Goal: Information Seeking & Learning: Learn about a topic

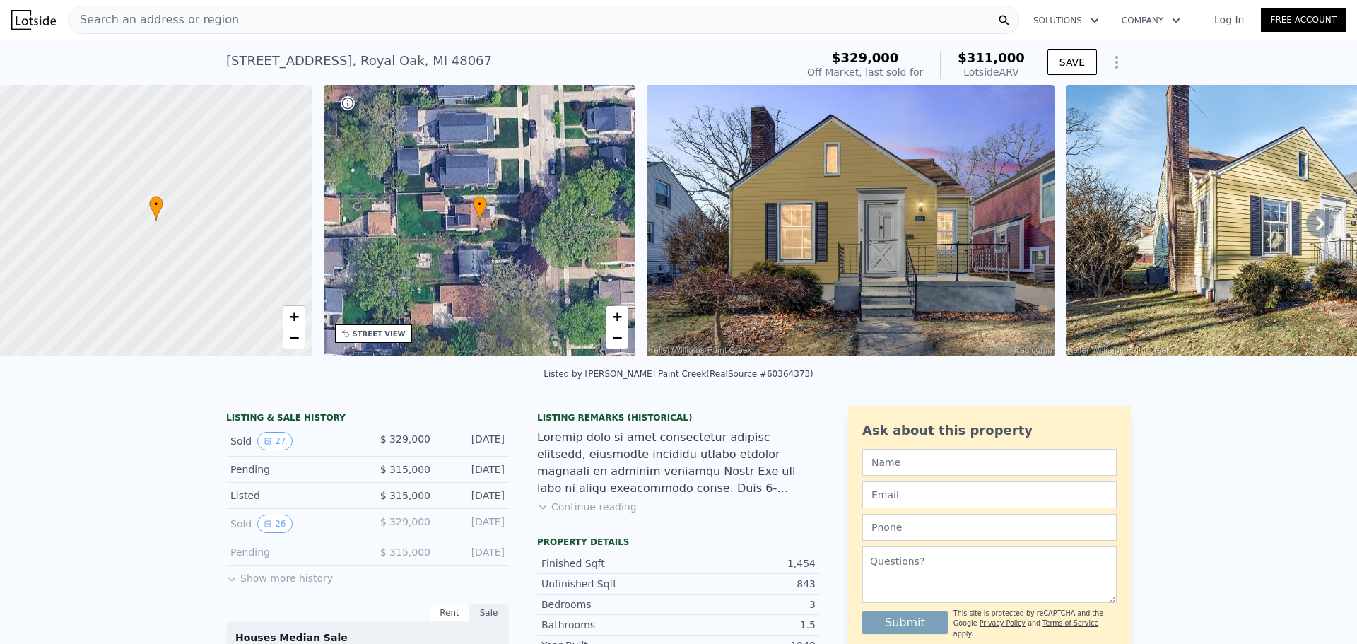
click at [180, 16] on span "Search an address or region" at bounding box center [154, 19] width 170 height 17
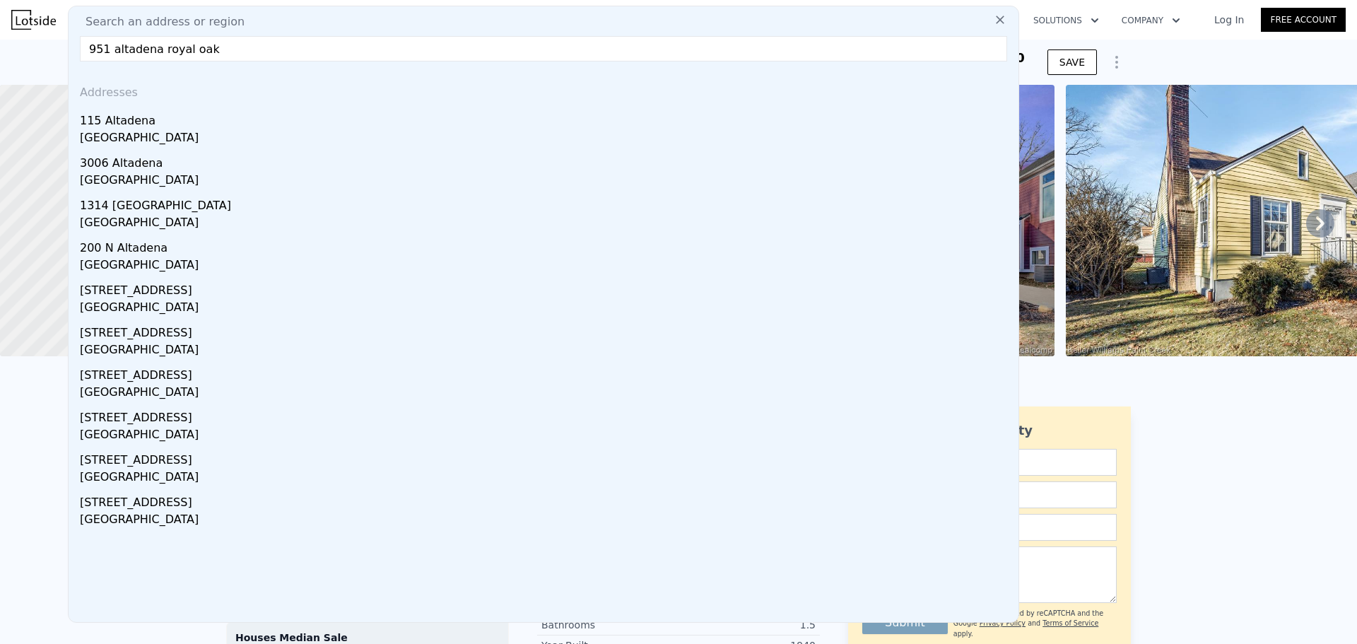
drag, startPoint x: 105, startPoint y: 49, endPoint x: 96, endPoint y: 53, distance: 9.8
click at [96, 53] on input "951 altadena royal oak" at bounding box center [543, 48] width 927 height 25
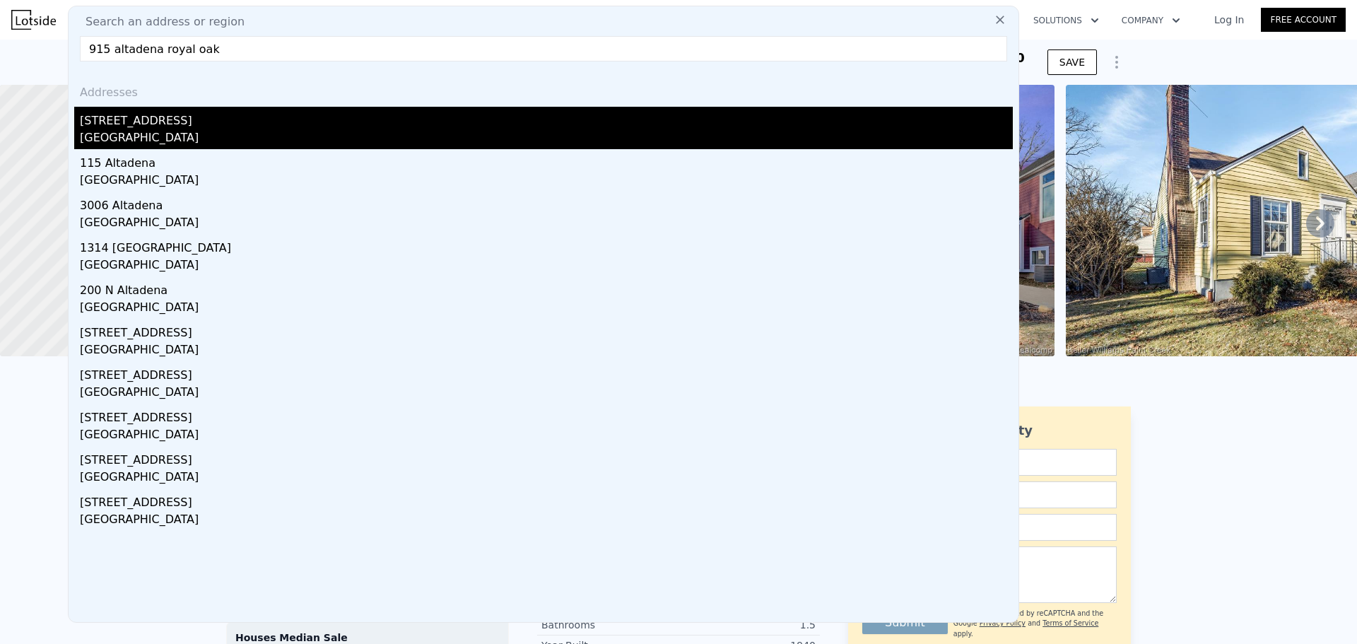
type input "915 altadena royal oak"
click at [143, 139] on div "[GEOGRAPHIC_DATA]" at bounding box center [546, 139] width 933 height 20
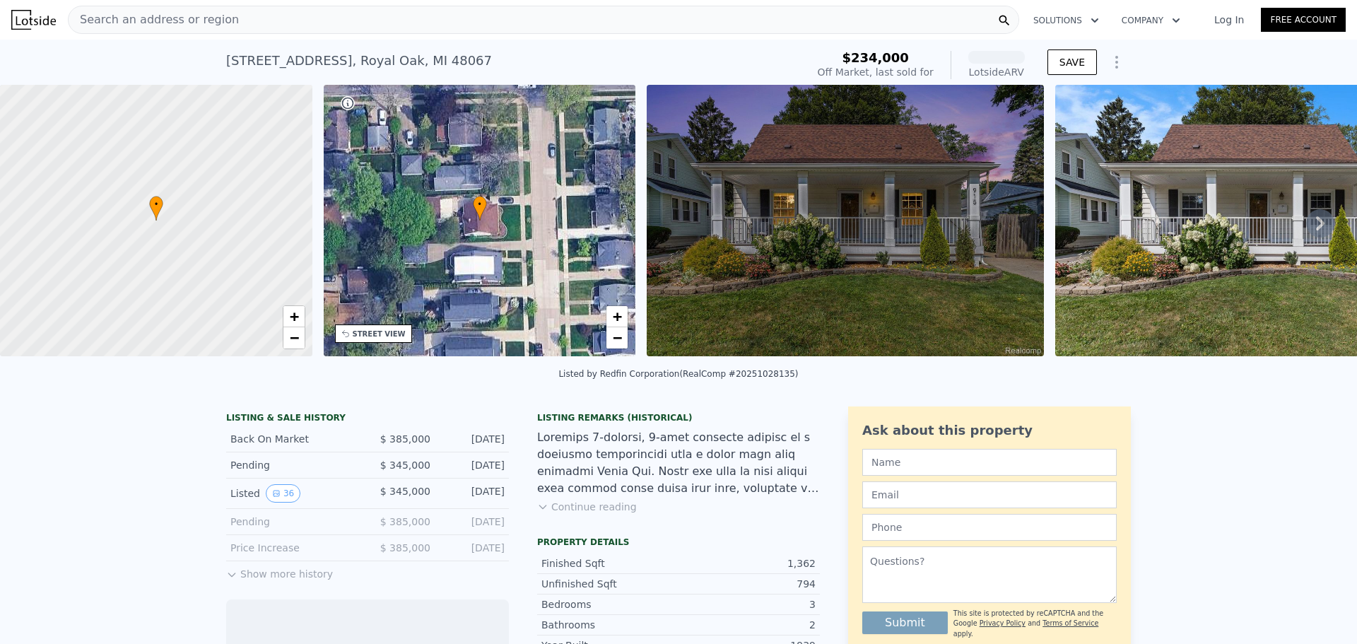
click at [839, 264] on img at bounding box center [844, 220] width 397 height 271
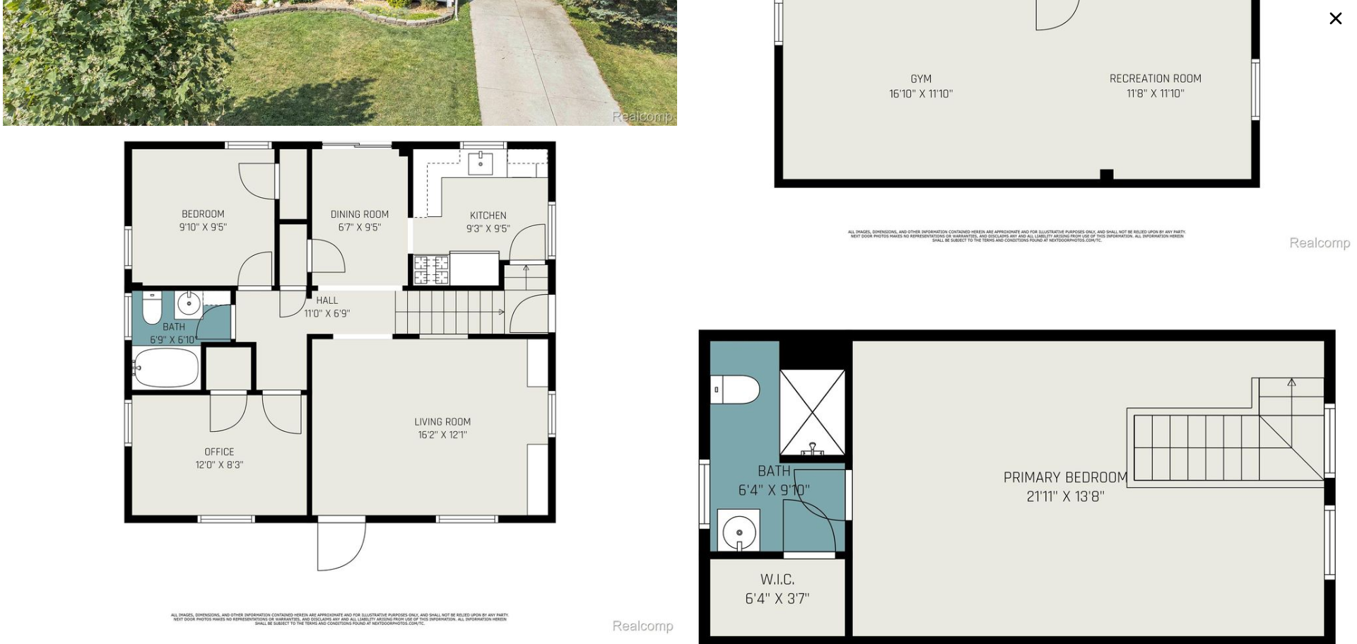
scroll to position [7344, 0]
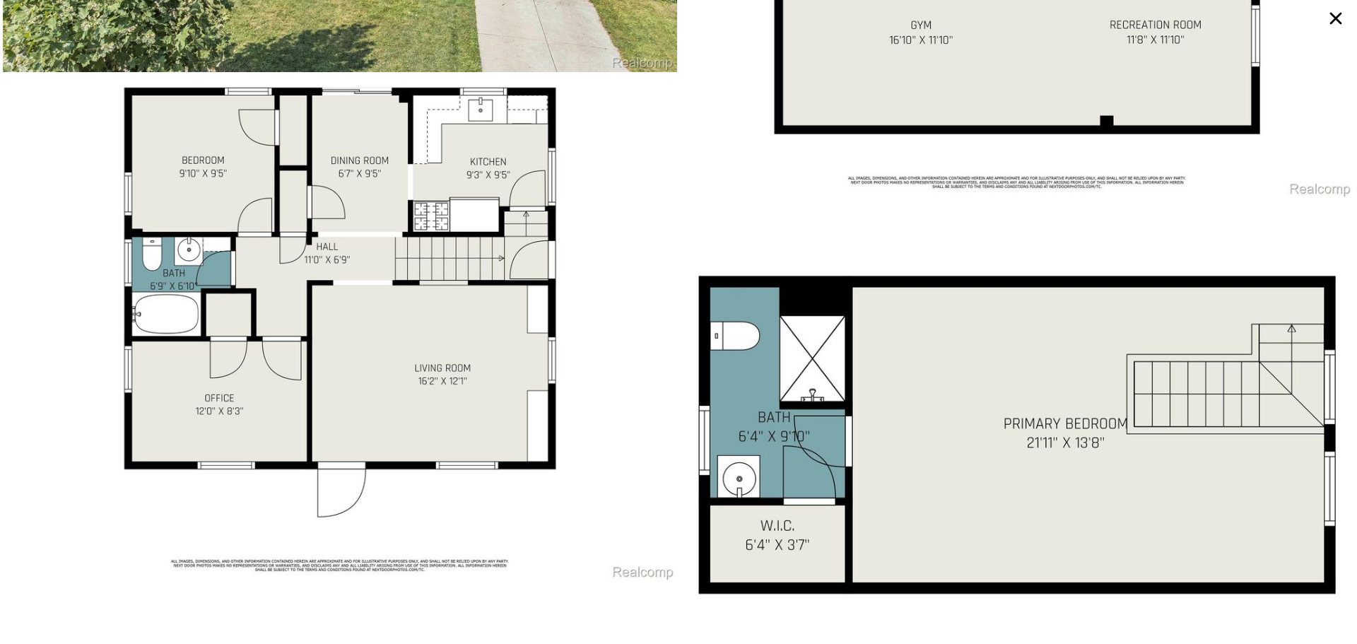
click at [348, 384] on img at bounding box center [340, 328] width 674 height 506
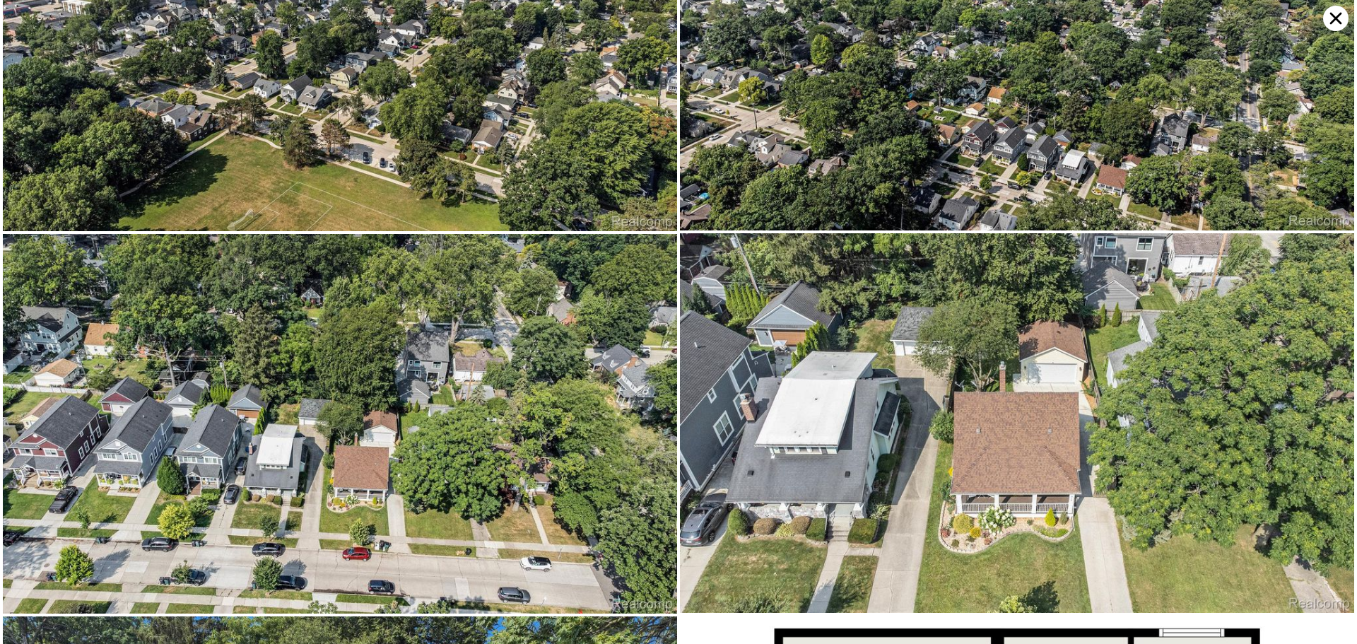
scroll to position [6603, 0]
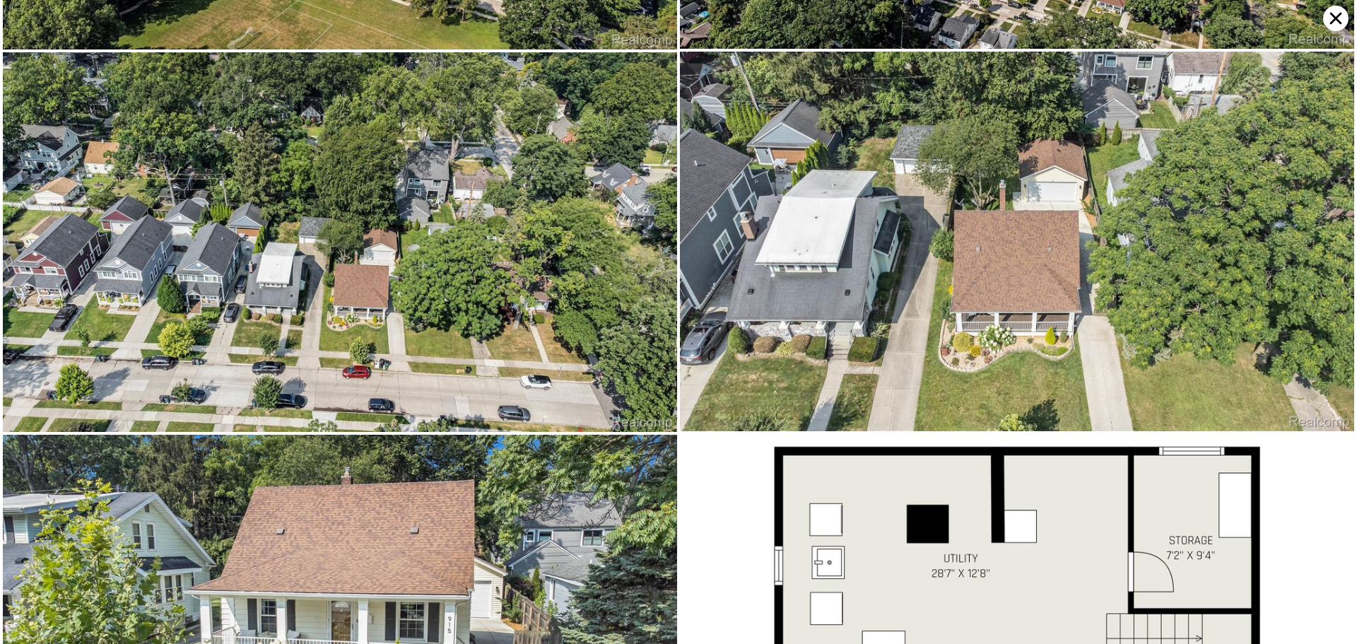
click at [483, 273] on img at bounding box center [340, 241] width 674 height 379
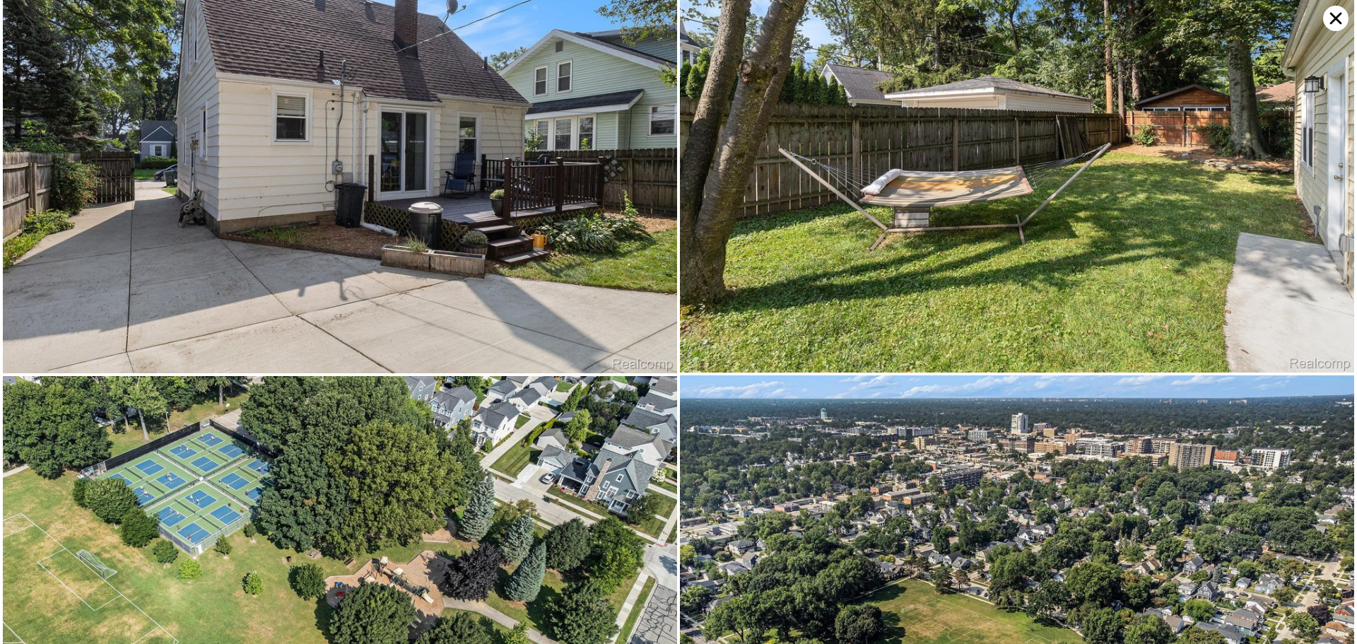
scroll to position [5396, 0]
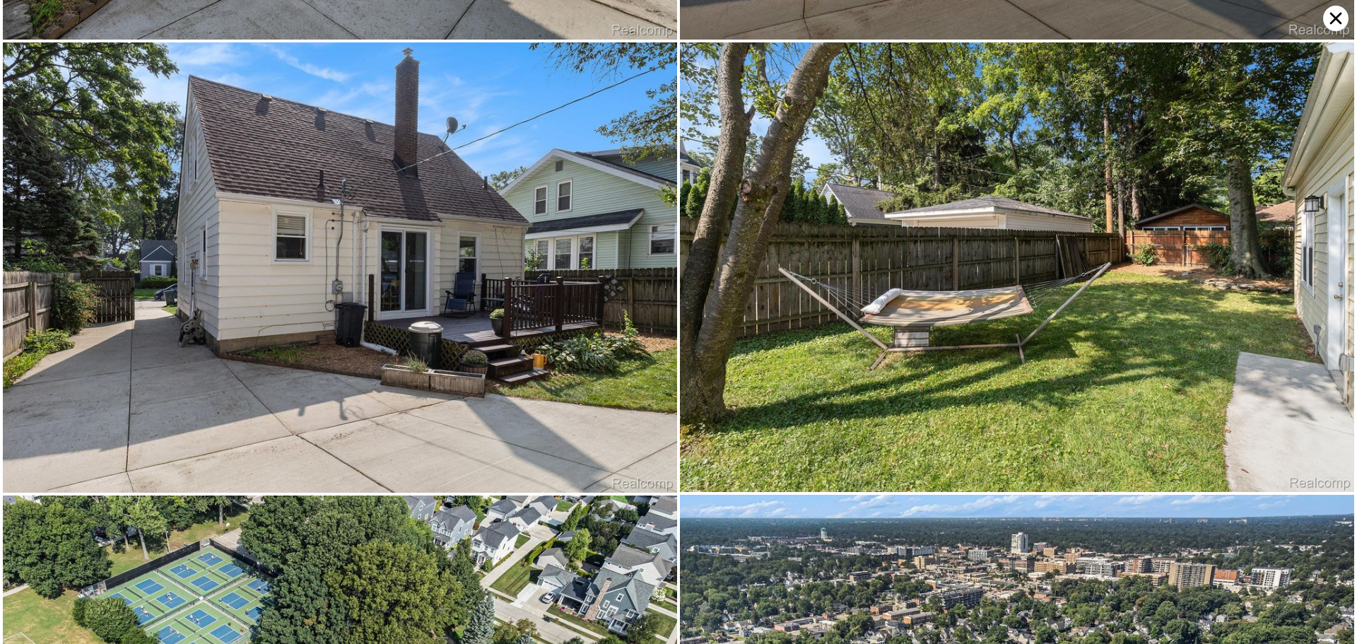
click at [1335, 25] on icon at bounding box center [1335, 18] width 25 height 25
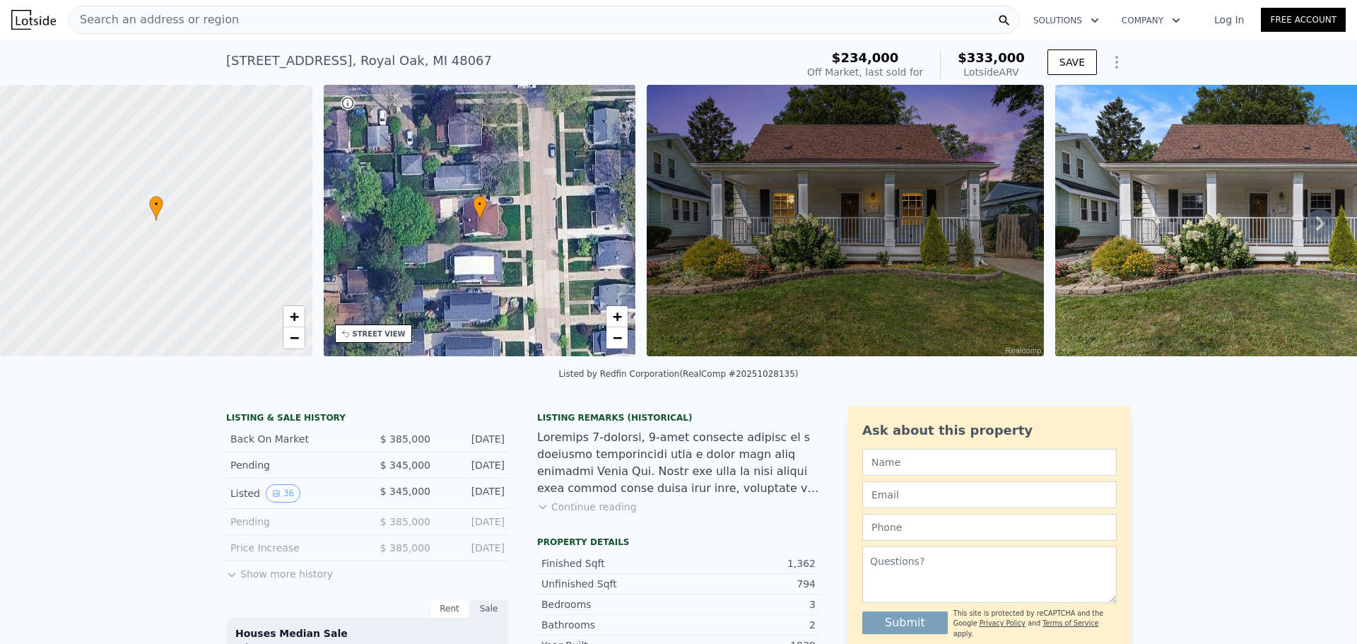
click at [512, 10] on div "Search an address or region" at bounding box center [543, 20] width 951 height 28
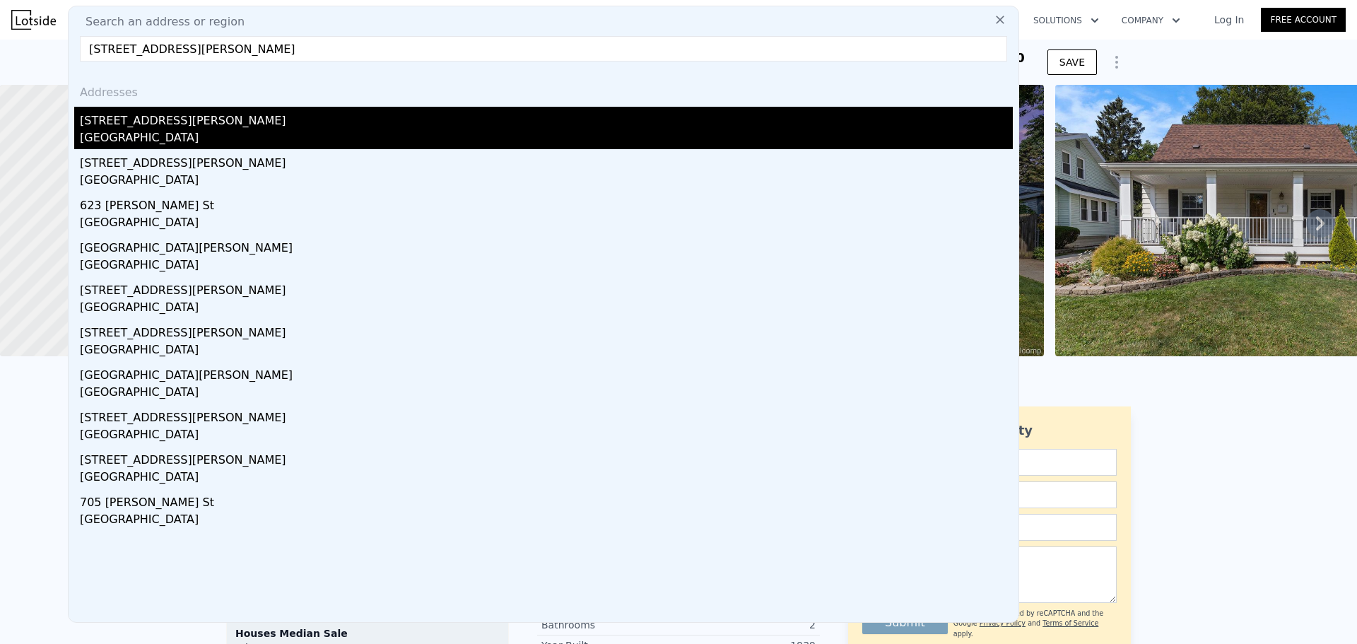
type input "[STREET_ADDRESS][PERSON_NAME]"
click at [220, 126] on div "[STREET_ADDRESS][PERSON_NAME]" at bounding box center [546, 118] width 933 height 23
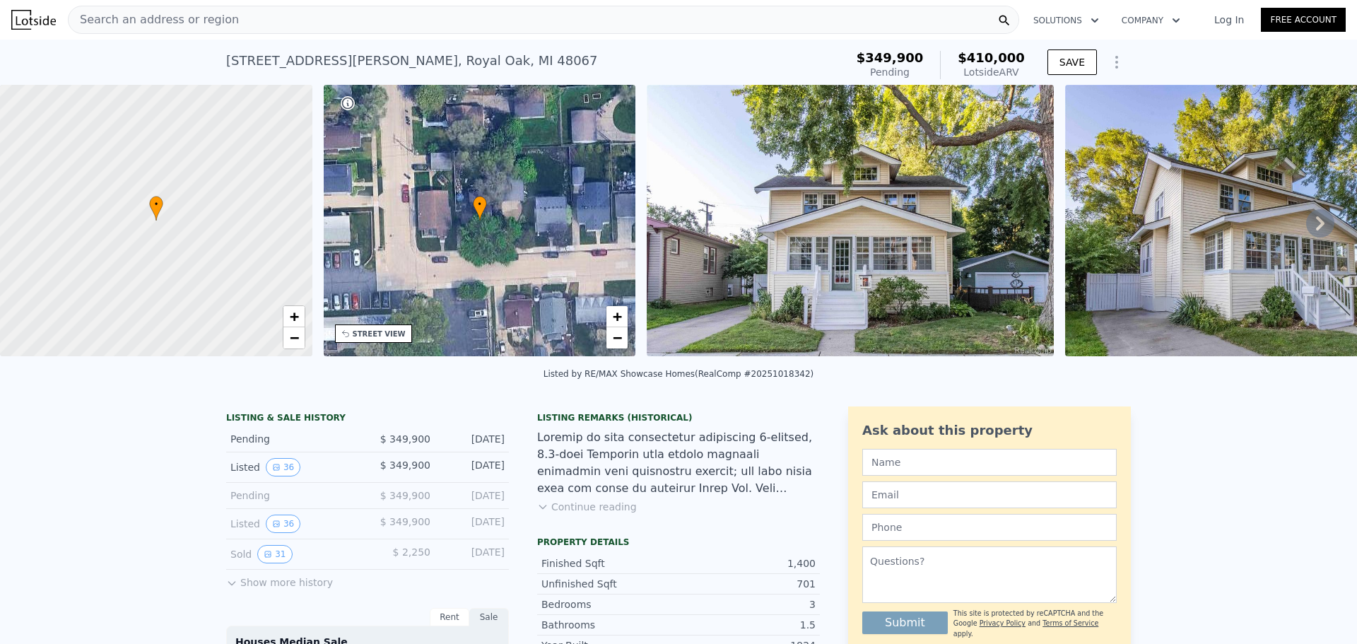
click at [1308, 228] on icon at bounding box center [1320, 223] width 28 height 28
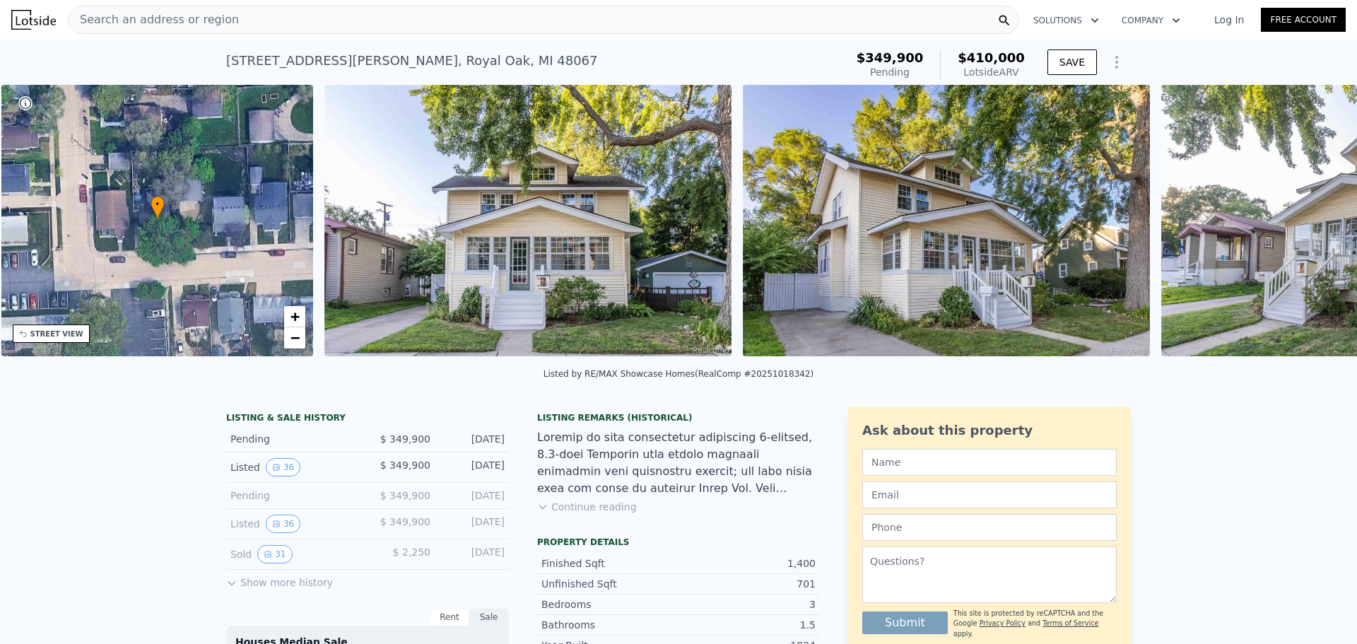
click at [1308, 228] on img at bounding box center [1364, 220] width 407 height 271
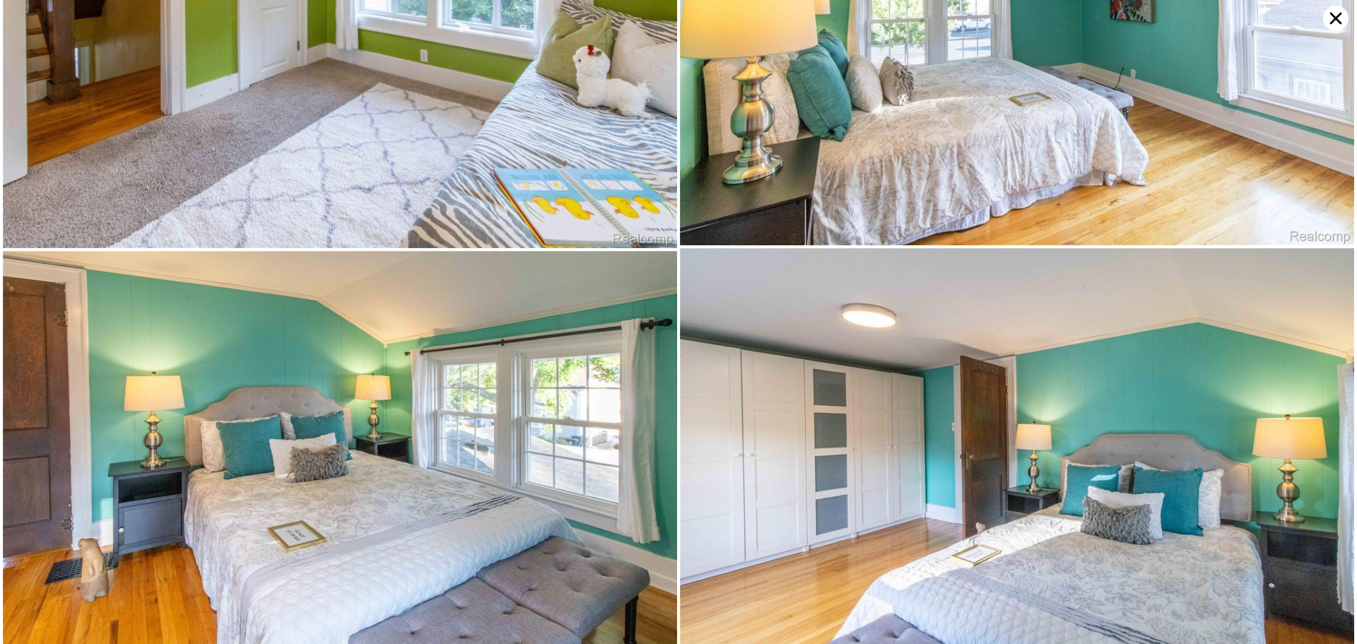
scroll to position [4485, 0]
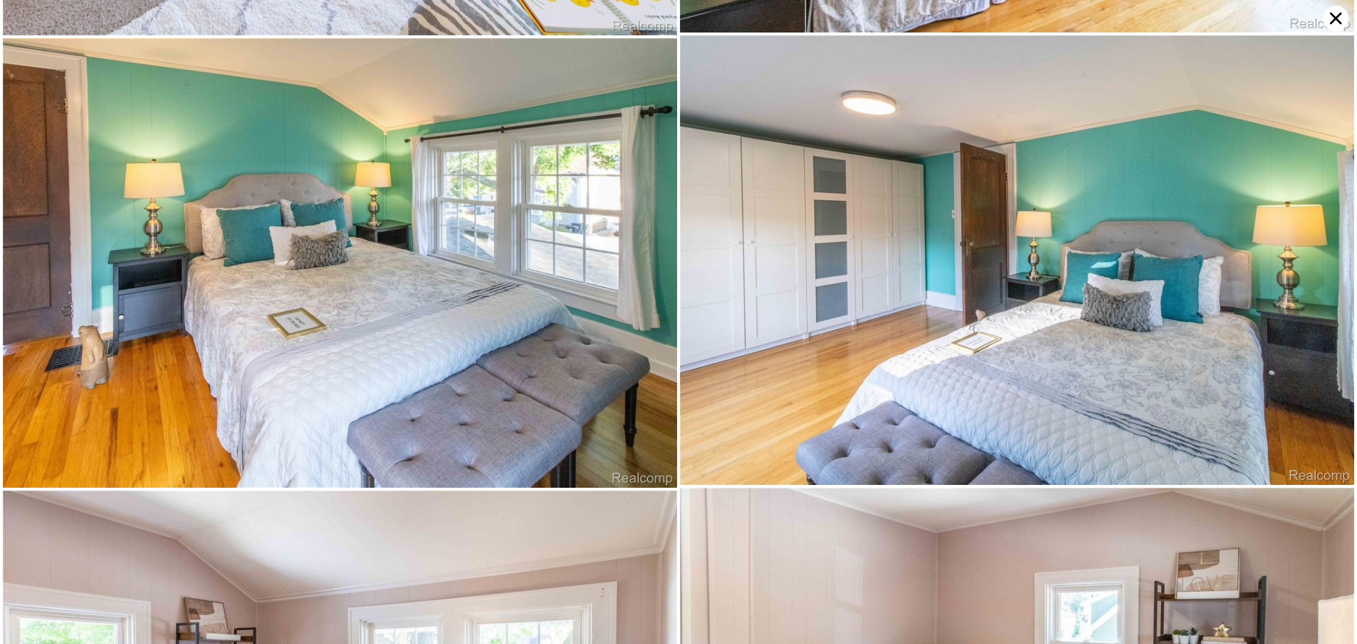
click at [1337, 14] on icon at bounding box center [1335, 18] width 25 height 25
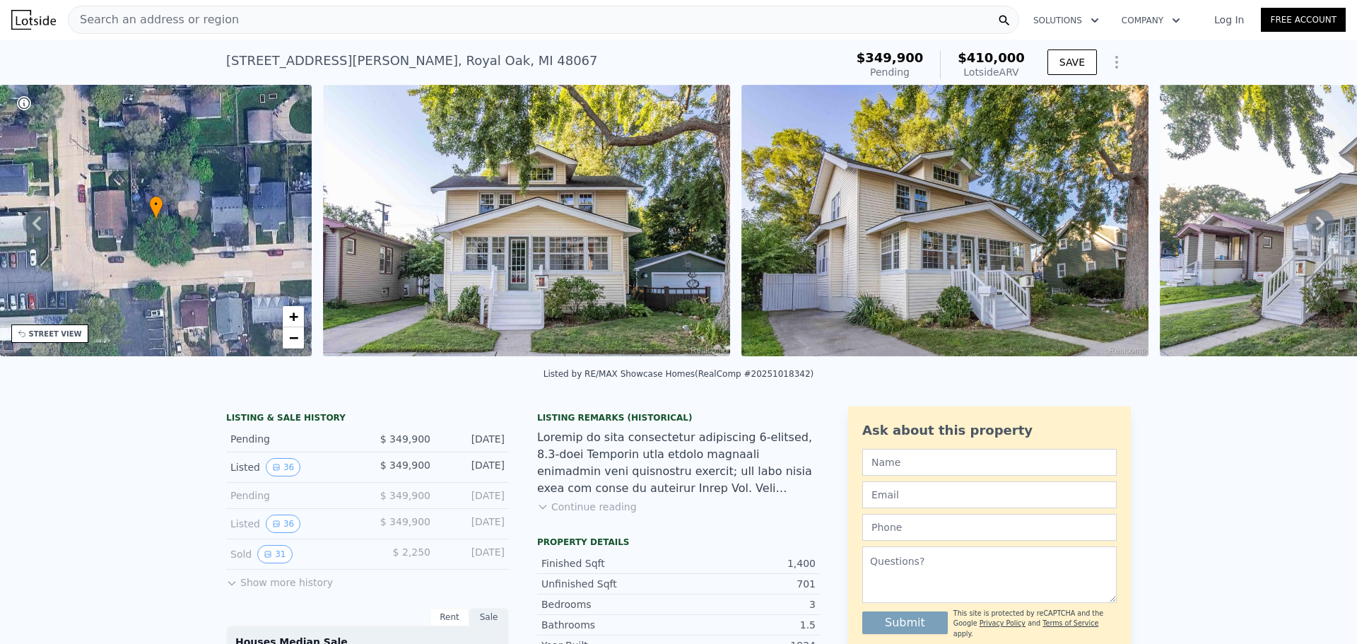
click at [253, 23] on div "Search an address or region" at bounding box center [543, 20] width 951 height 28
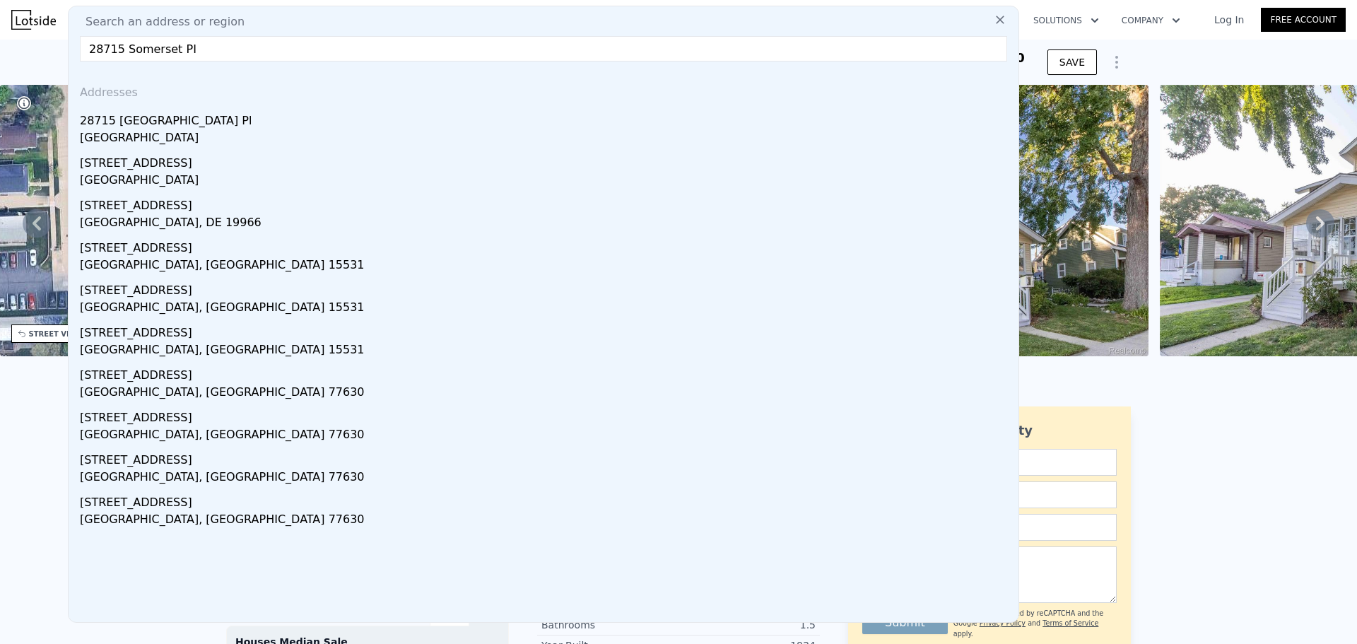
type input "28715 Somerset PI"
click at [182, 146] on div "[GEOGRAPHIC_DATA]" at bounding box center [546, 139] width 933 height 20
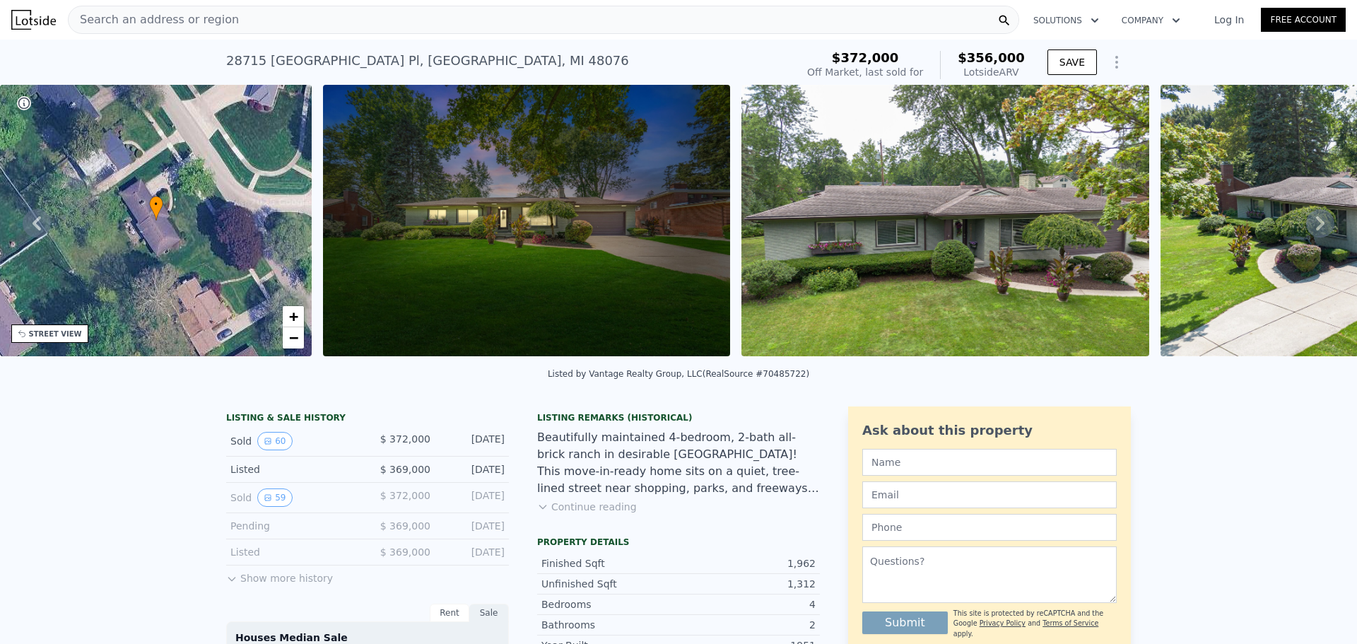
click at [639, 144] on img at bounding box center [526, 220] width 407 height 271
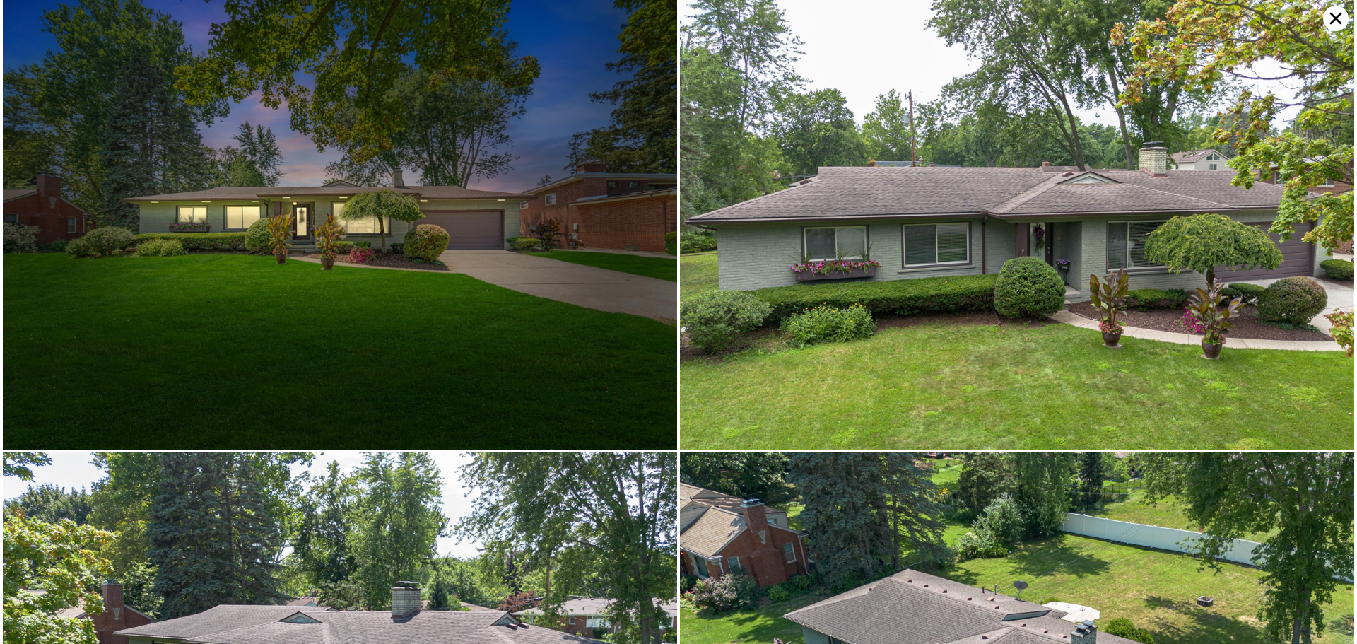
click at [653, 228] on img at bounding box center [340, 224] width 674 height 449
click at [1345, 15] on icon at bounding box center [1335, 18] width 25 height 25
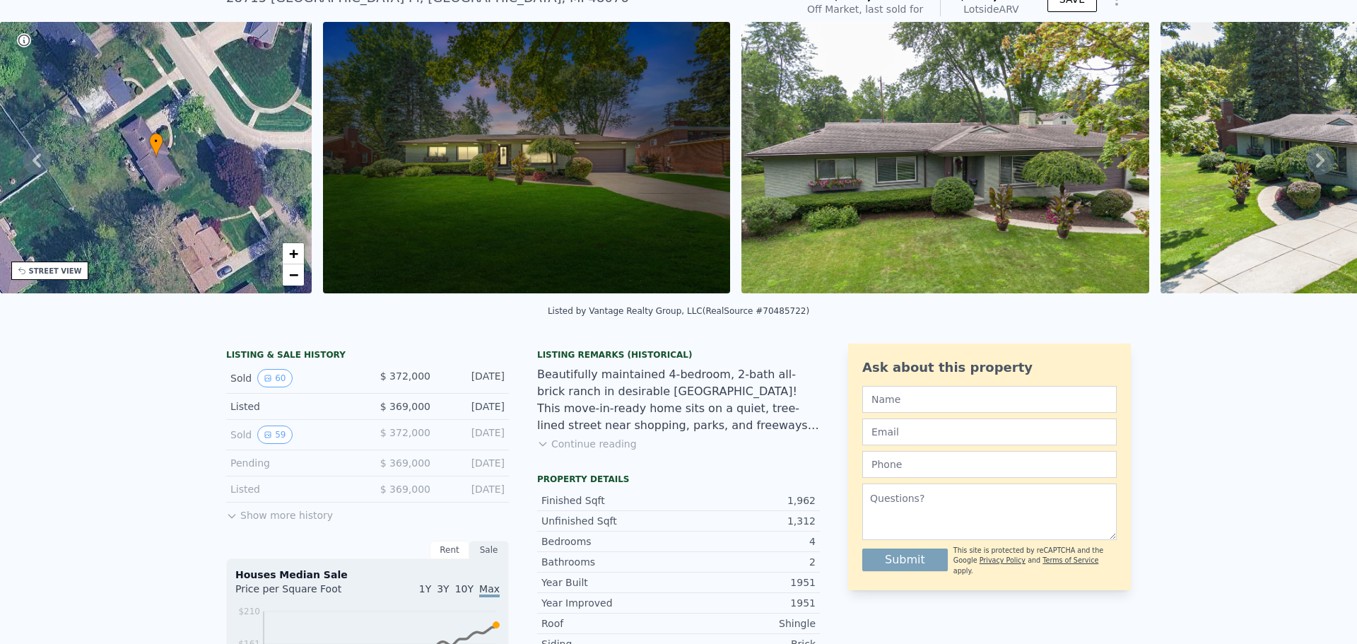
scroll to position [113, 0]
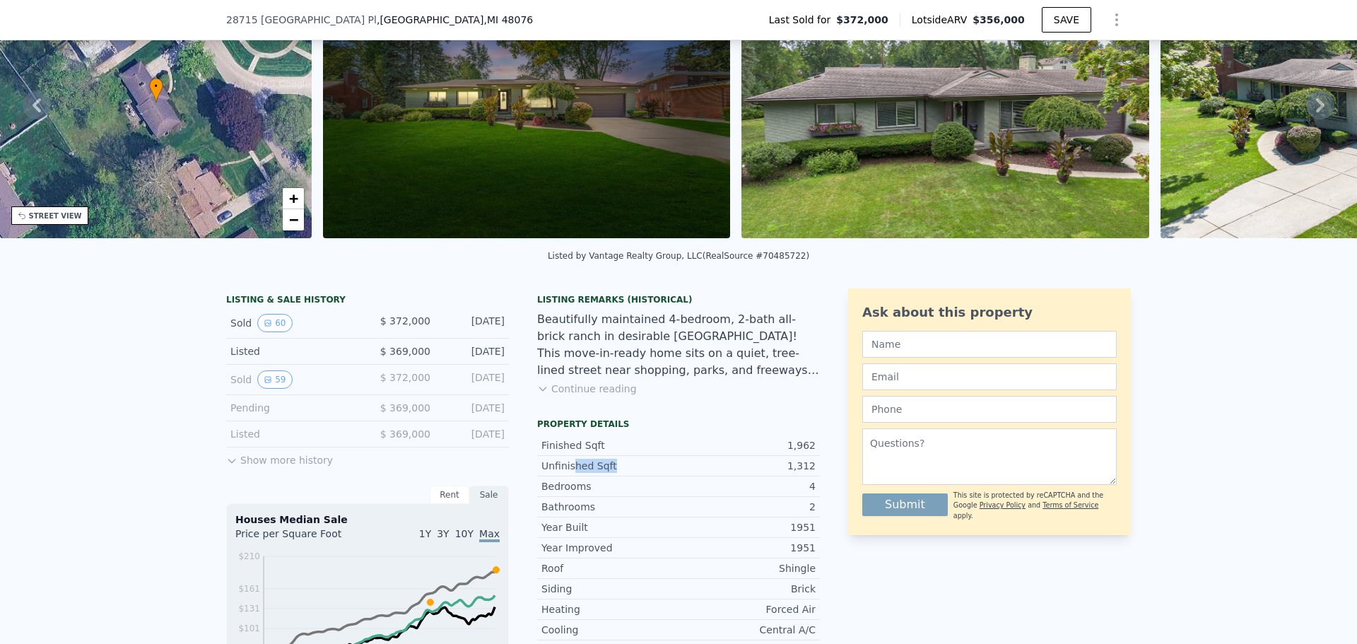
drag, startPoint x: 564, startPoint y: 471, endPoint x: 553, endPoint y: 469, distance: 11.4
click at [553, 469] on div "Unfinished Sqft" at bounding box center [609, 466] width 137 height 14
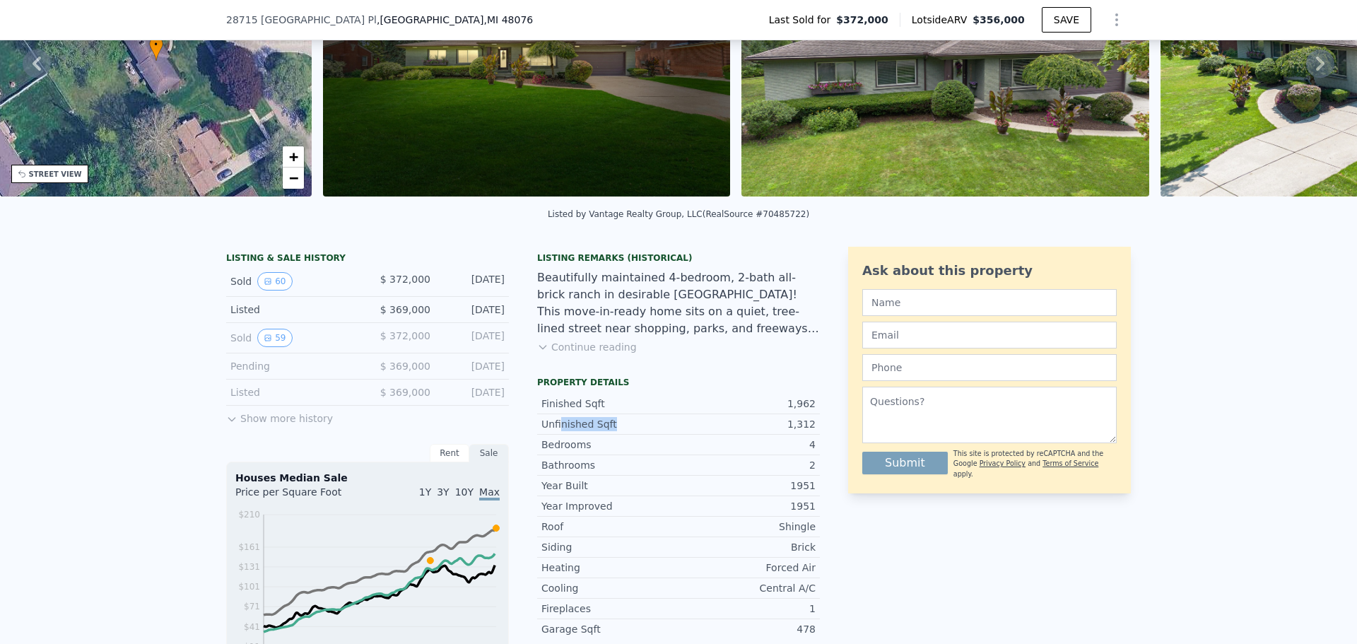
scroll to position [0, 0]
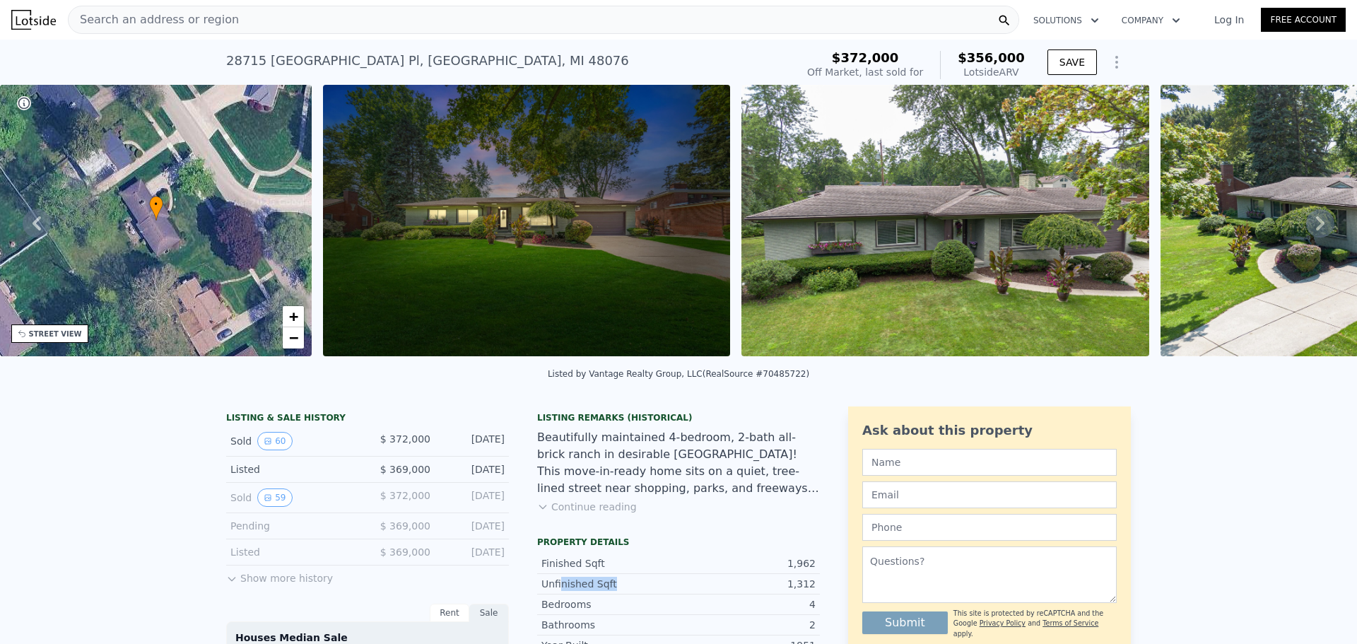
click at [564, 245] on img at bounding box center [526, 220] width 407 height 271
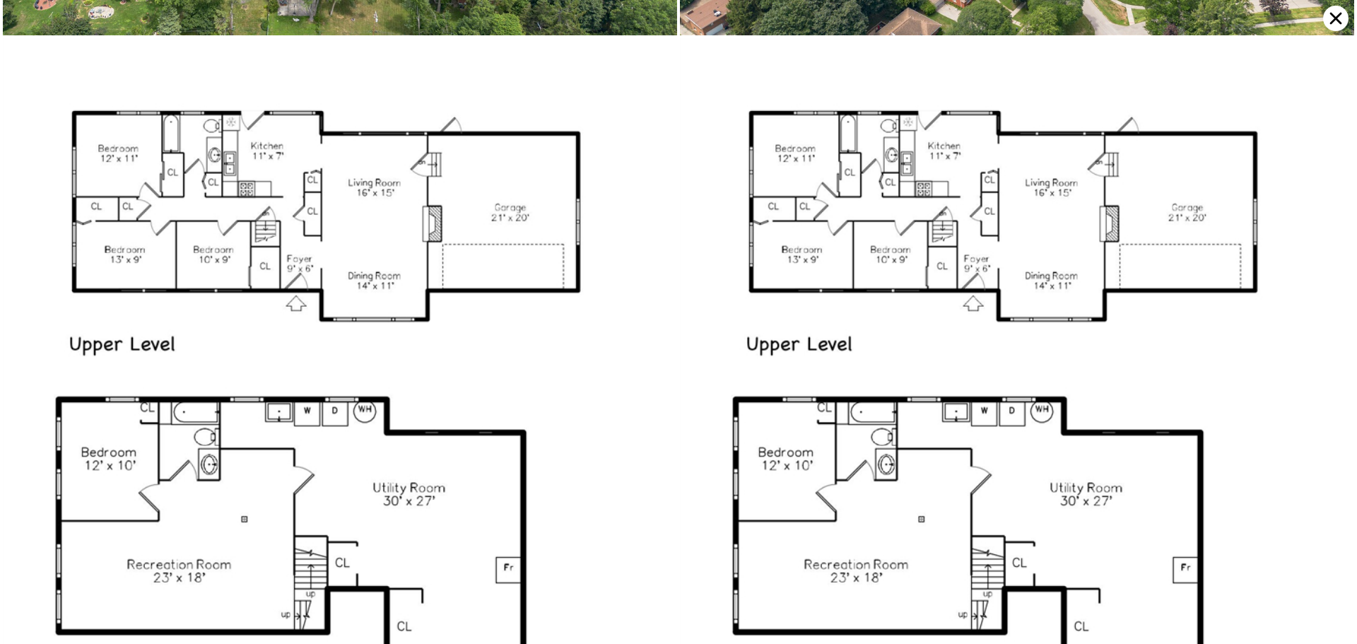
scroll to position [13006, 0]
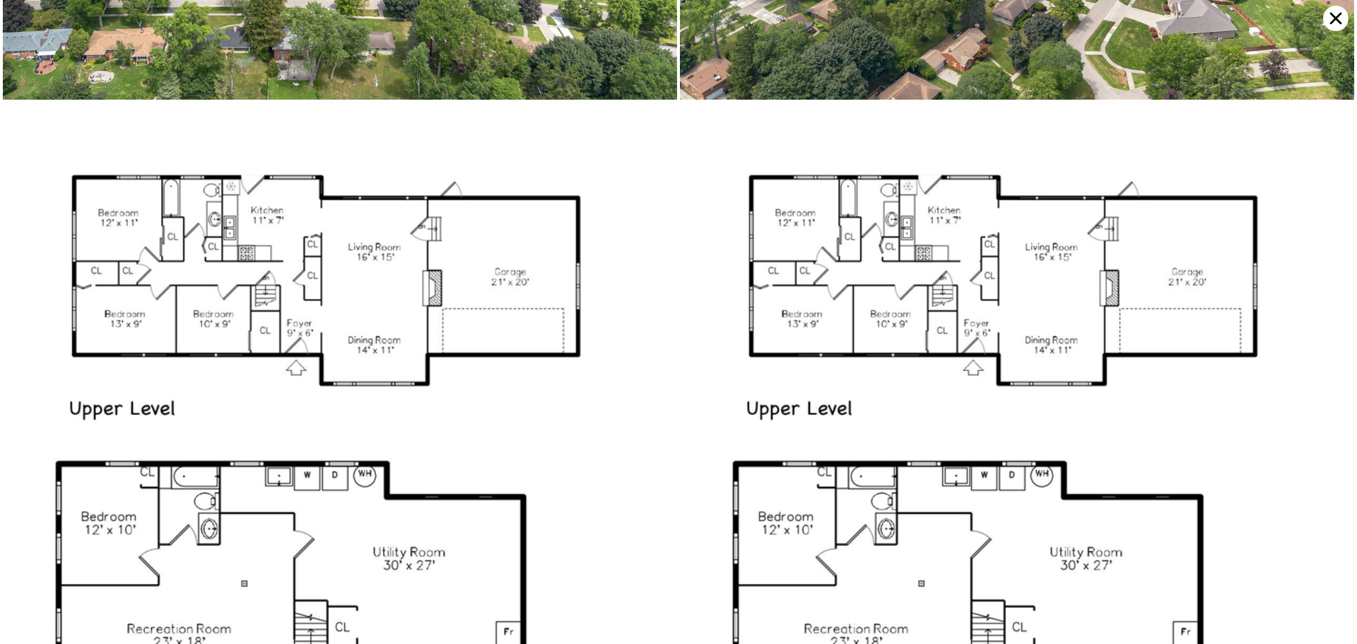
click at [1328, 18] on icon at bounding box center [1335, 18] width 25 height 25
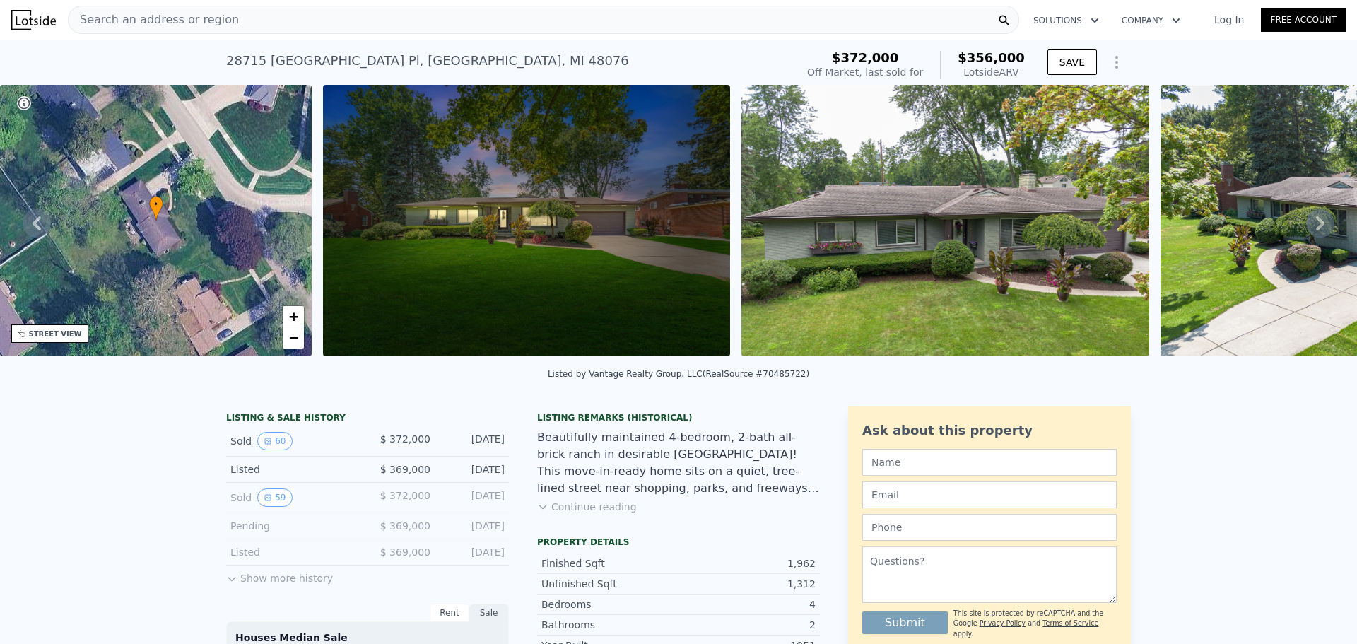
type input "2"
type input "3"
type input "2"
type input "1100"
type input "1887"
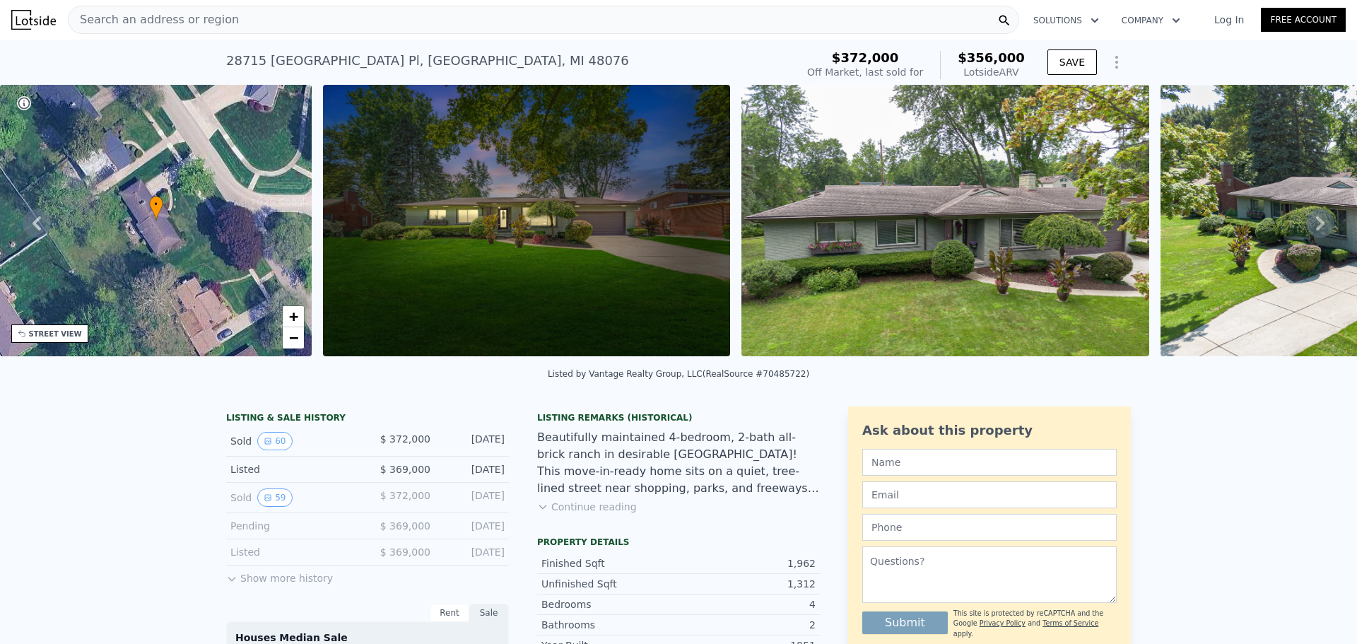
type input "5227.2"
type input "10890"
type input "$ 410,000"
type input "$ 11,782"
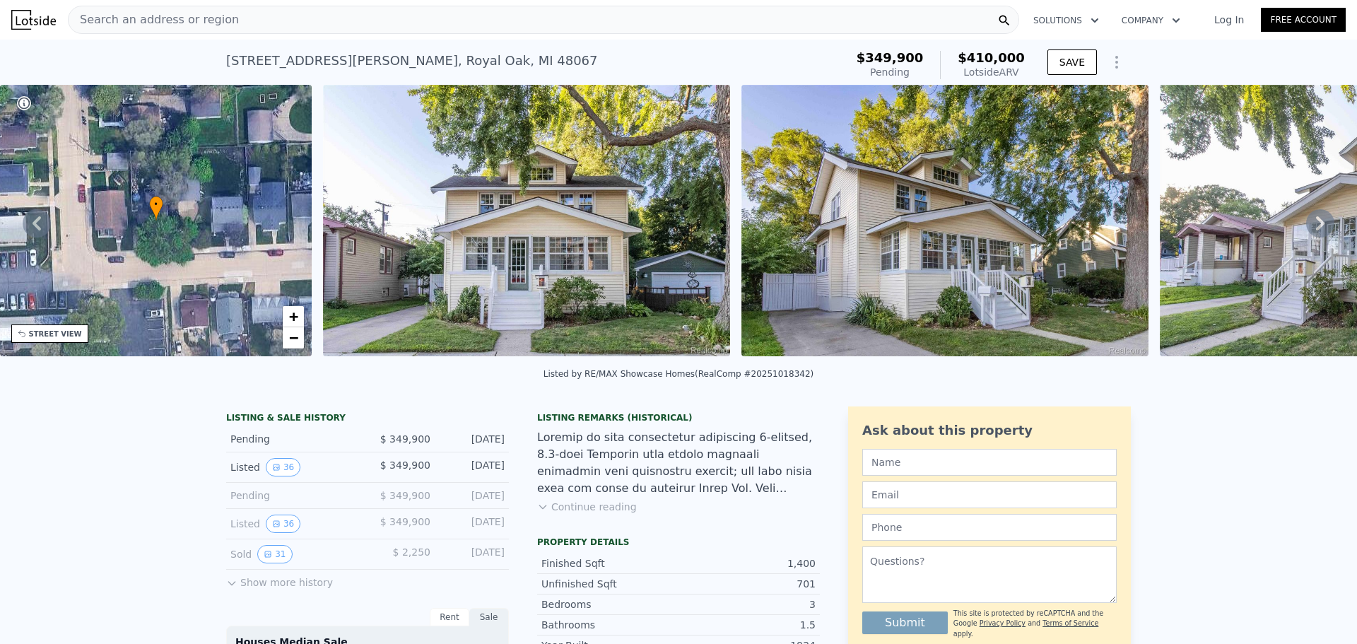
type input "2.5"
type input "974"
type input "1859"
type input "3920.3999999999996"
type input "7405.200000000001"
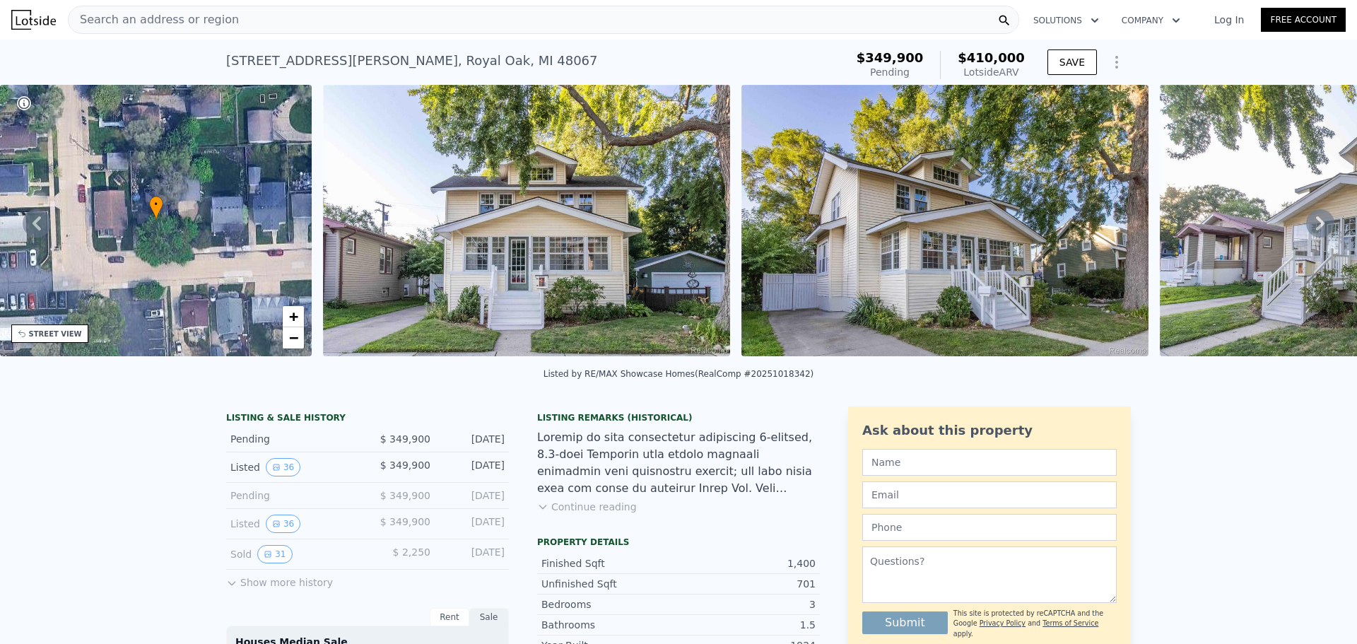
type input "$ 333,000"
type input "-$ 97,786"
checkbox input "true"
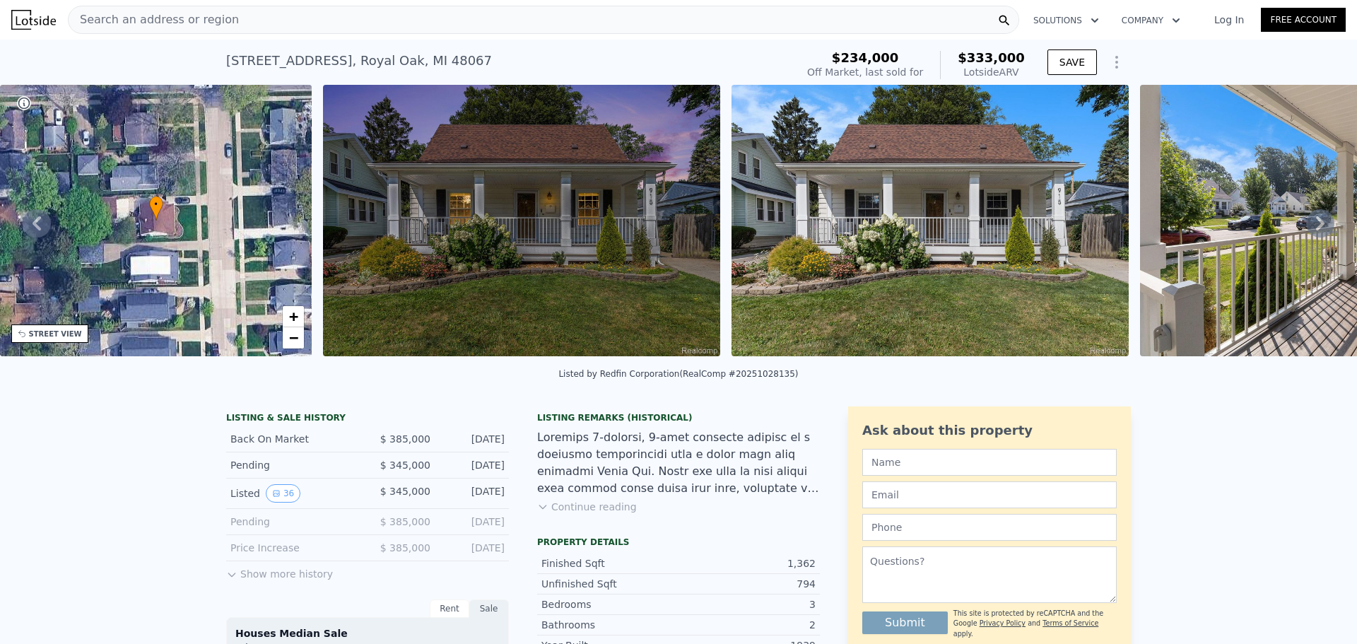
type input "3"
type input "1110"
type input "1954"
type input "$ 311,000"
type input "-$ 59,993"
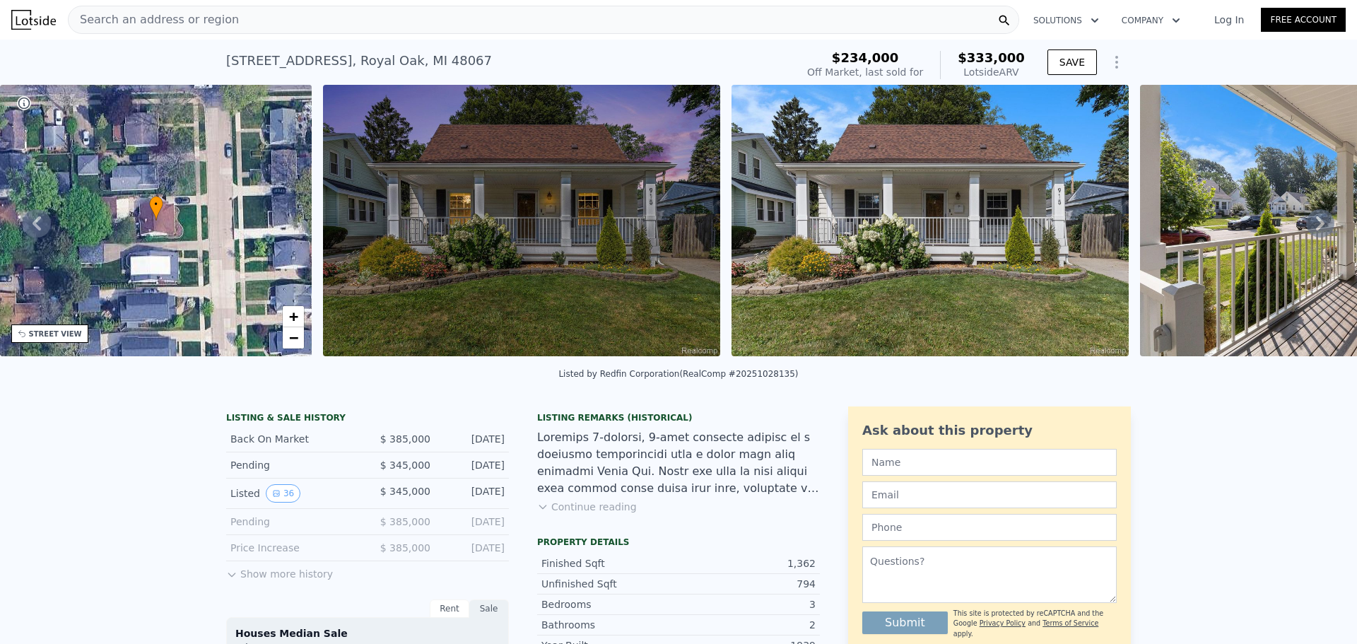
checkbox input "false"
checkbox input "true"
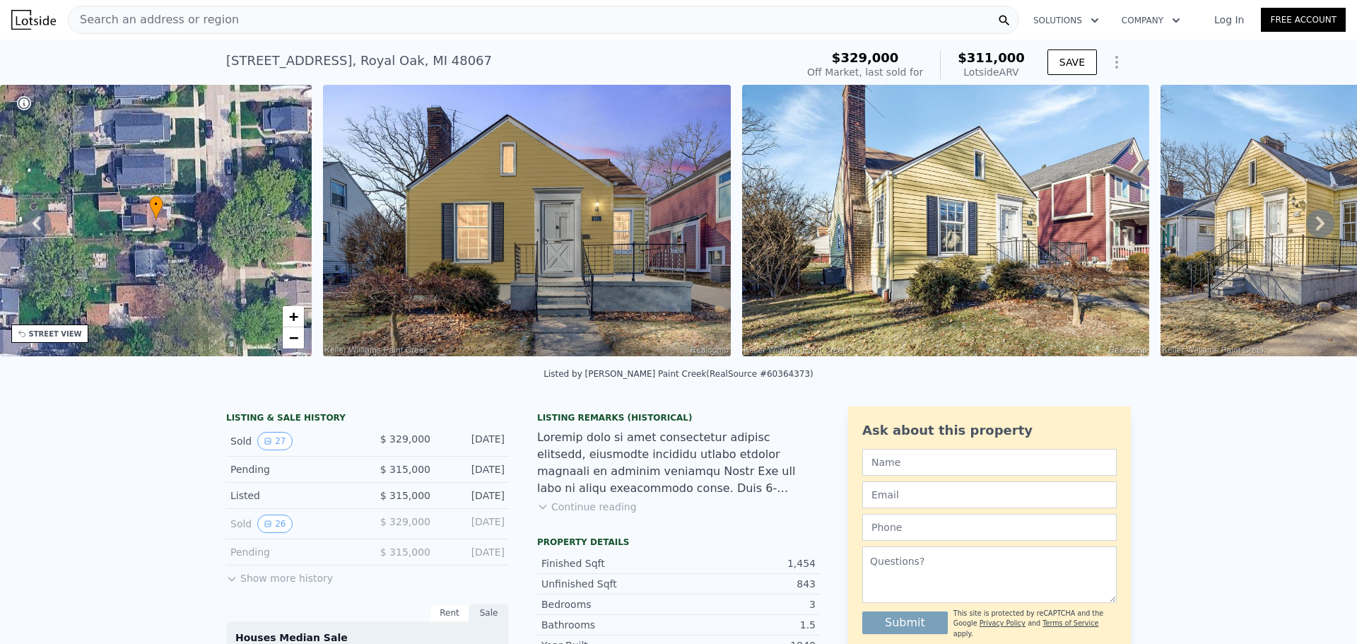
click at [41, 15] on img at bounding box center [33, 20] width 45 height 20
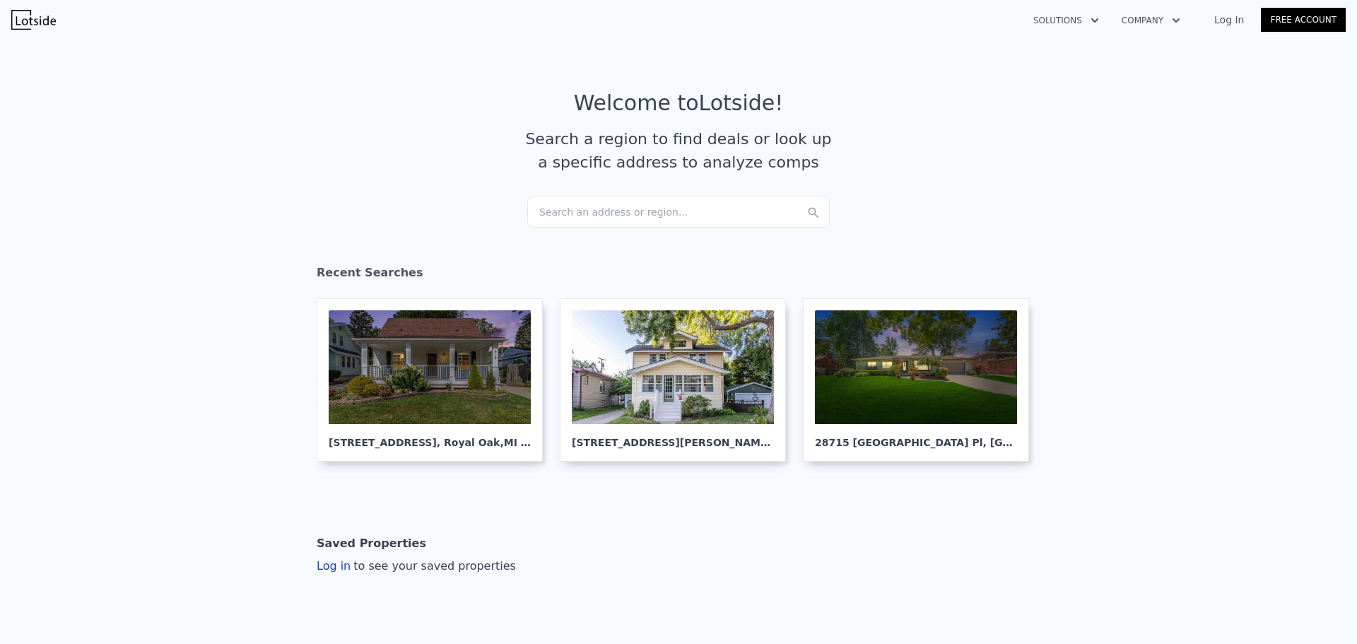
click at [32, 17] on img at bounding box center [33, 20] width 45 height 20
click at [668, 217] on div "Search an address or region..." at bounding box center [678, 211] width 302 height 31
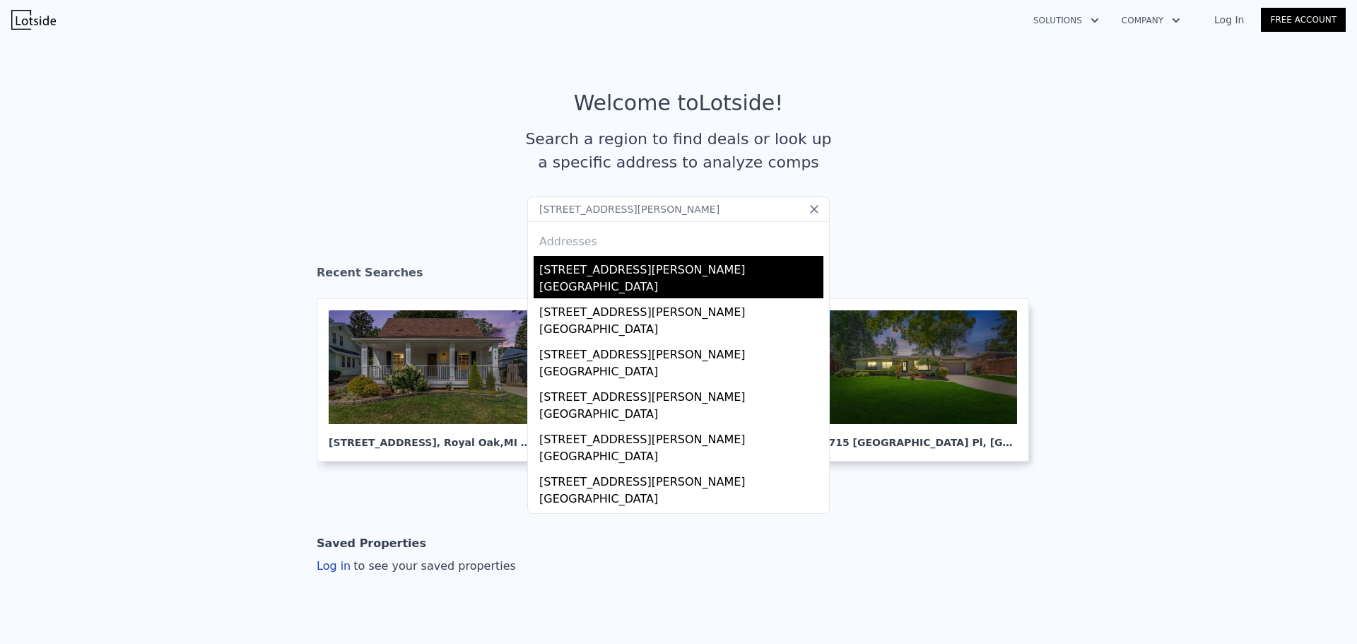
type input "[STREET_ADDRESS][PERSON_NAME]"
click at [597, 274] on div "[STREET_ADDRESS][PERSON_NAME]" at bounding box center [681, 267] width 284 height 23
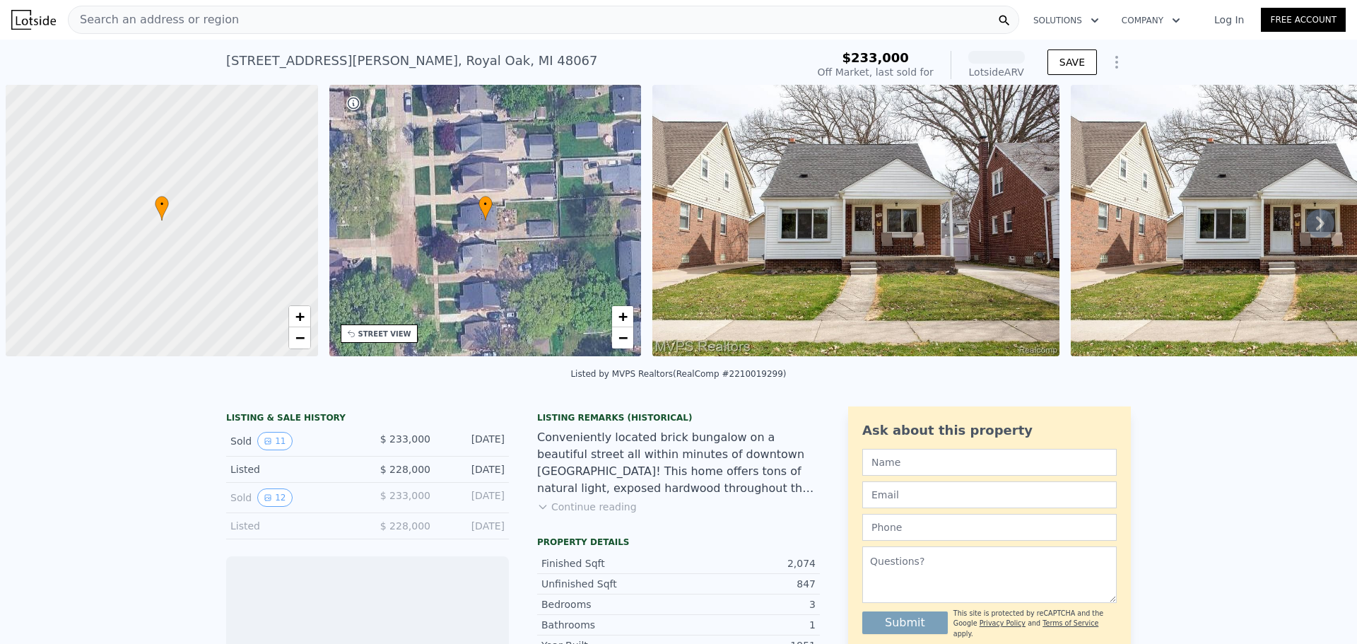
scroll to position [0, 6]
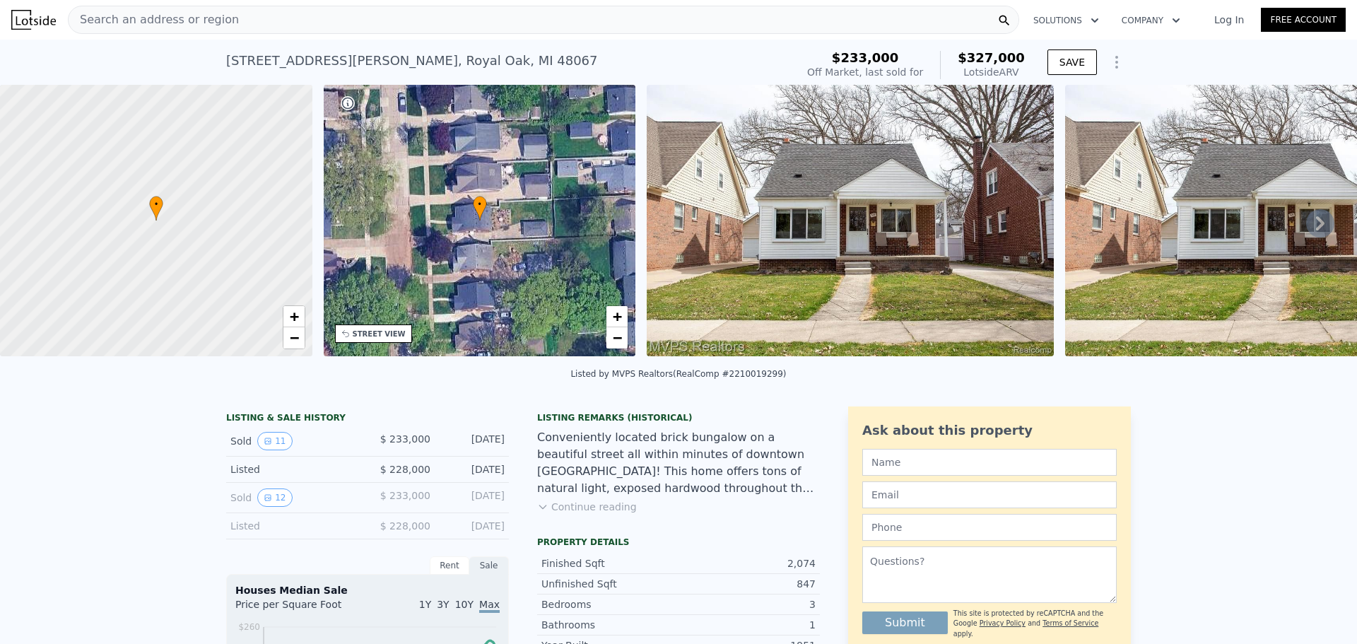
click at [729, 189] on img at bounding box center [849, 220] width 407 height 271
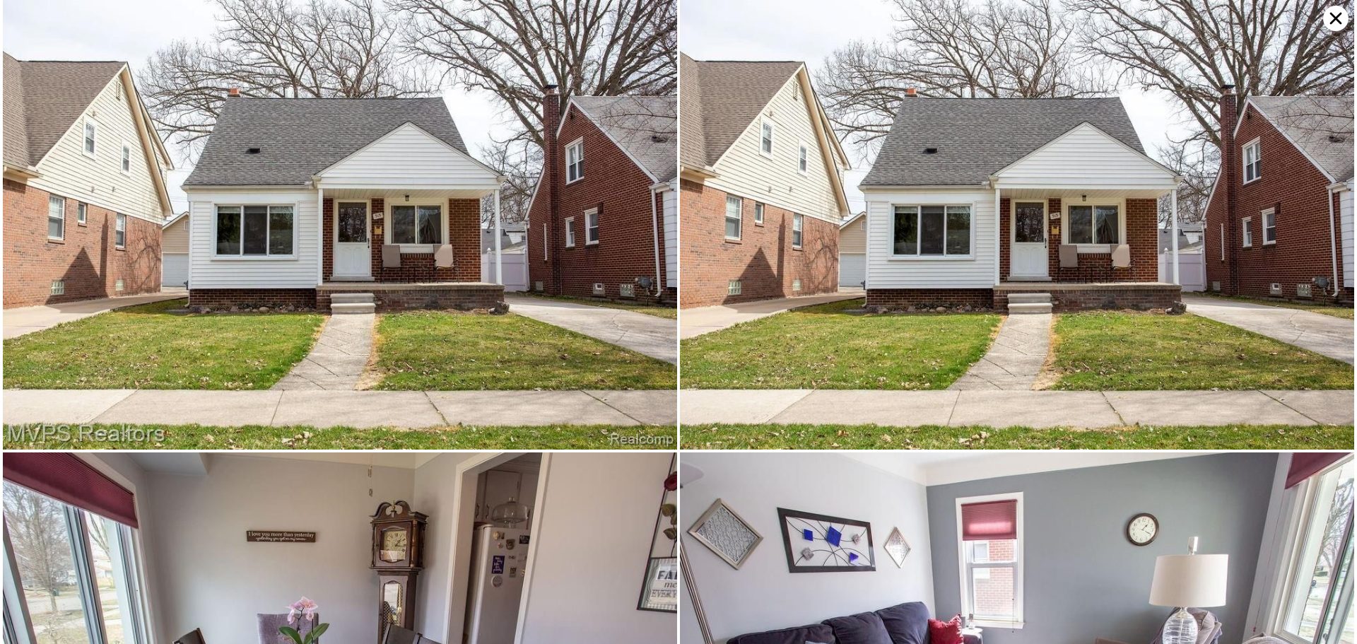
click at [456, 233] on img at bounding box center [340, 224] width 674 height 449
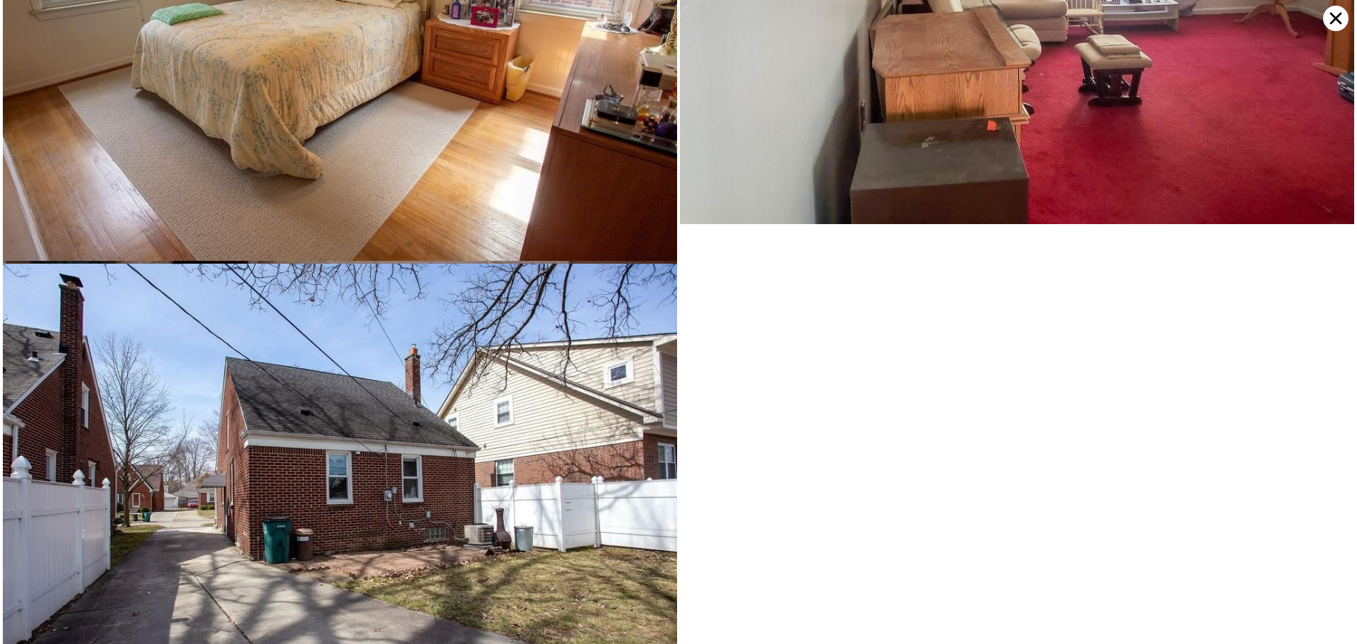
scroll to position [2143, 0]
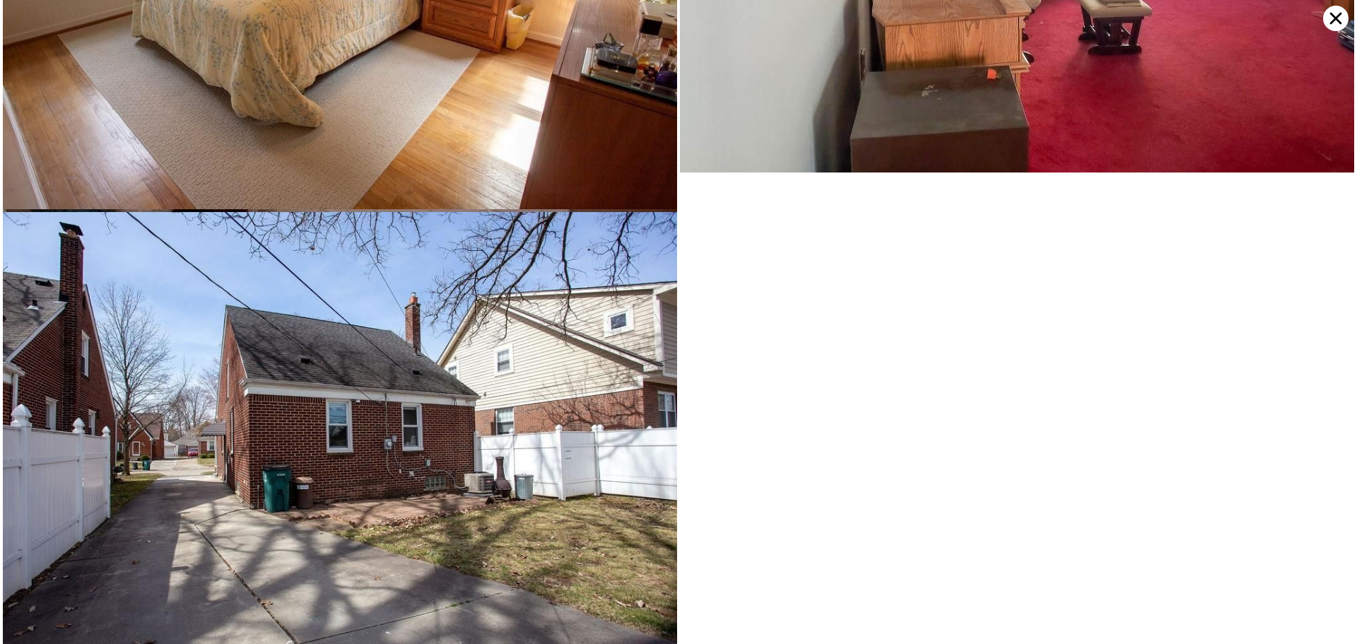
click at [1344, 18] on icon at bounding box center [1335, 18] width 25 height 25
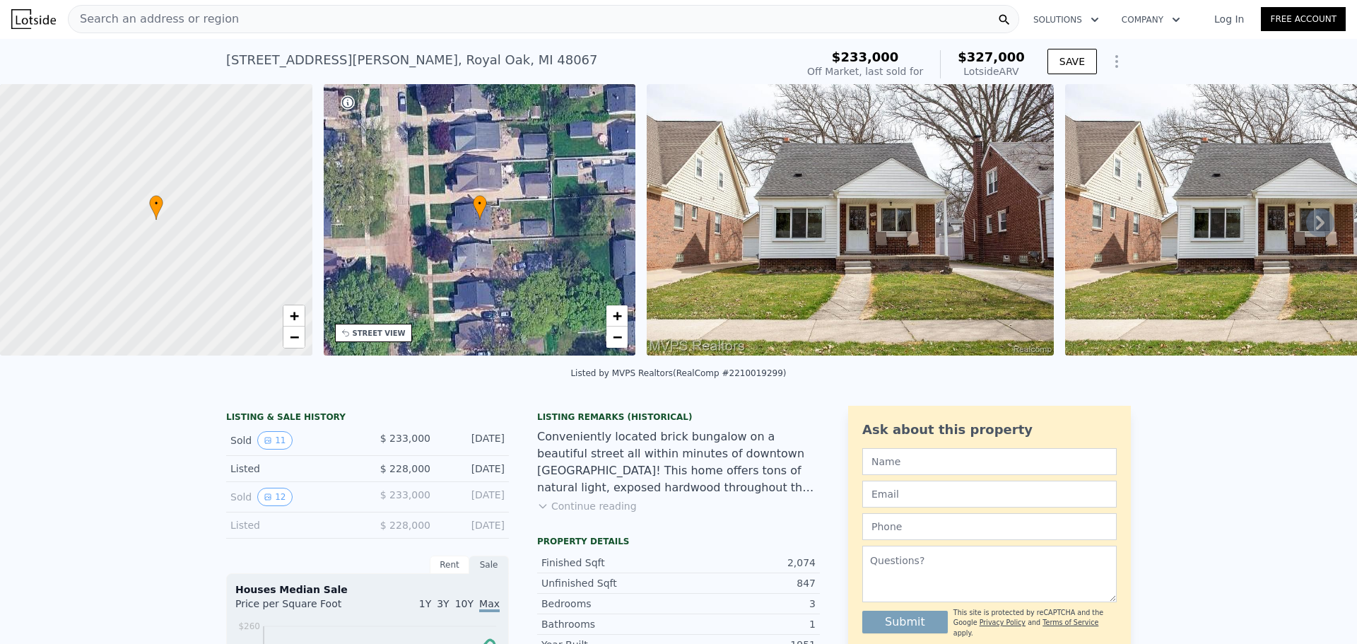
scroll to position [0, 0]
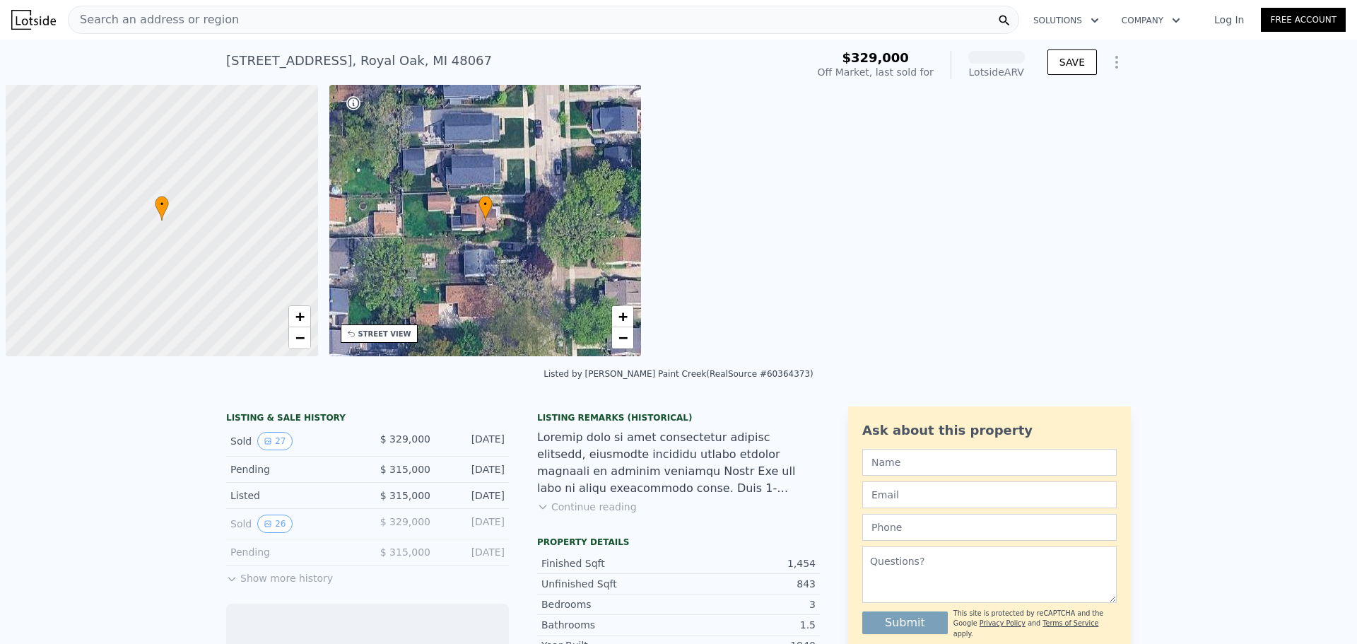
scroll to position [0, 6]
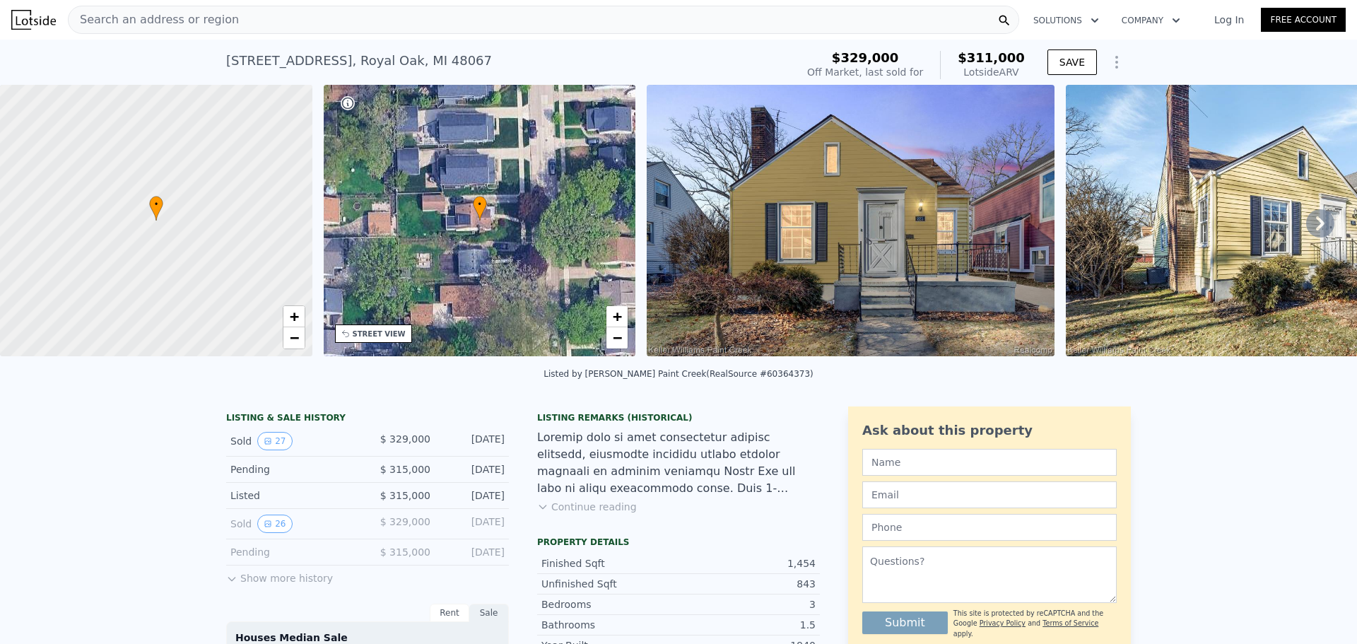
click at [268, 23] on div "Search an address or region" at bounding box center [543, 20] width 951 height 28
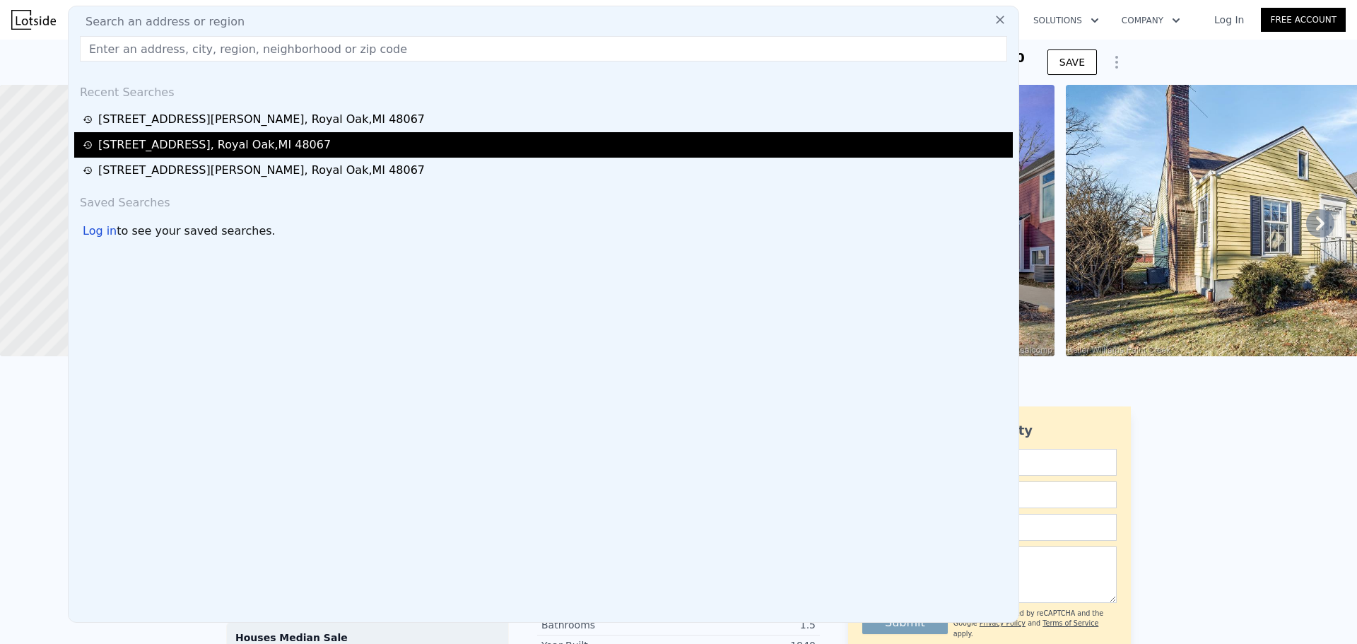
click at [185, 150] on div "915 N Altadena Ave , Royal Oak , MI 48067" at bounding box center [214, 144] width 232 height 17
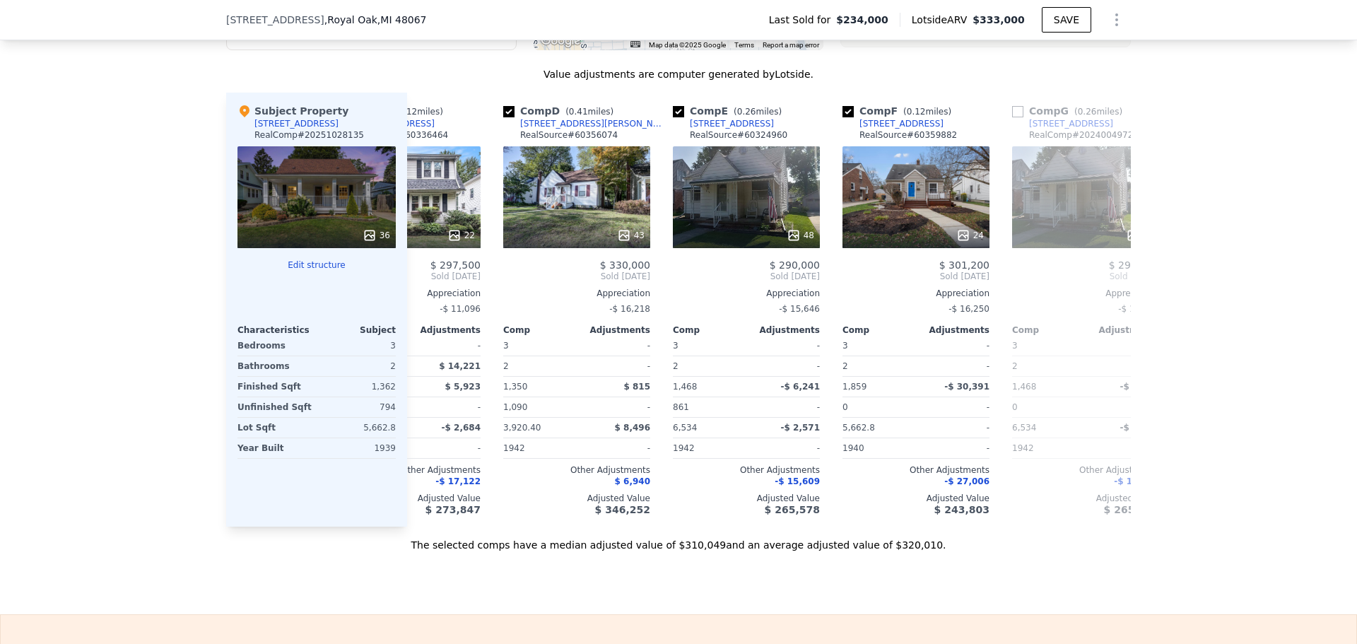
scroll to position [0, 434]
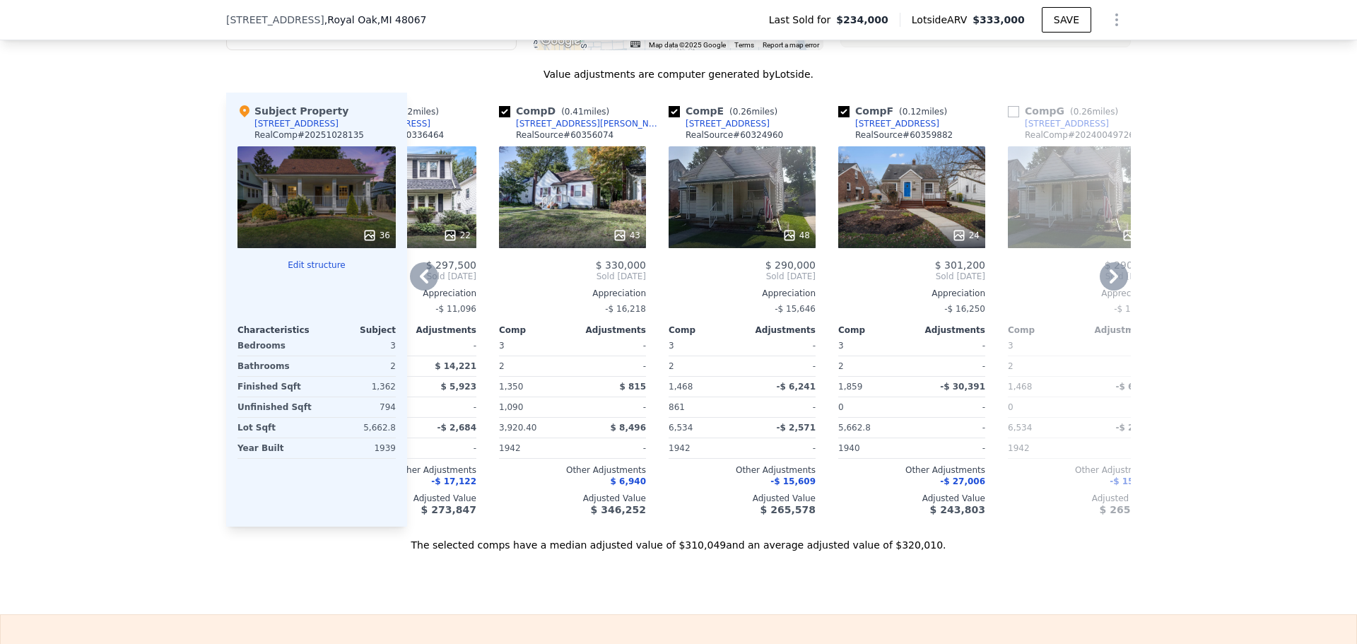
click at [910, 201] on div "24" at bounding box center [911, 197] width 147 height 102
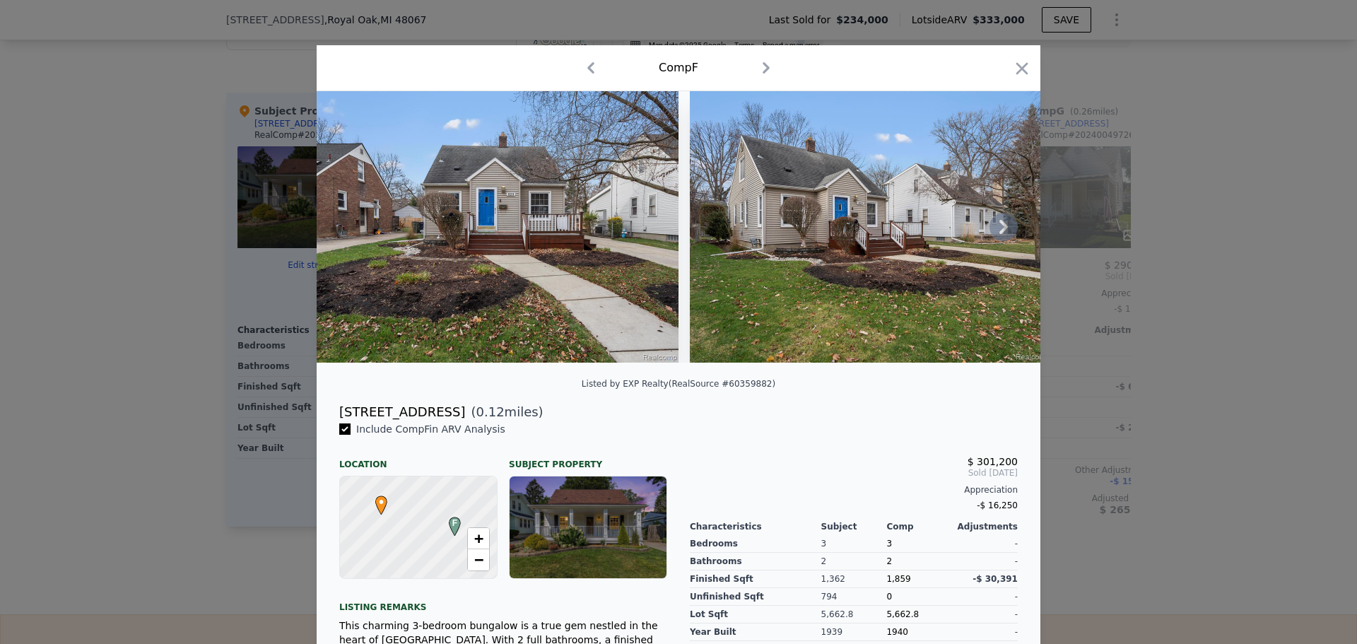
click at [619, 220] on img at bounding box center [498, 226] width 362 height 271
click at [993, 225] on icon at bounding box center [1003, 227] width 28 height 28
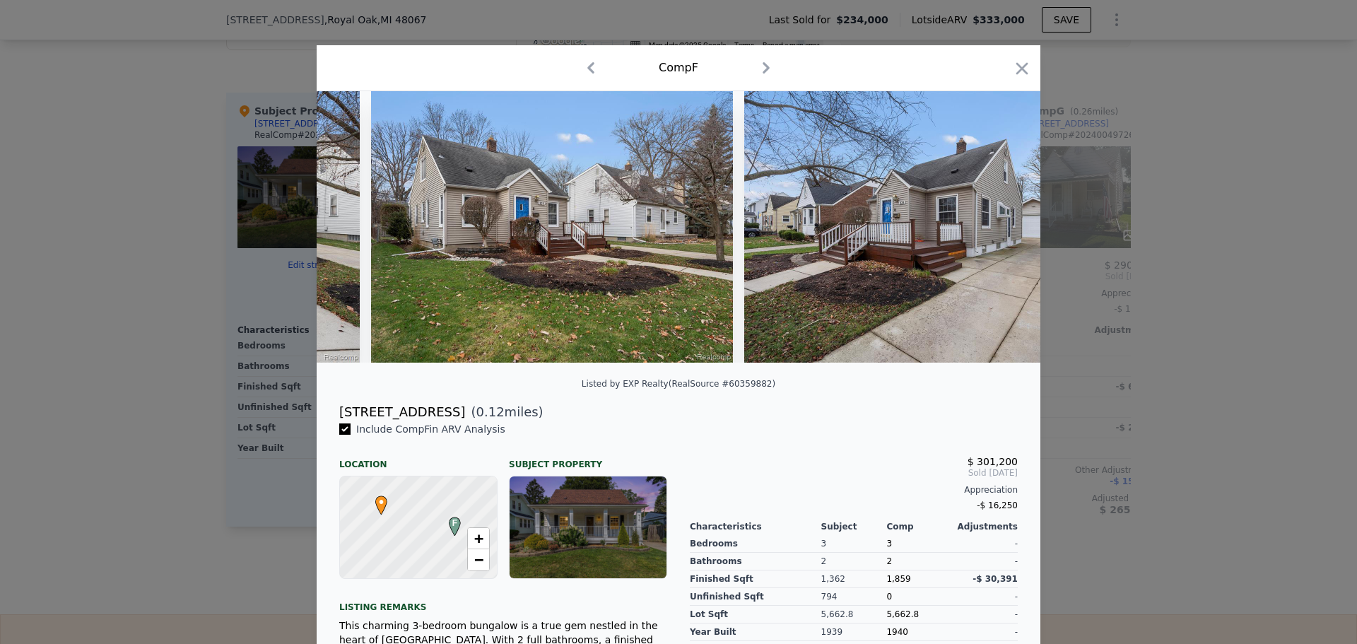
scroll to position [0, 339]
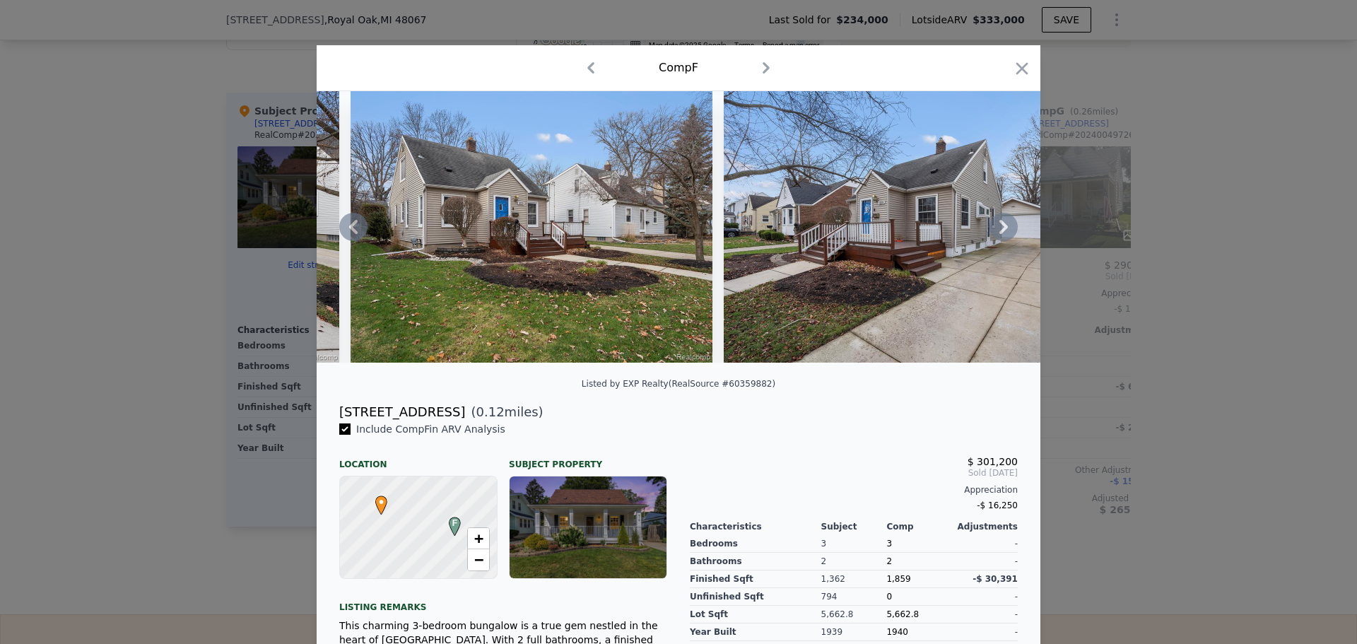
click at [998, 232] on icon at bounding box center [1003, 227] width 28 height 28
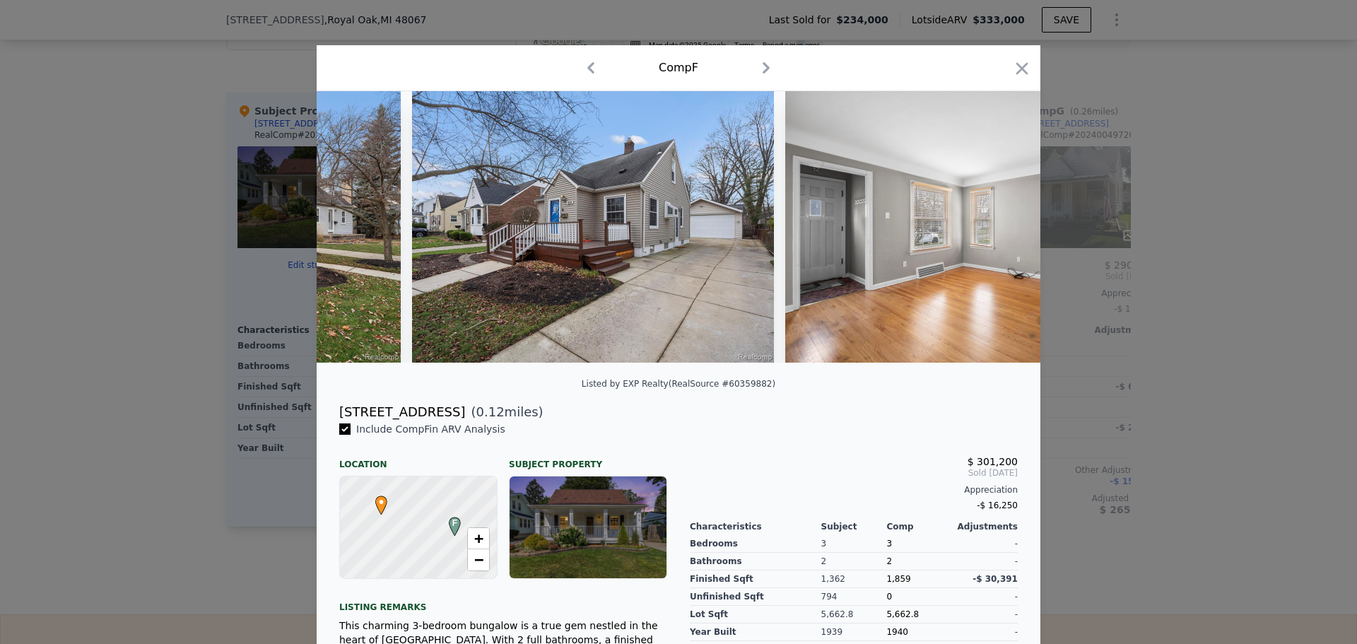
scroll to position [0, 678]
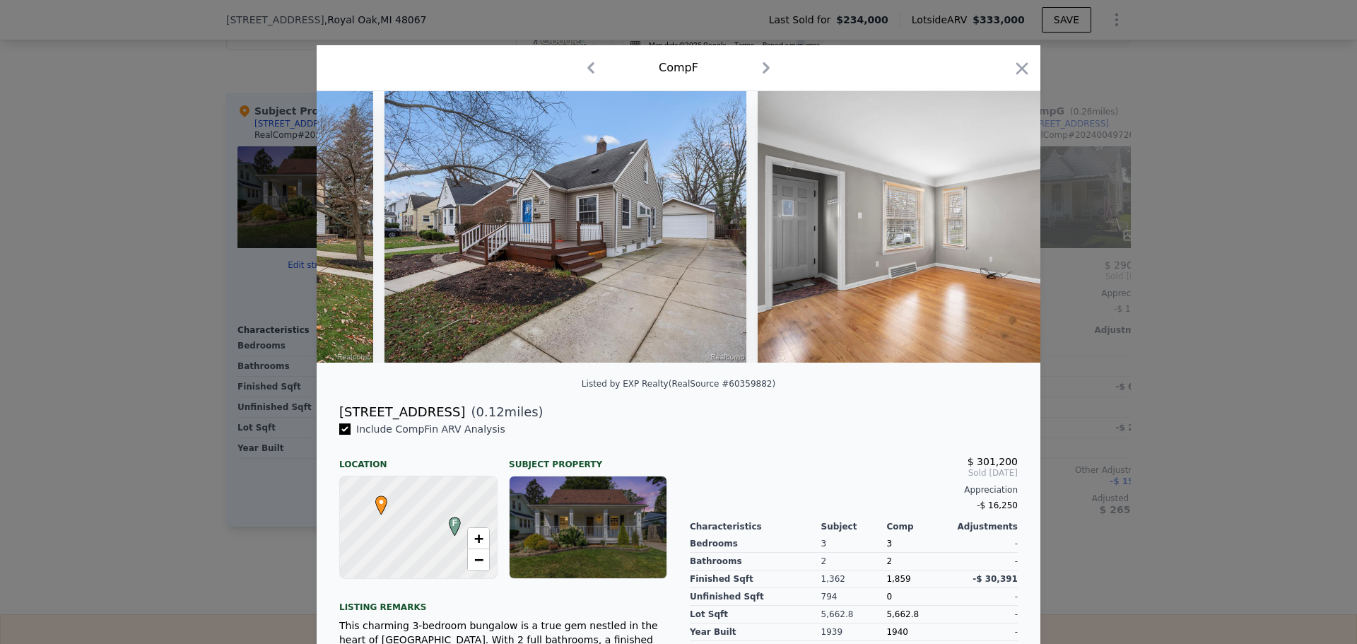
click at [998, 232] on div at bounding box center [678, 226] width 723 height 271
click at [998, 232] on icon at bounding box center [1003, 227] width 28 height 28
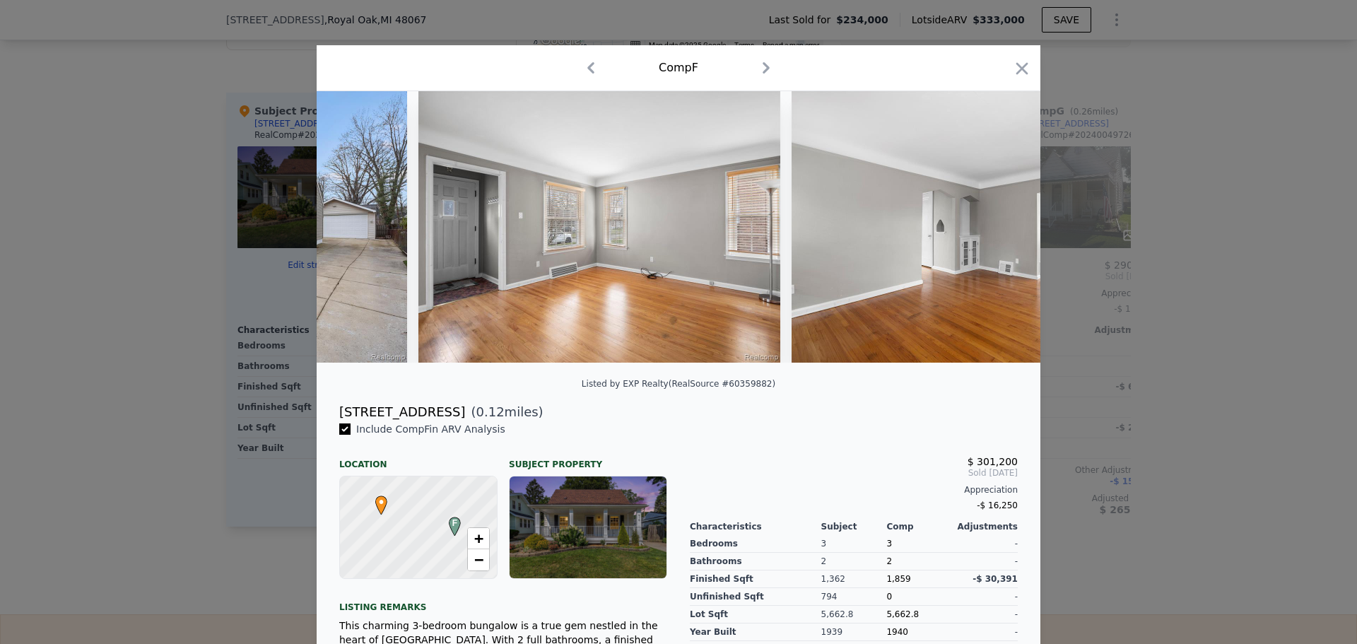
click at [998, 232] on img at bounding box center [972, 226] width 362 height 271
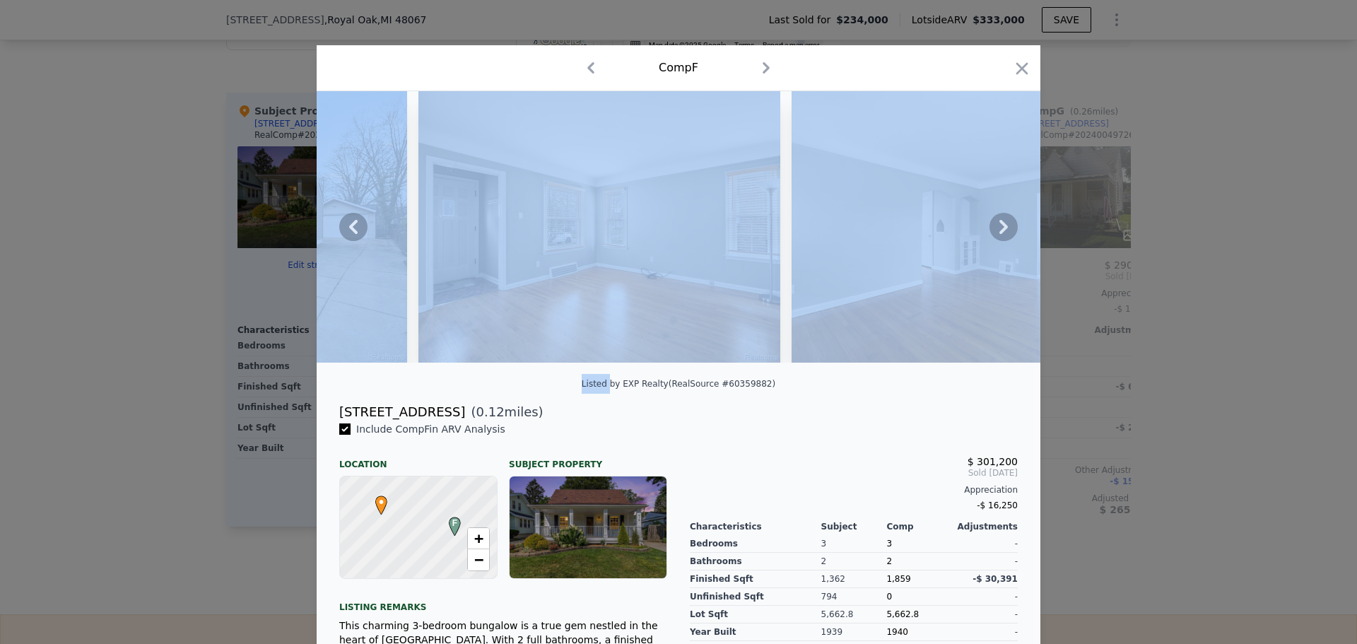
click at [999, 231] on icon at bounding box center [1003, 227] width 8 height 14
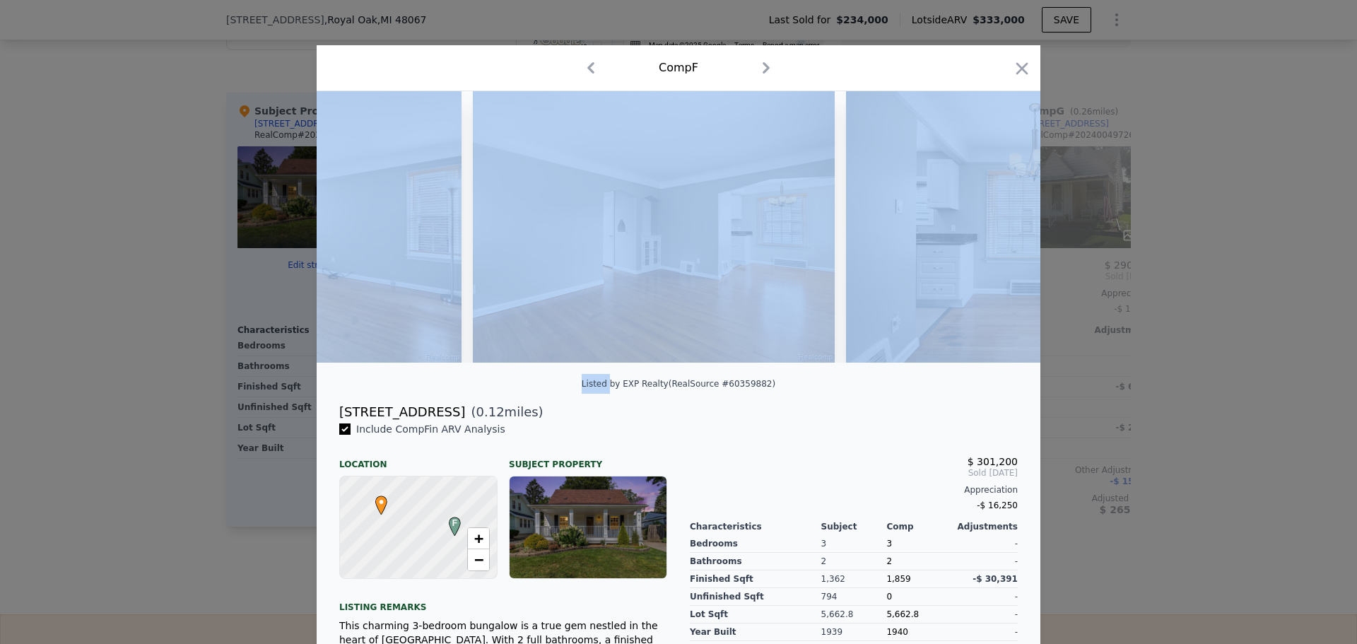
scroll to position [0, 1357]
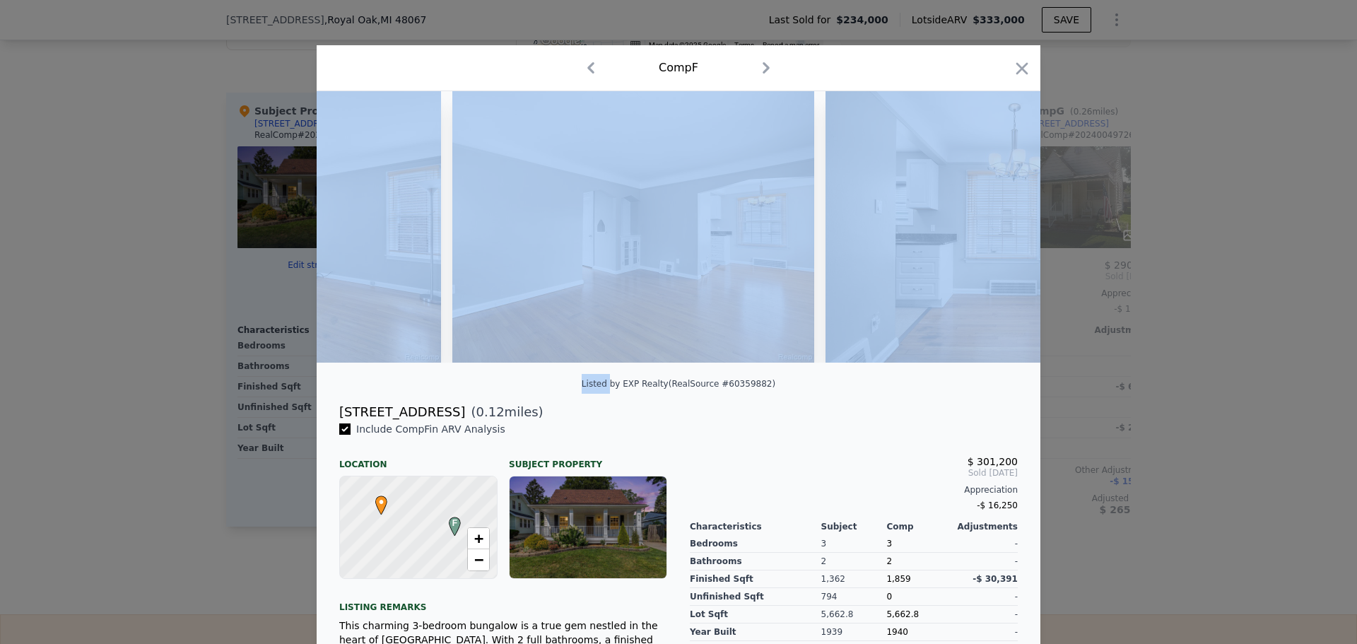
click at [998, 231] on div at bounding box center [678, 226] width 723 height 271
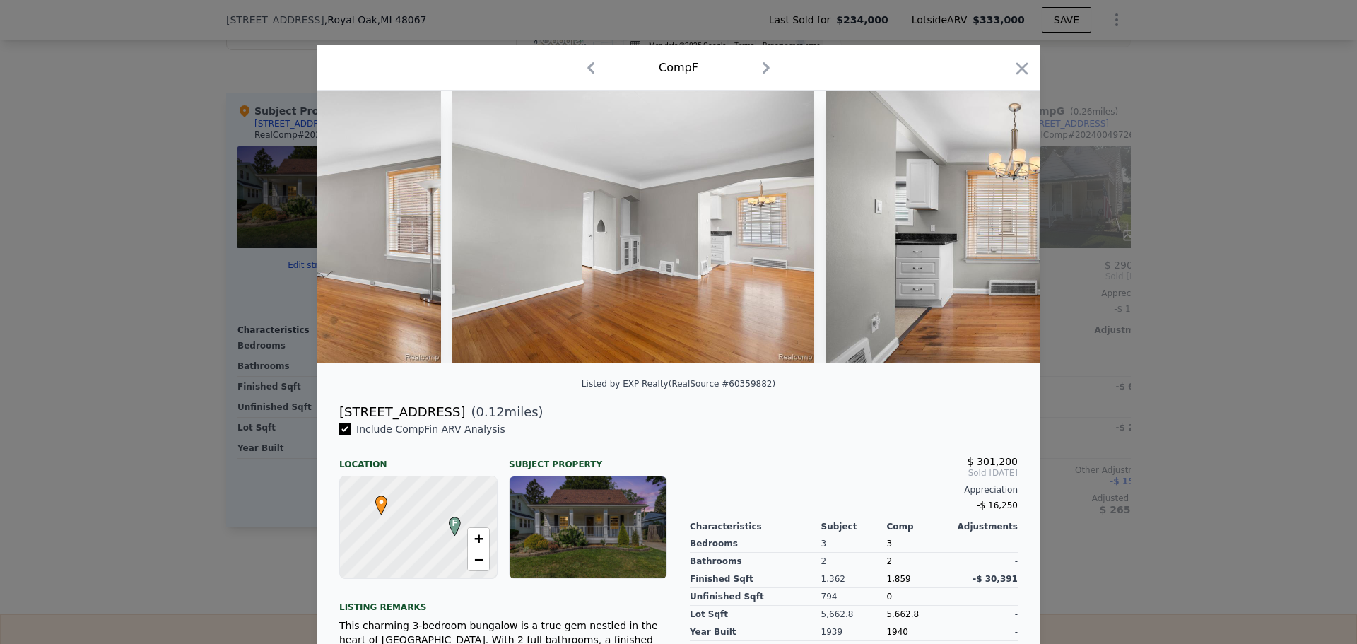
click at [899, 402] on div "Listed by EXP Realty (RealSource #60359882)" at bounding box center [678, 388] width 723 height 28
click at [1000, 236] on icon at bounding box center [1003, 227] width 28 height 28
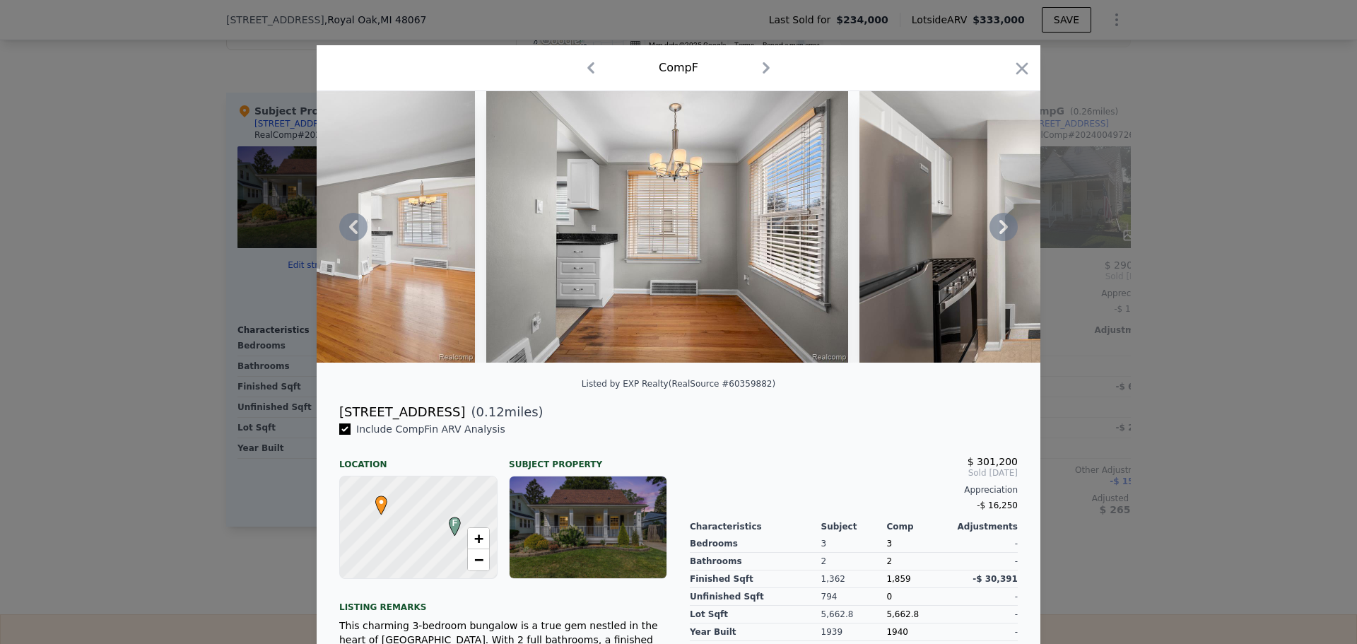
click at [989, 227] on icon at bounding box center [1003, 227] width 28 height 28
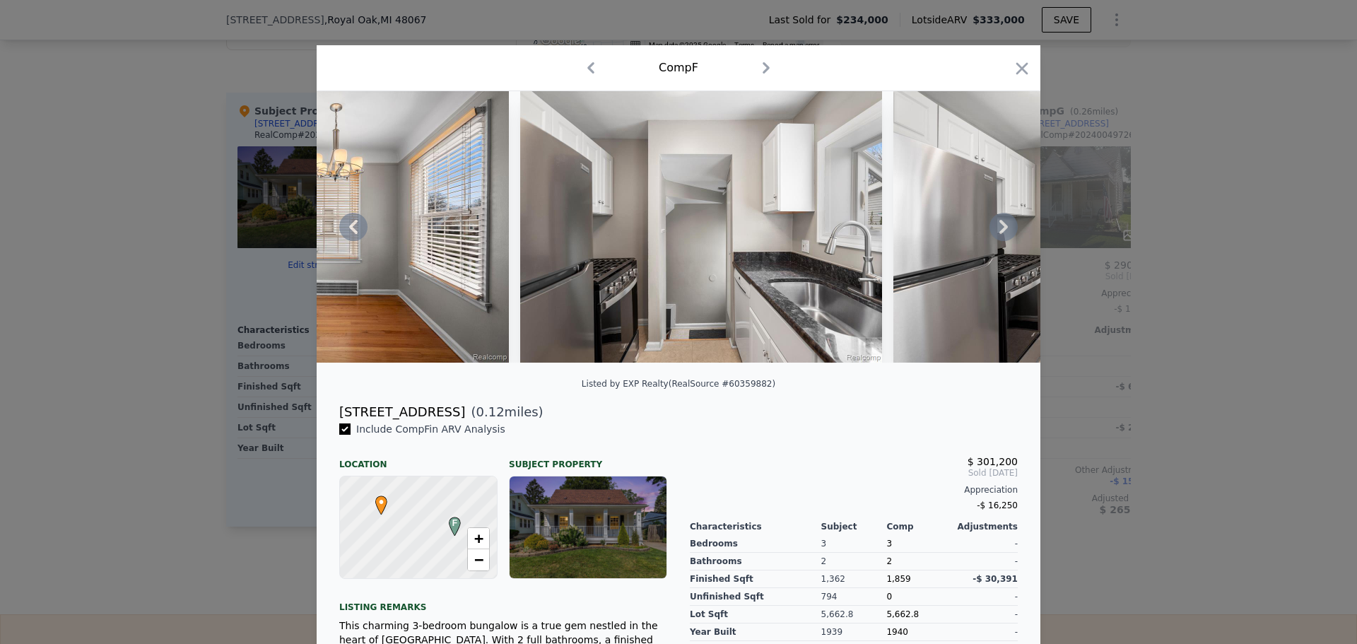
click at [1003, 239] on icon at bounding box center [1003, 227] width 28 height 28
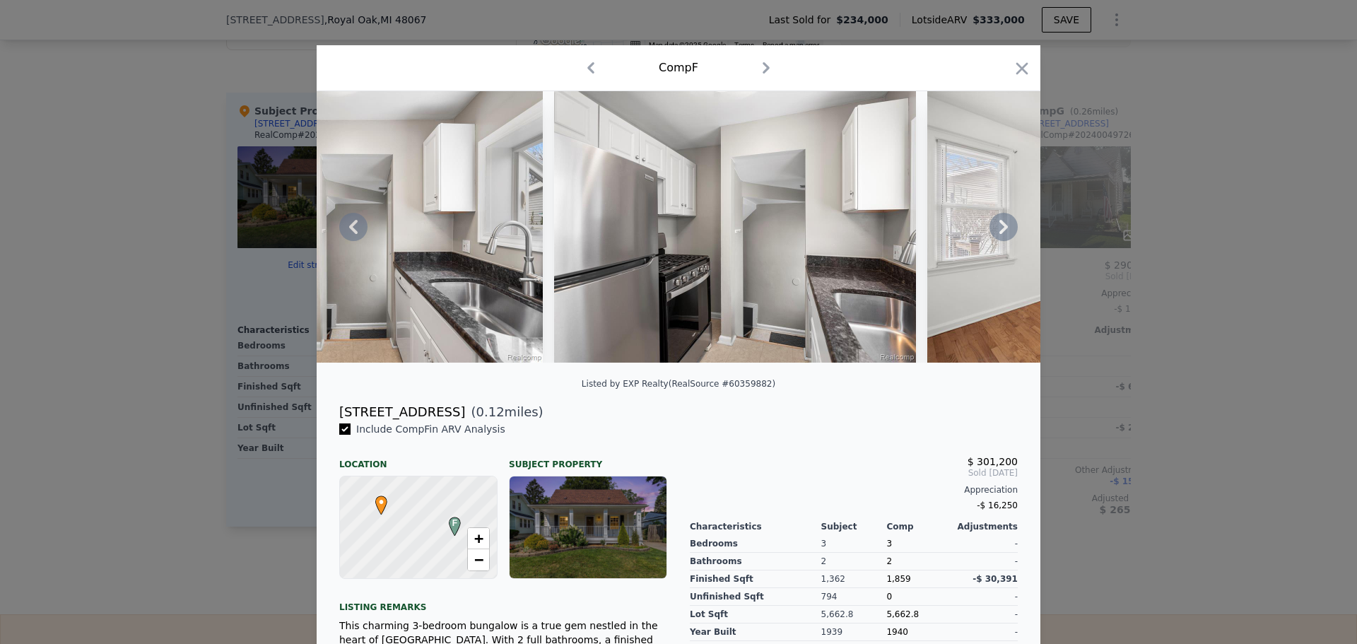
click at [1004, 228] on icon at bounding box center [1003, 227] width 28 height 28
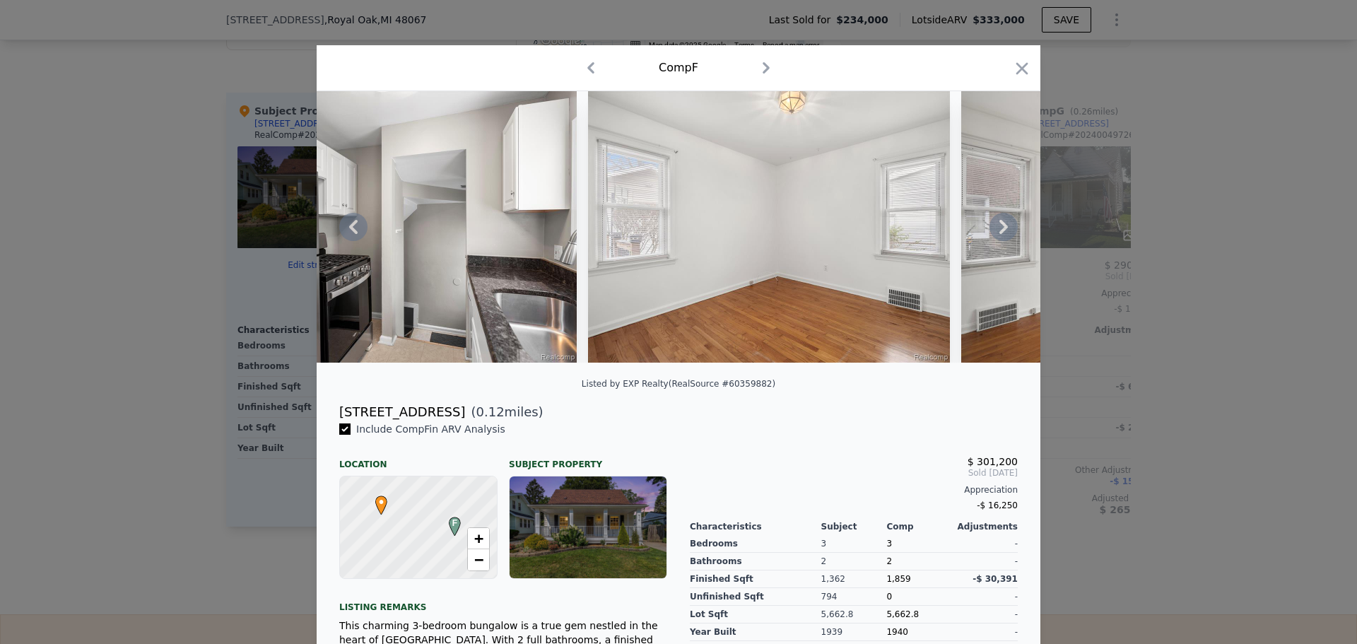
click at [996, 225] on icon at bounding box center [1003, 227] width 28 height 28
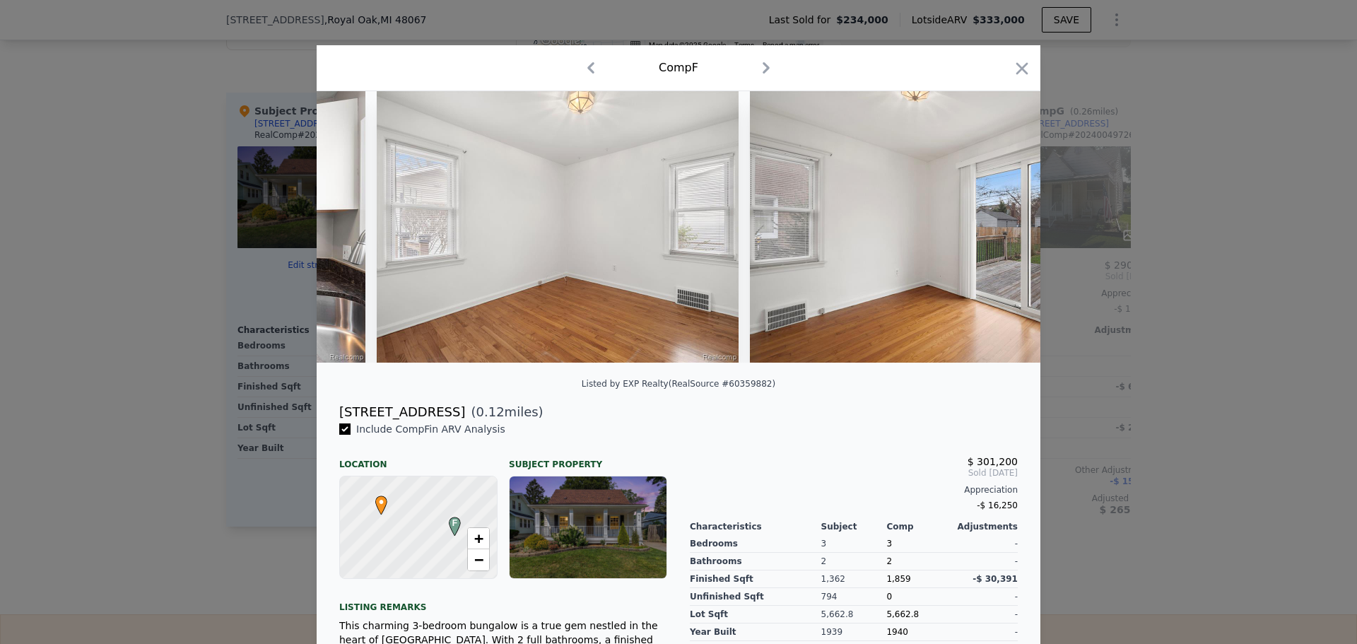
scroll to position [0, 3052]
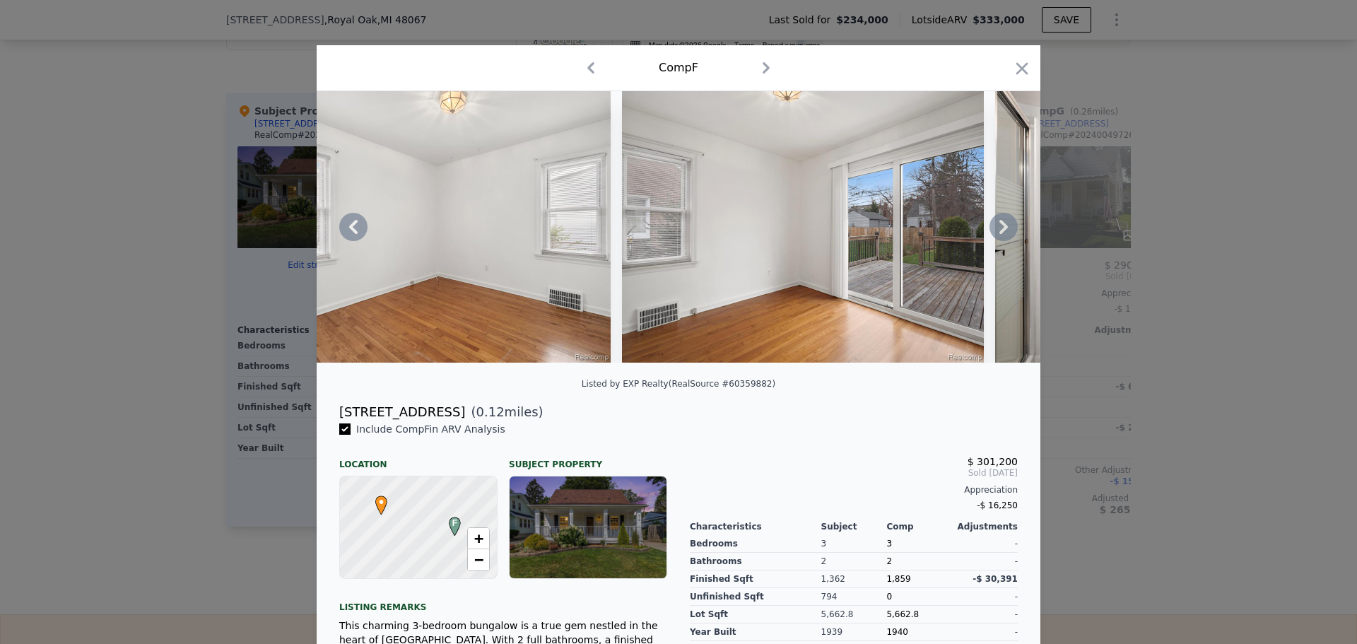
click at [997, 230] on icon at bounding box center [1003, 227] width 28 height 28
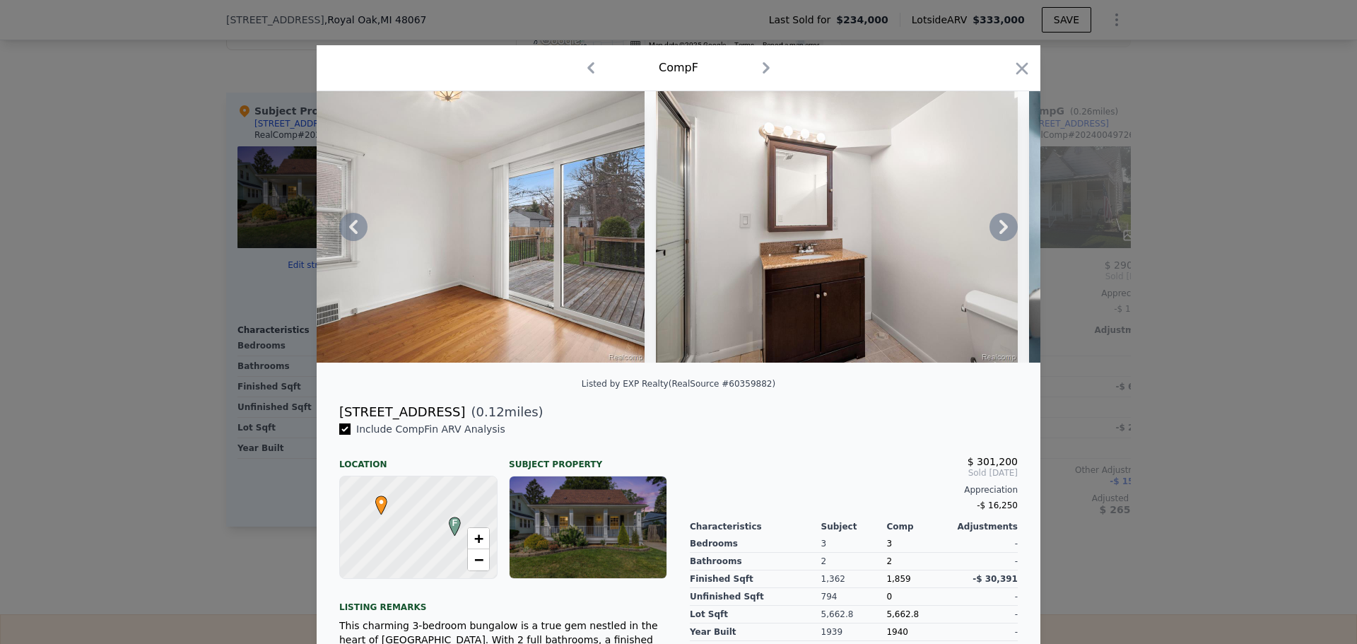
click at [999, 230] on icon at bounding box center [1003, 227] width 8 height 14
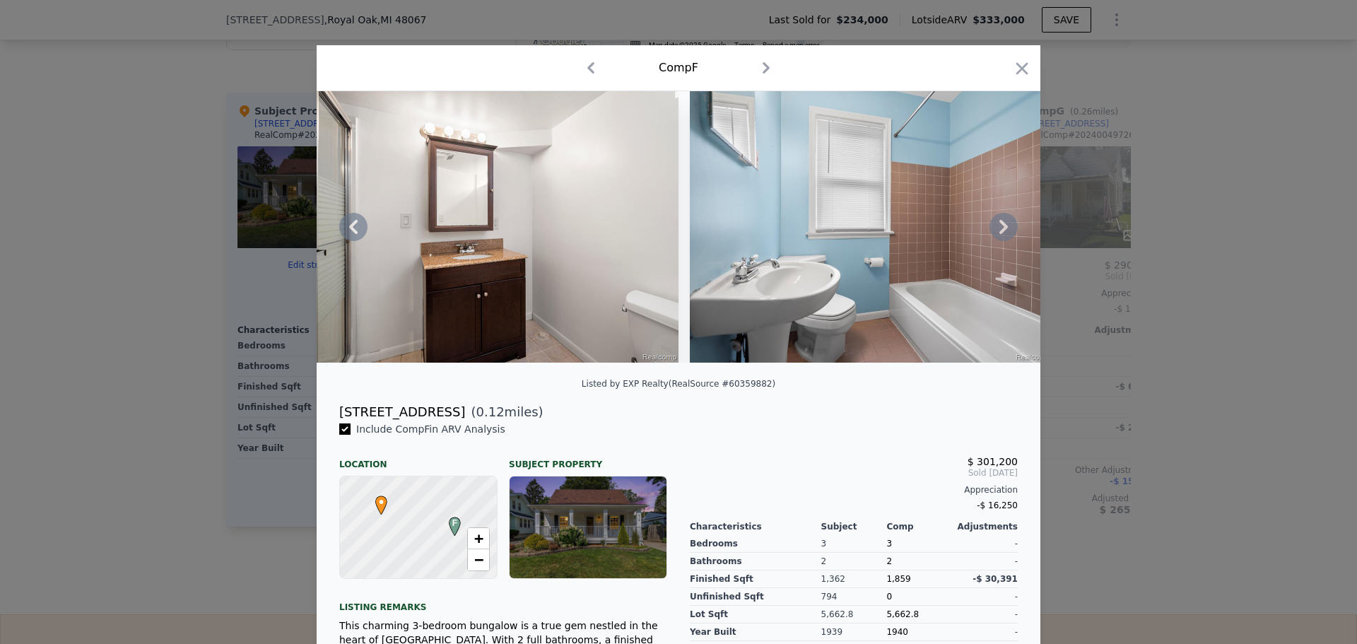
click at [993, 238] on icon at bounding box center [1003, 227] width 28 height 28
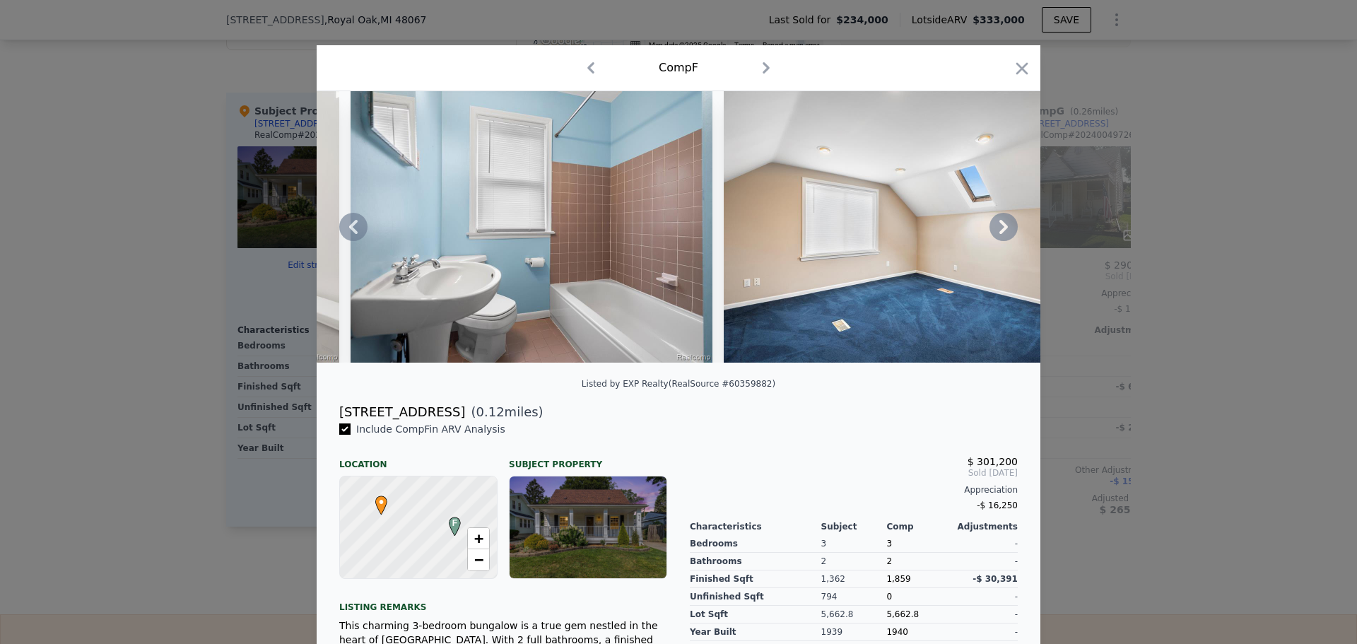
click at [1002, 229] on icon at bounding box center [1003, 227] width 28 height 28
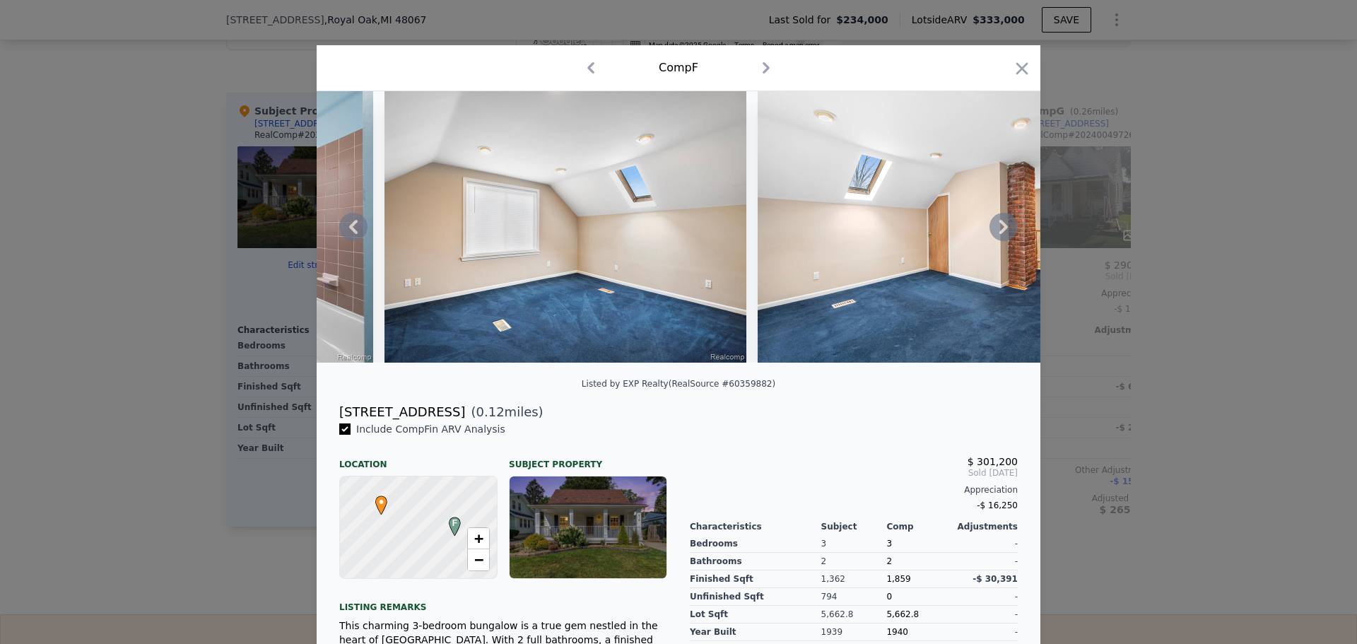
click at [999, 227] on icon at bounding box center [1003, 227] width 8 height 14
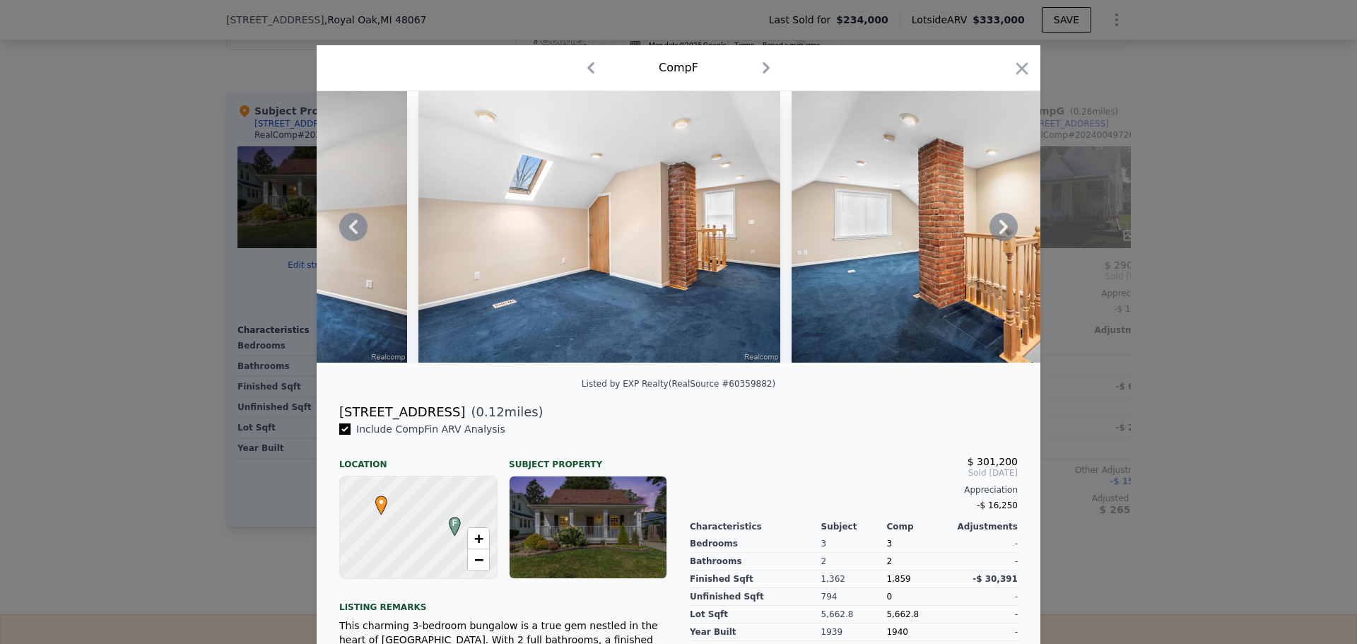
click at [1003, 228] on icon at bounding box center [1003, 227] width 28 height 28
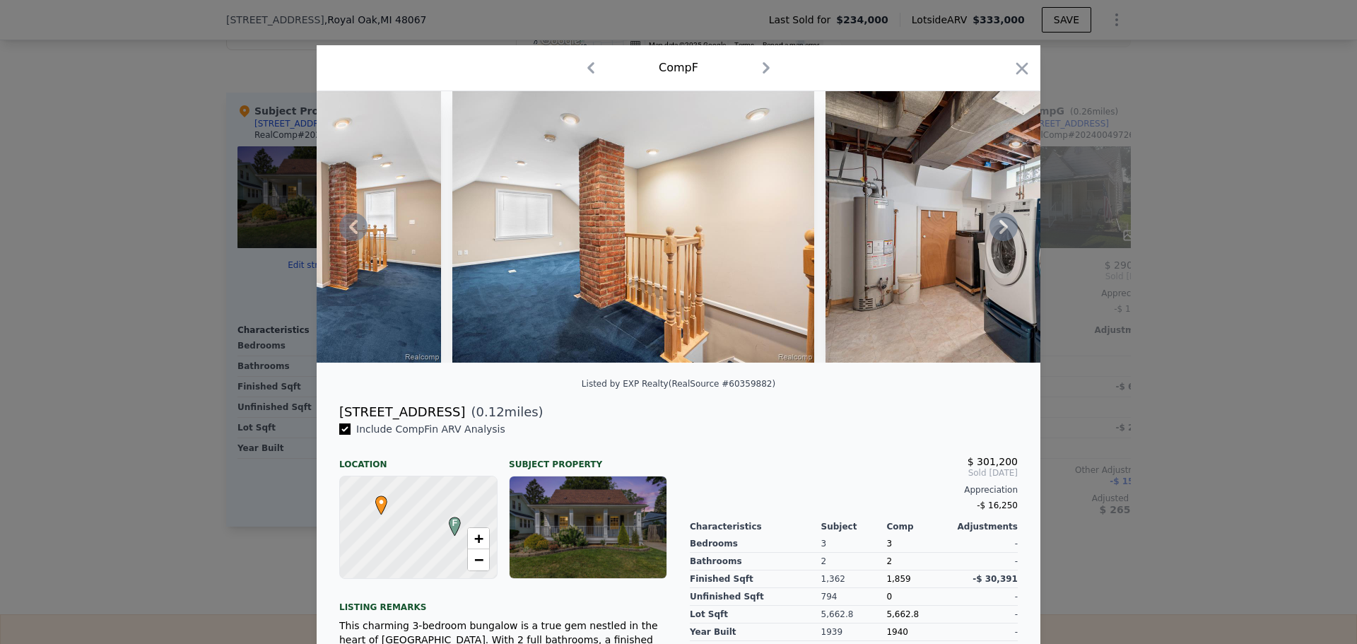
click at [1001, 228] on icon at bounding box center [1003, 227] width 28 height 28
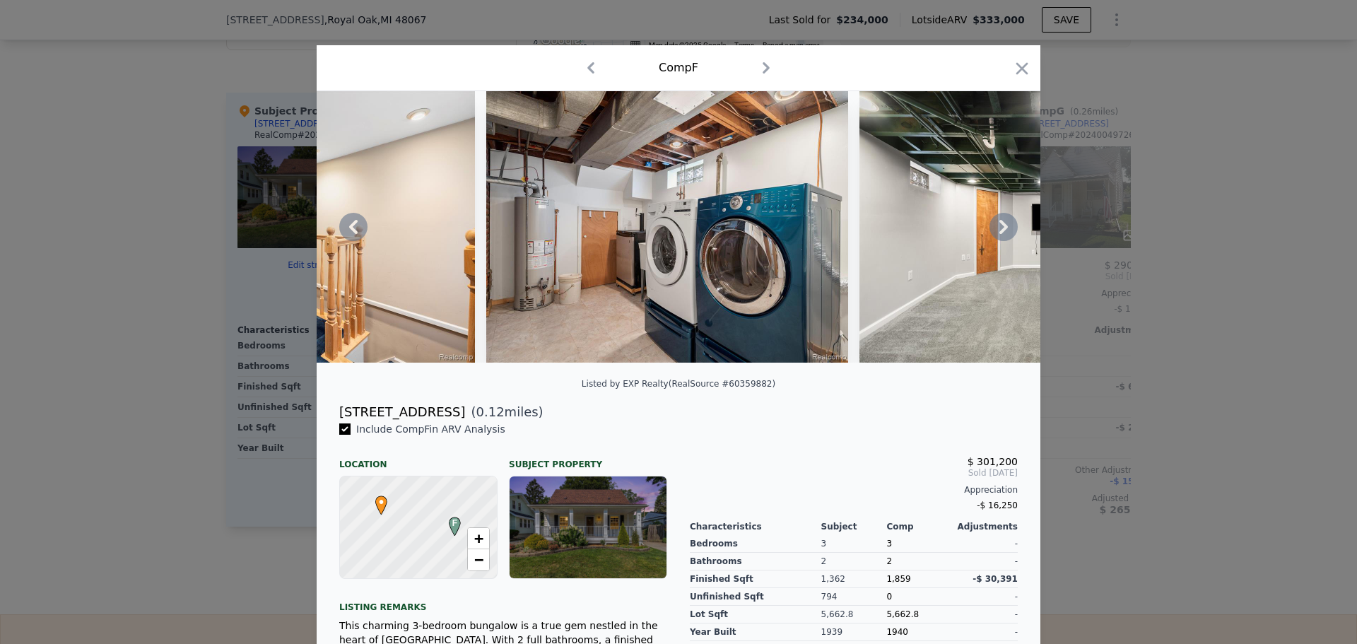
click at [1003, 235] on icon at bounding box center [1003, 227] width 28 height 28
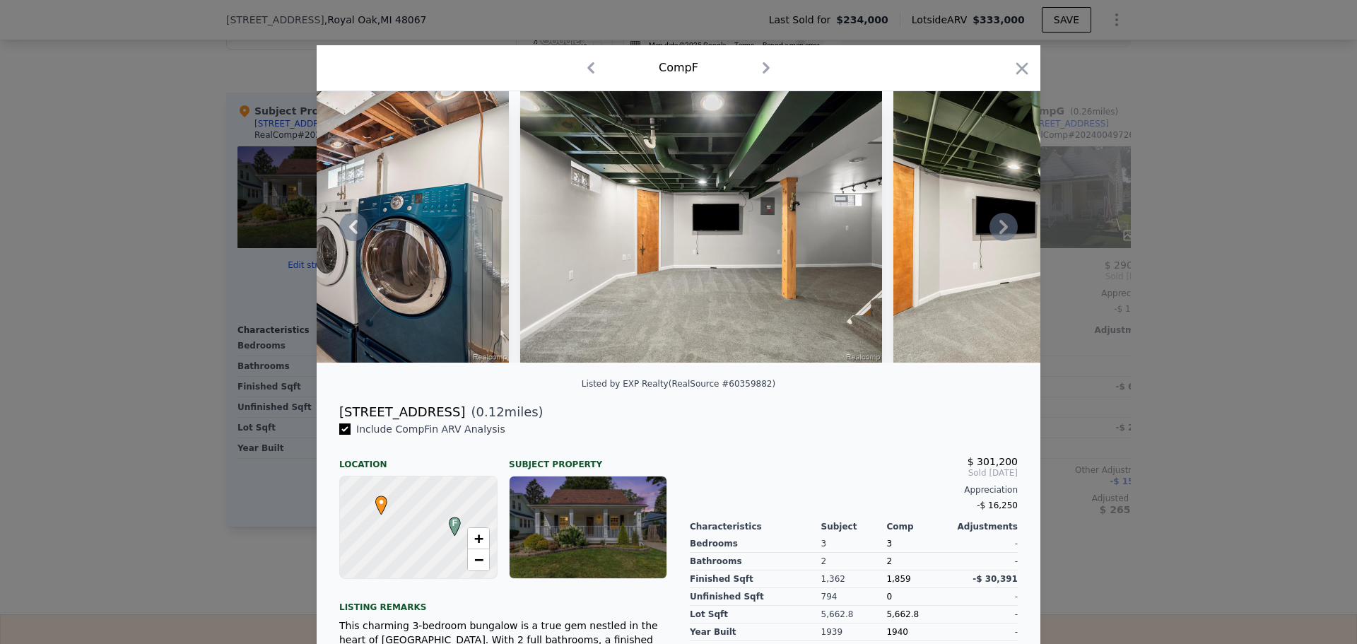
click at [1009, 232] on icon at bounding box center [1003, 227] width 28 height 28
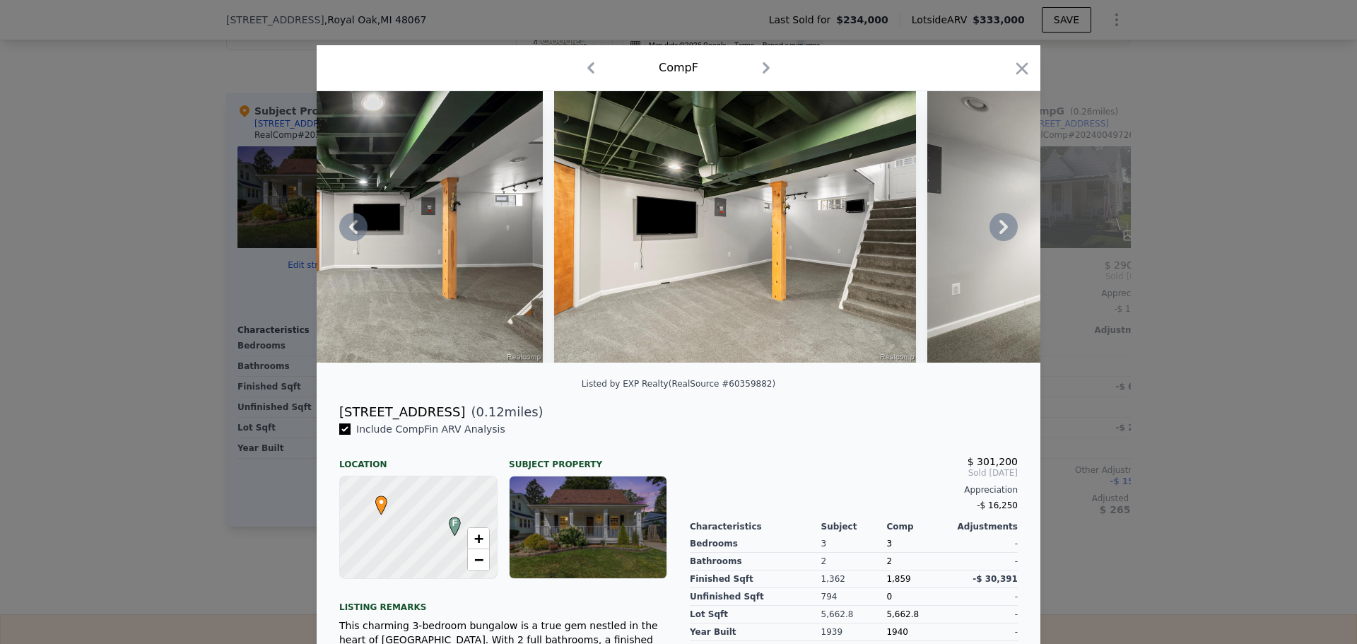
click at [999, 234] on icon at bounding box center [1003, 227] width 8 height 14
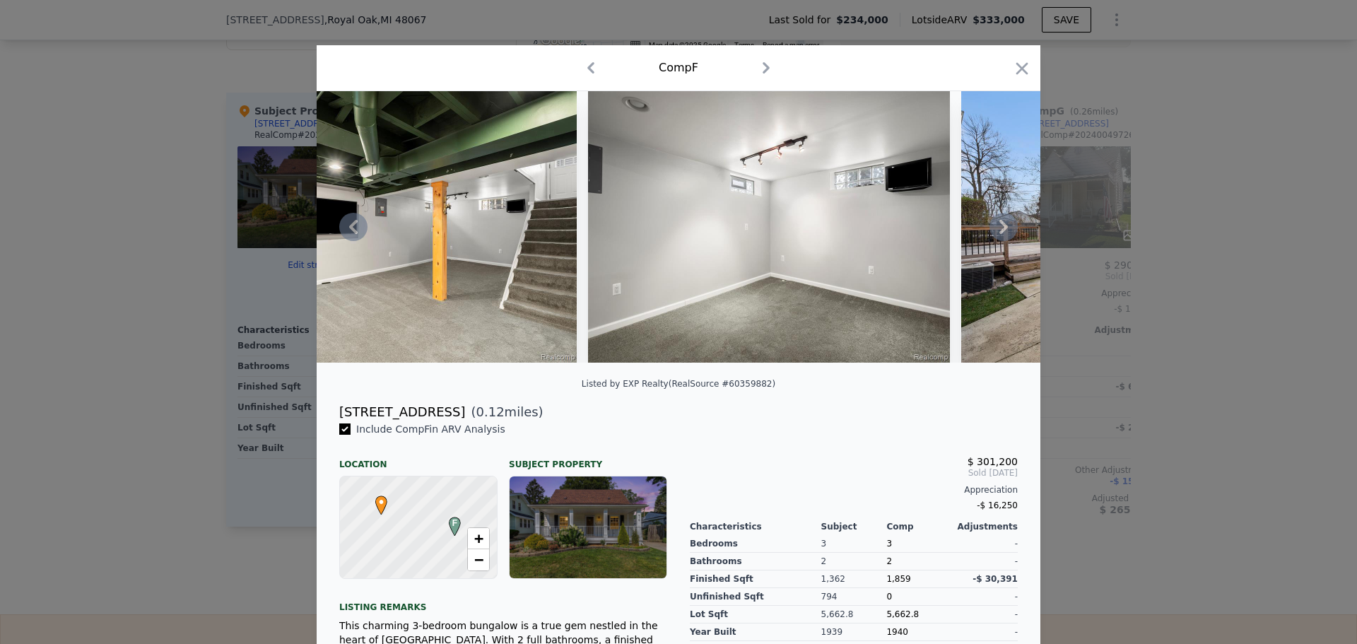
click at [1008, 230] on icon at bounding box center [1003, 227] width 28 height 28
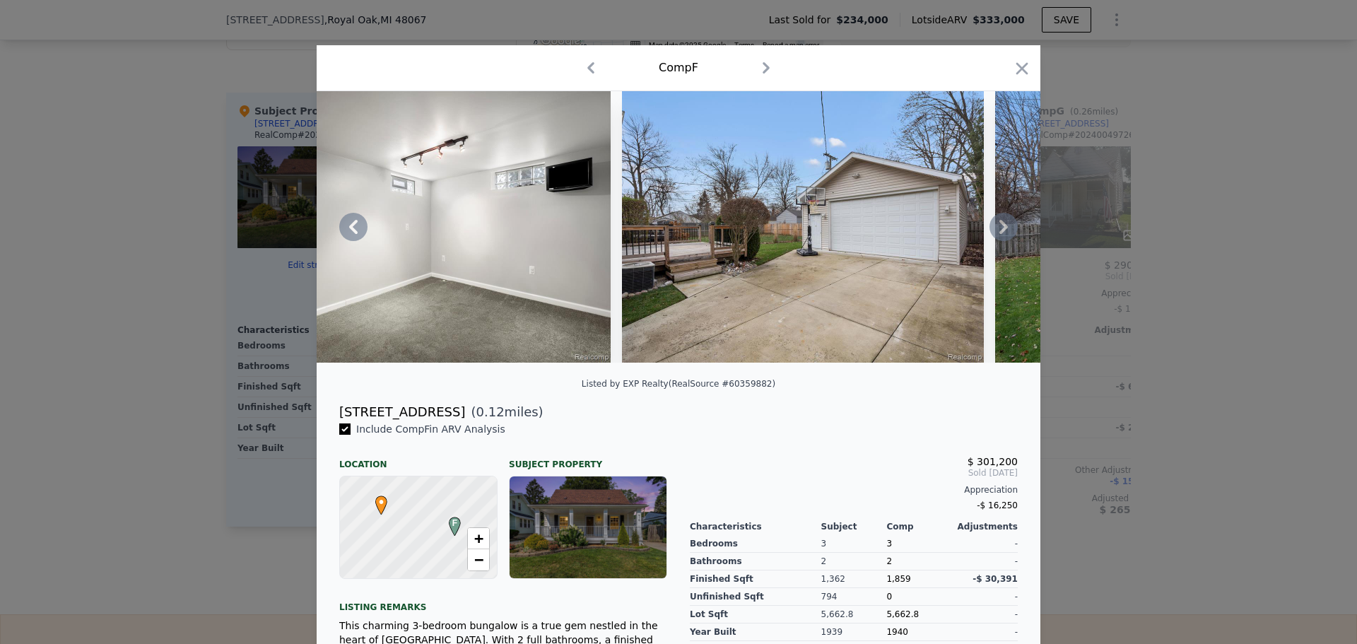
click at [1000, 234] on icon at bounding box center [1003, 227] width 8 height 14
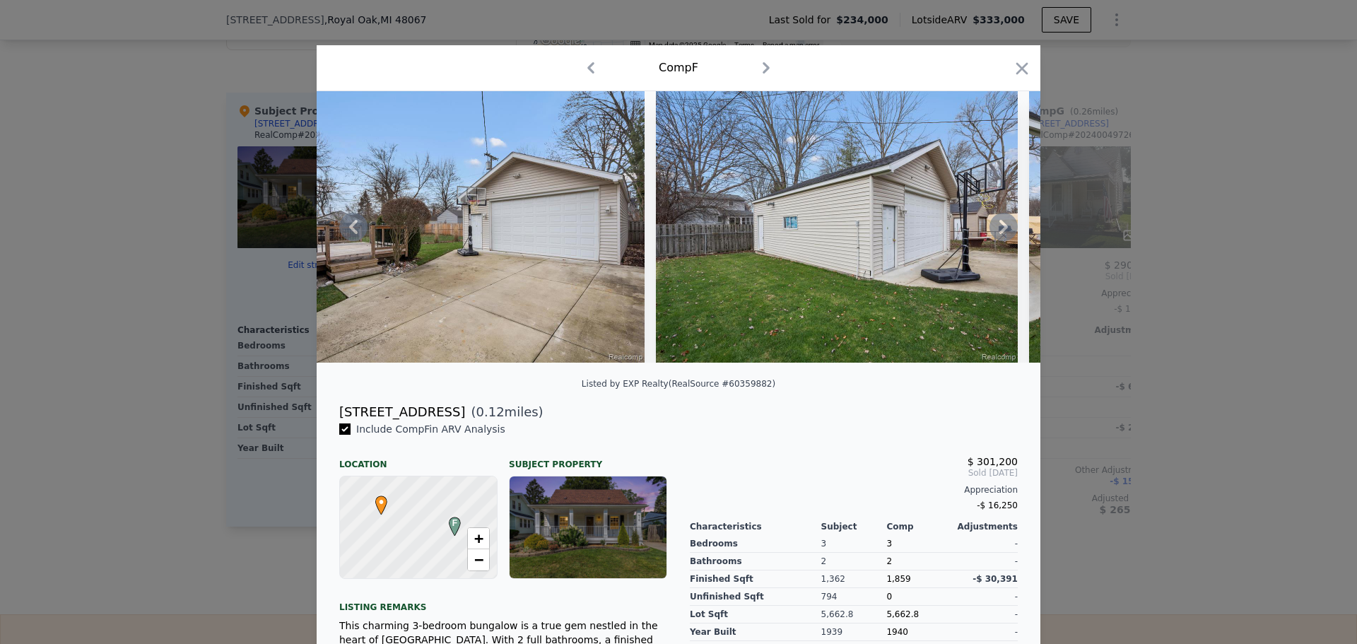
click at [996, 233] on icon at bounding box center [1003, 227] width 28 height 28
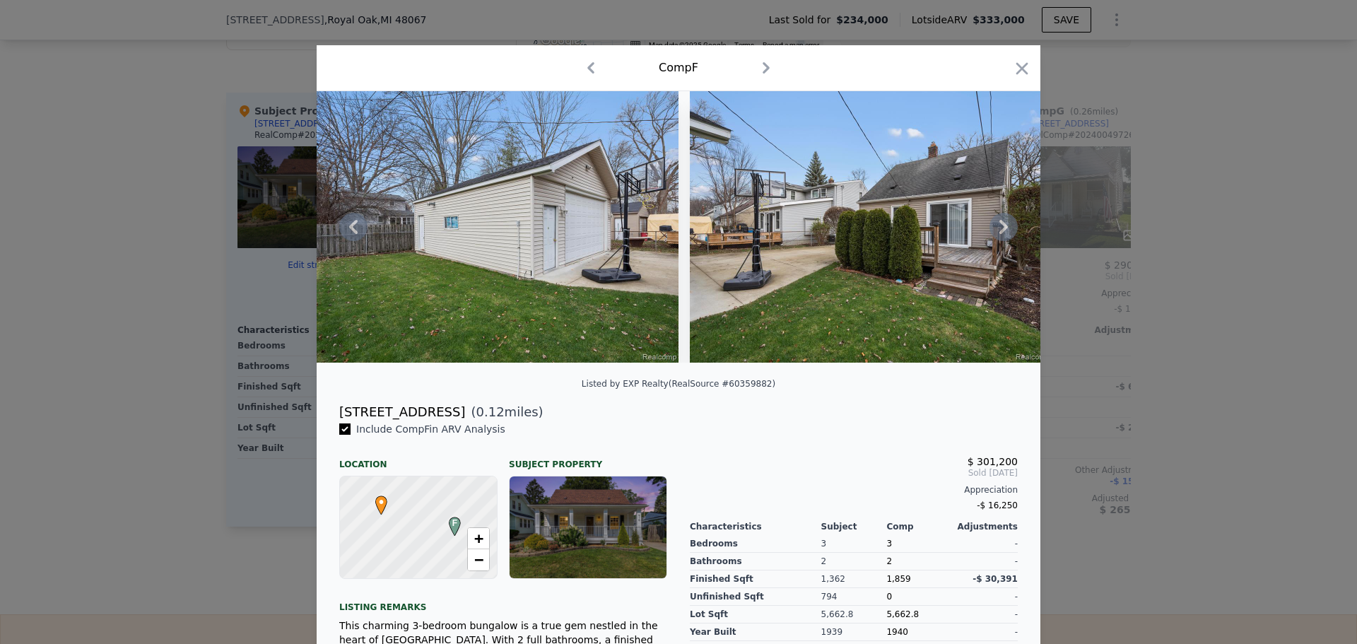
click at [996, 225] on icon at bounding box center [1003, 227] width 28 height 28
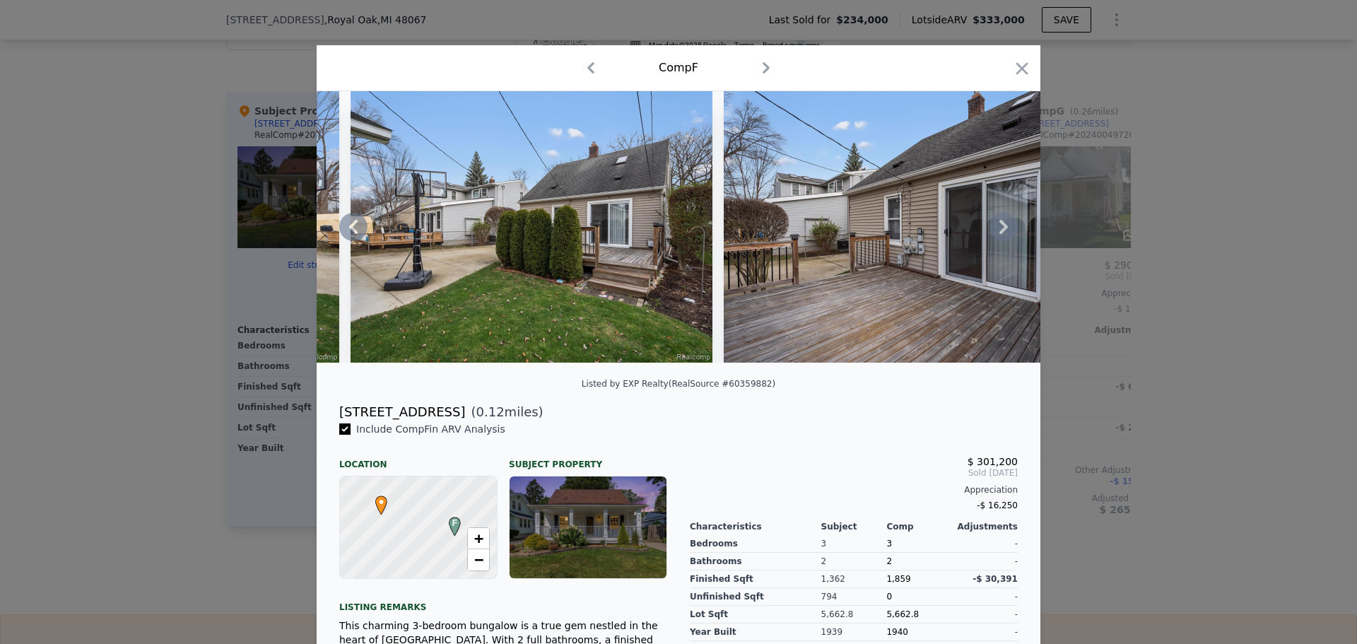
click at [1002, 230] on icon at bounding box center [1003, 227] width 28 height 28
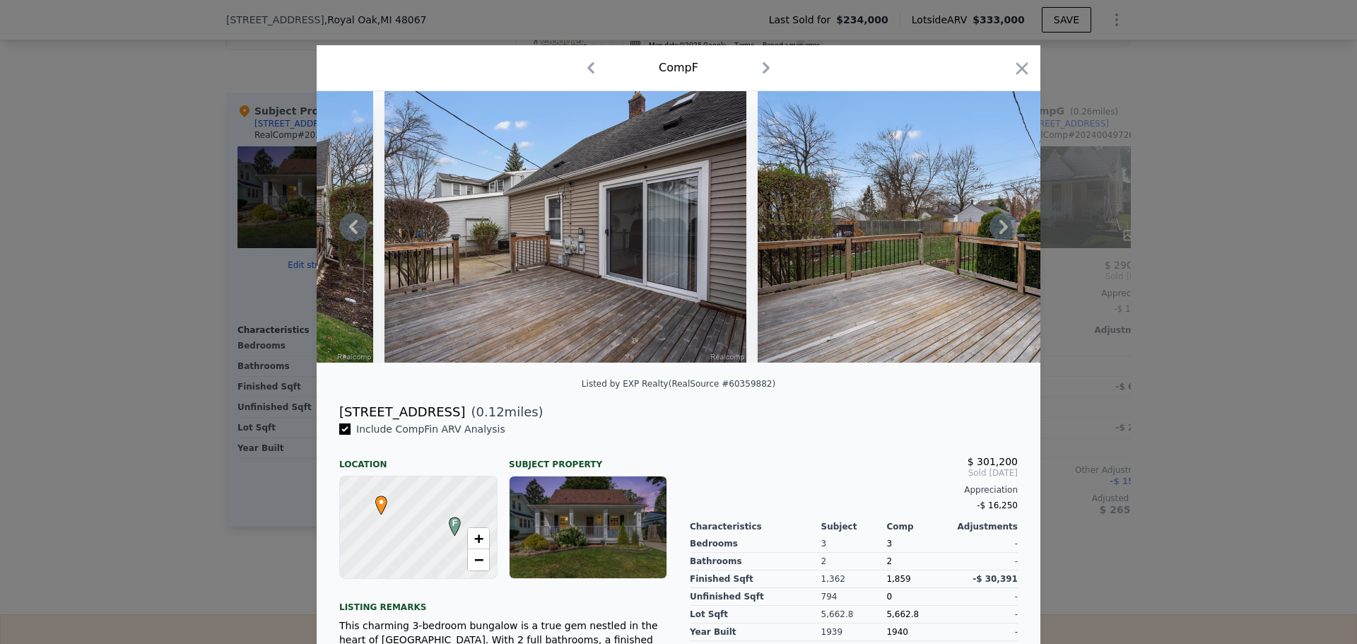
click at [996, 224] on icon at bounding box center [1003, 227] width 28 height 28
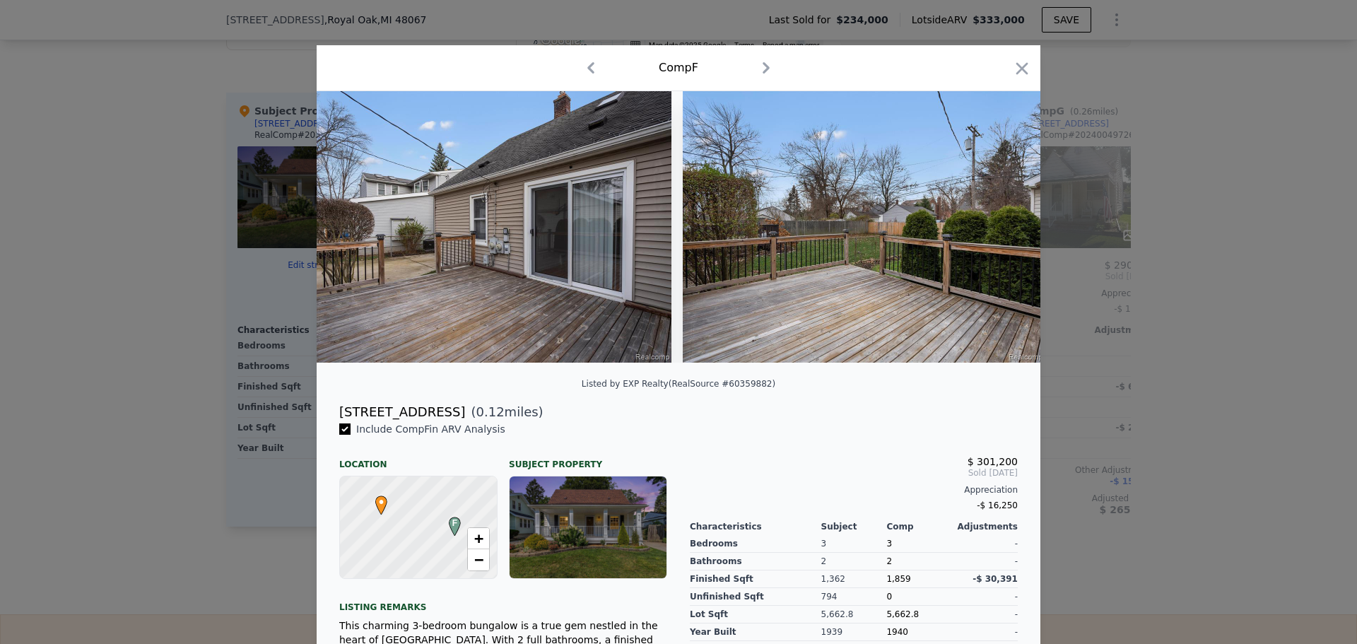
scroll to position [0, 8218]
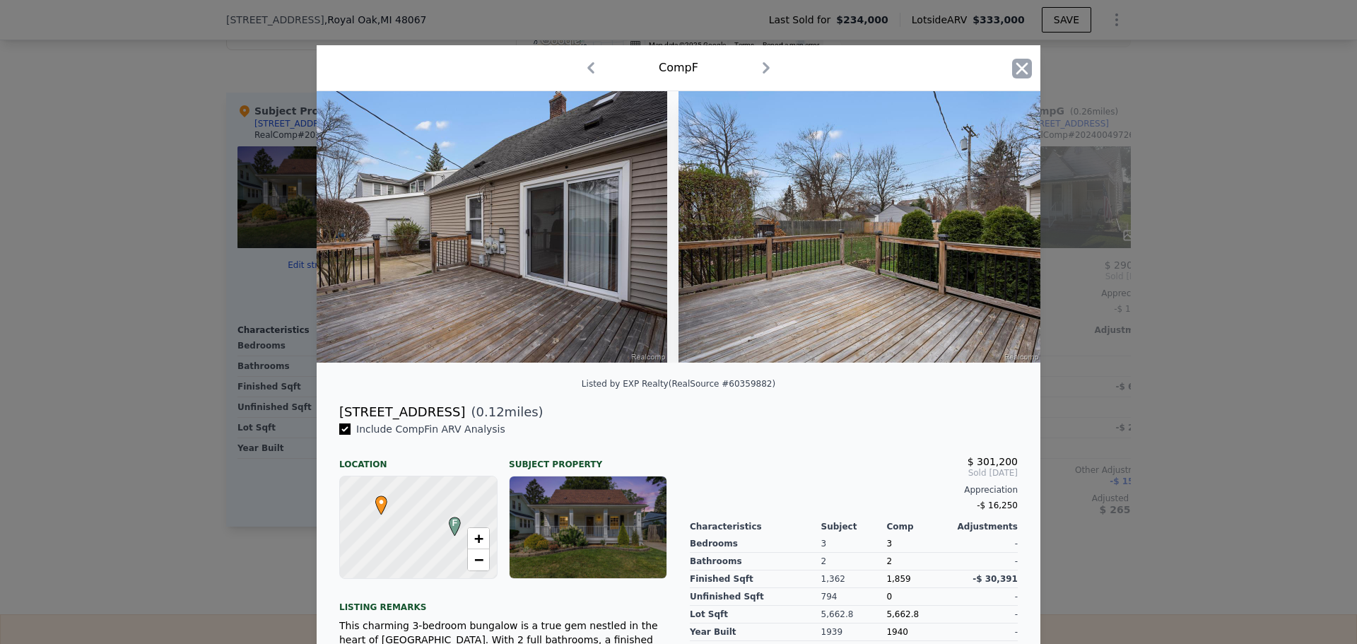
click at [1018, 61] on icon "button" at bounding box center [1022, 69] width 20 height 20
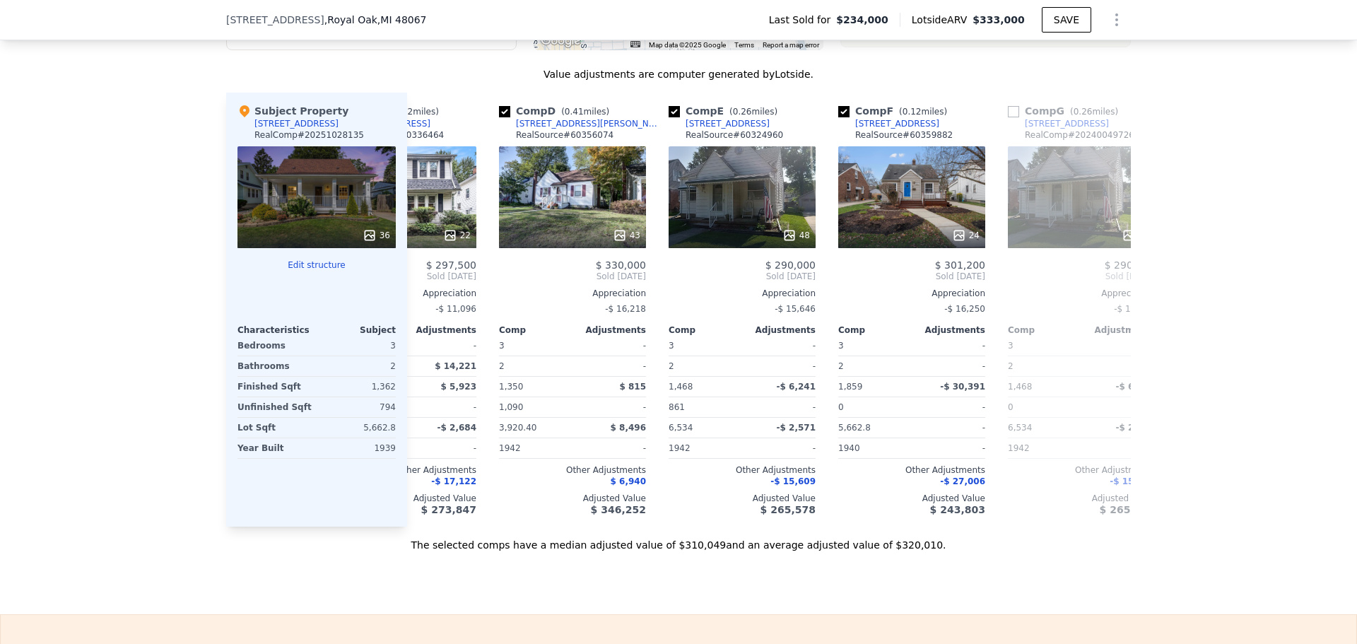
click at [331, 213] on div "36" at bounding box center [316, 197] width 158 height 102
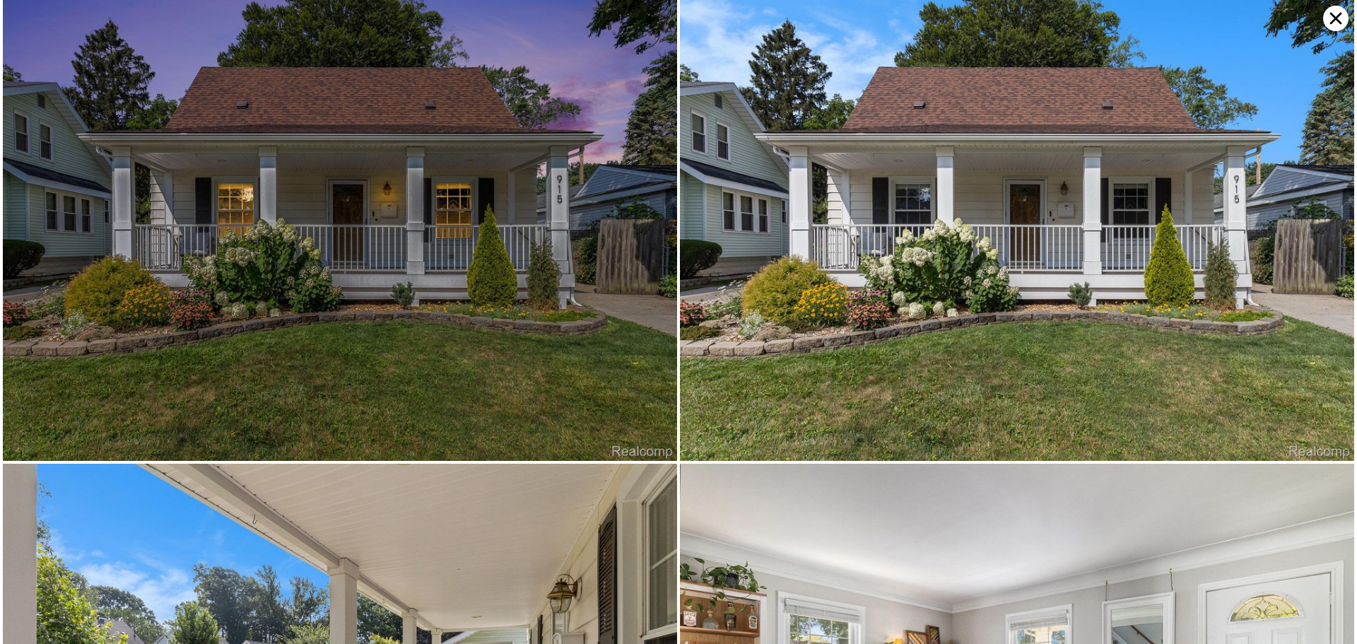
click at [355, 307] on img at bounding box center [340, 230] width 674 height 461
click at [1335, 22] on icon at bounding box center [1335, 18] width 25 height 25
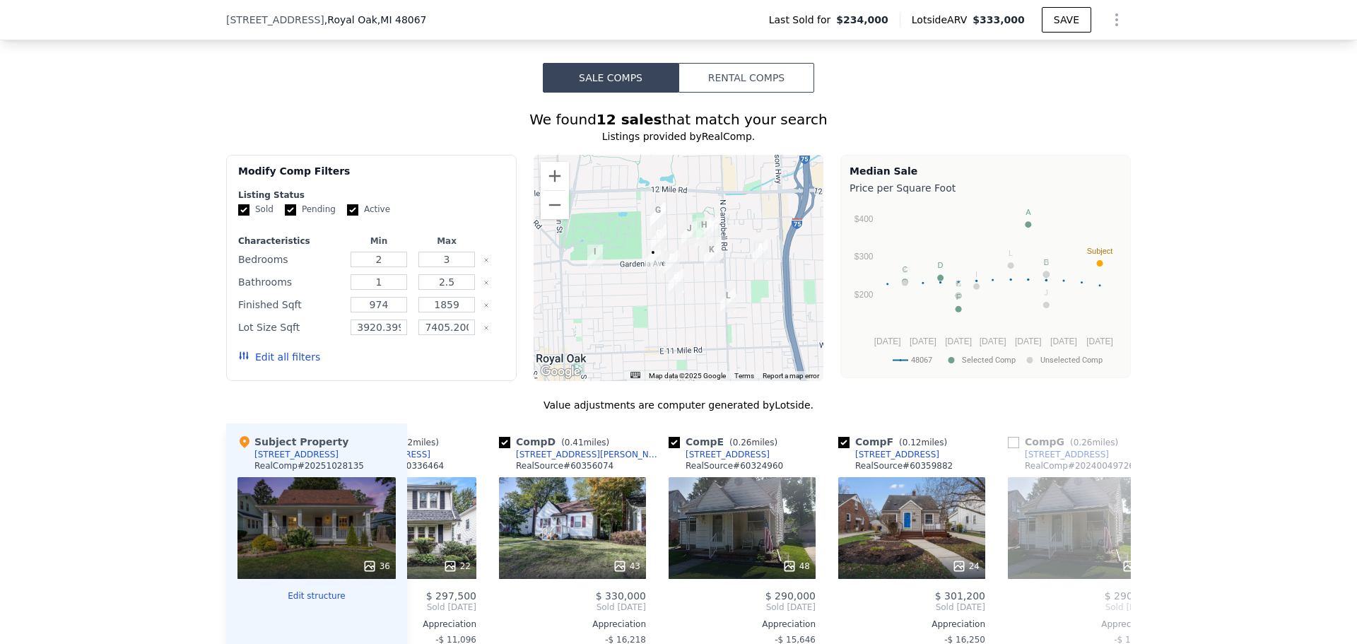
scroll to position [1173, 0]
